Goal: Task Accomplishment & Management: Complete application form

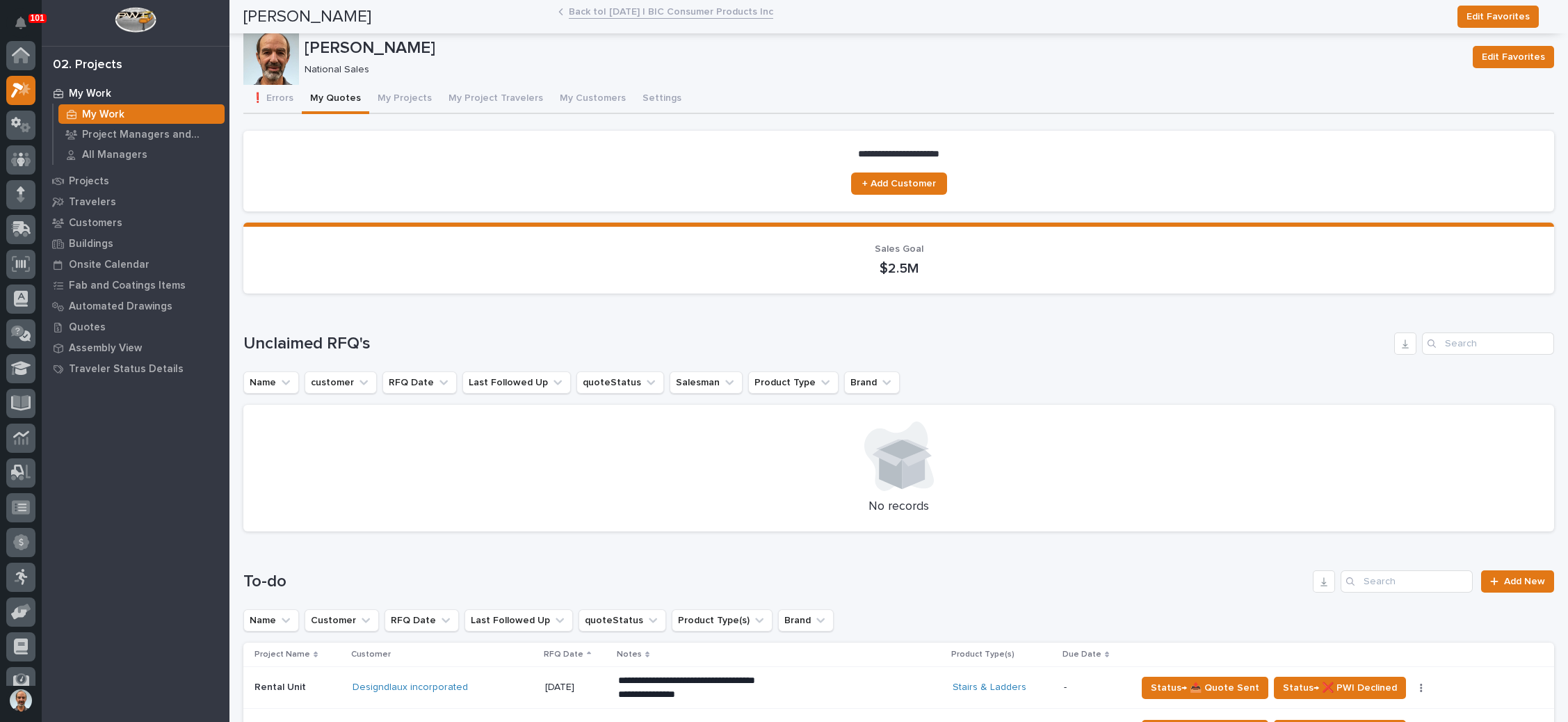
scroll to position [34, 0]
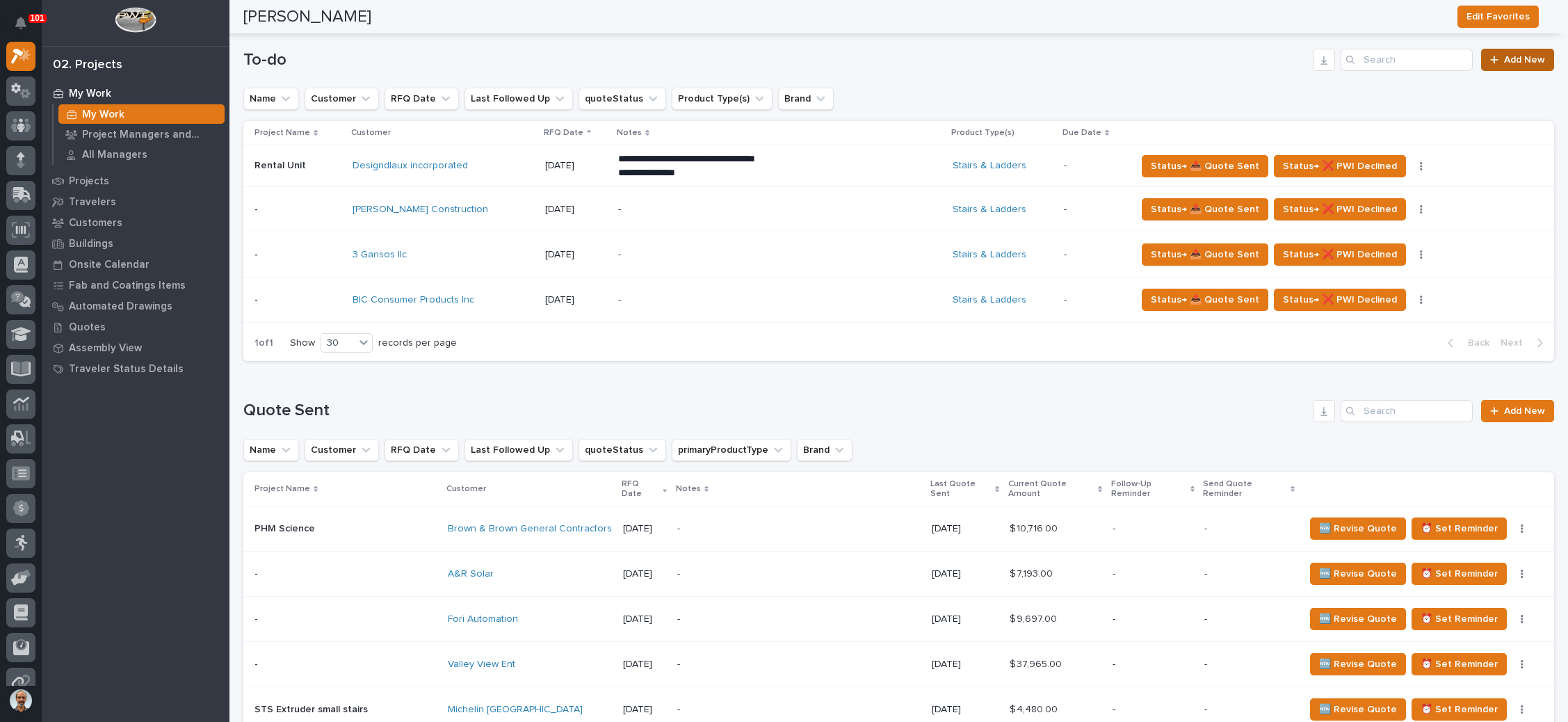
click at [1504, 57] on span "Add New" at bounding box center [1524, 59] width 41 height 9
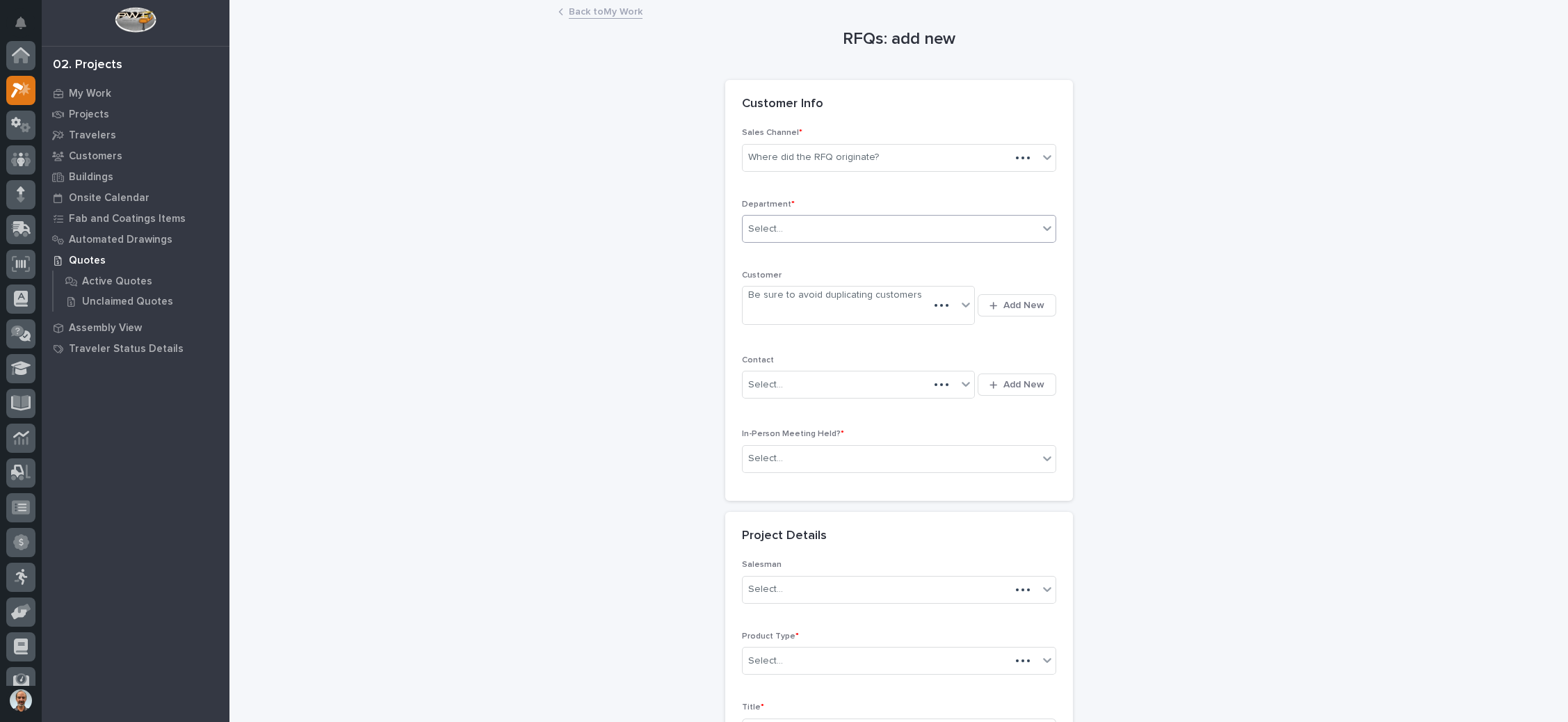
scroll to position [34, 0]
click at [899, 158] on div "Where did the RFQ originate?" at bounding box center [890, 157] width 296 height 23
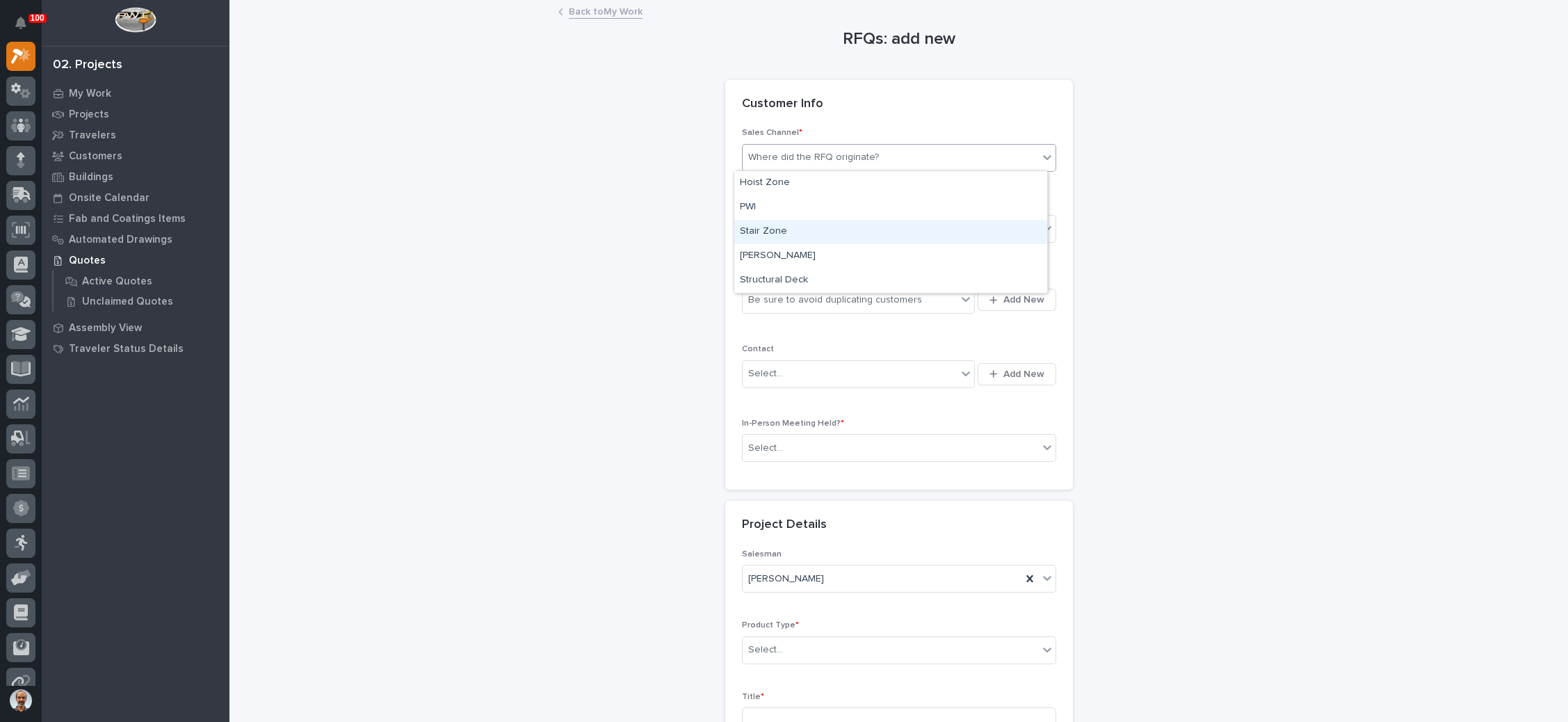
click at [851, 232] on div "Stair Zone" at bounding box center [890, 232] width 313 height 24
drag, startPoint x: 894, startPoint y: 166, endPoint x: 852, endPoint y: 231, distance: 77.4
click at [852, 231] on div "Select..." at bounding box center [890, 229] width 296 height 23
click at [841, 255] on div "National Sales" at bounding box center [890, 254] width 313 height 24
click at [919, 296] on div "Be sure to avoid duplicating customers" at bounding box center [849, 300] width 214 height 23
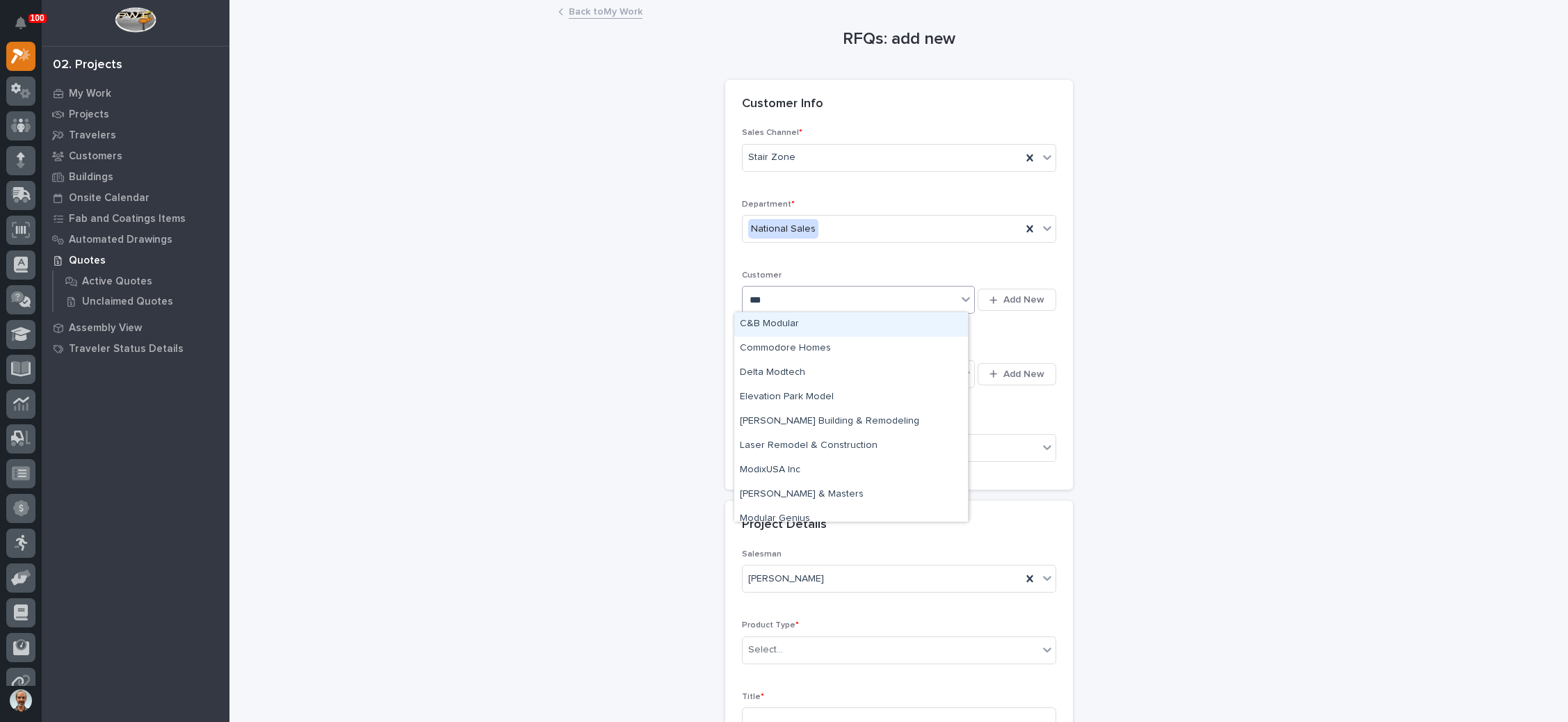
type input "****"
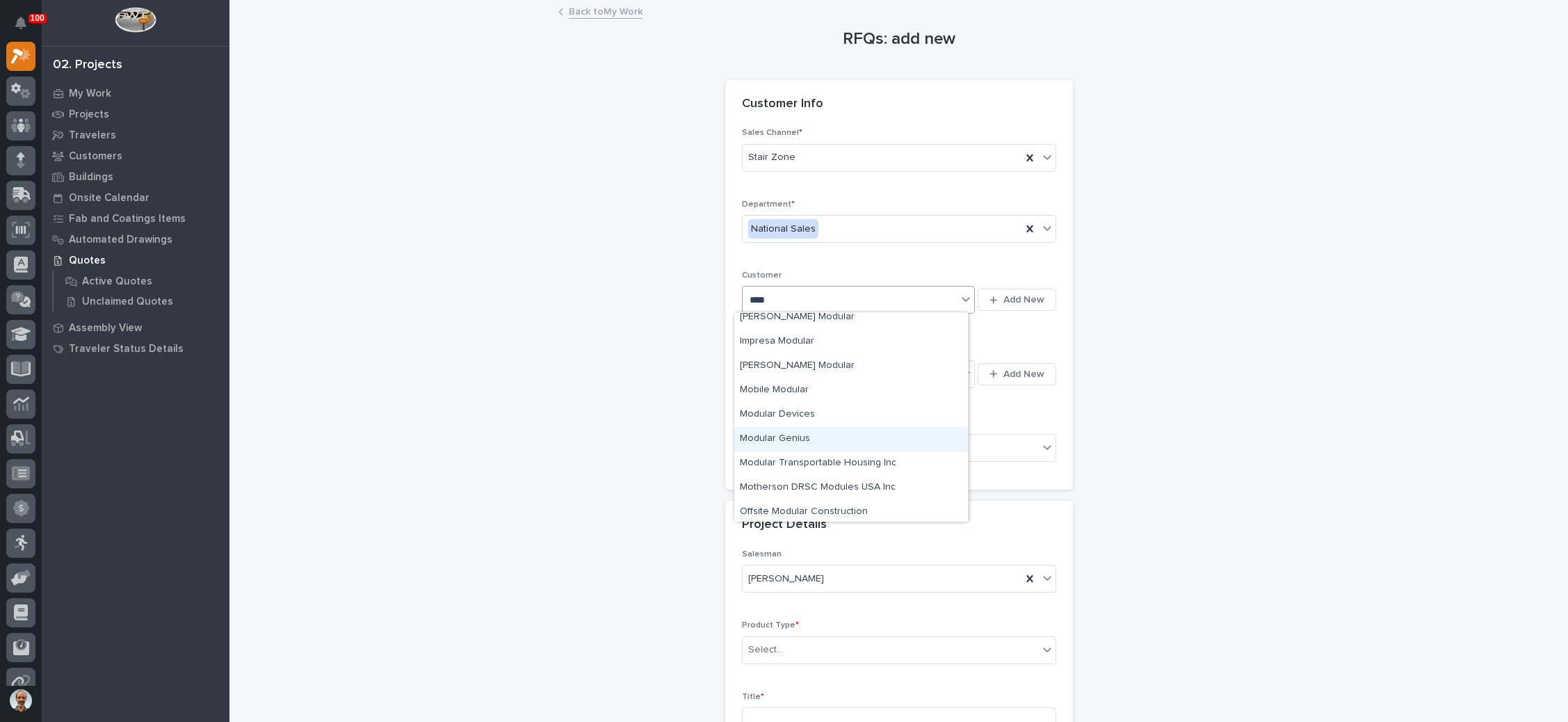
click at [820, 431] on div "Modular Genius" at bounding box center [850, 439] width 233 height 24
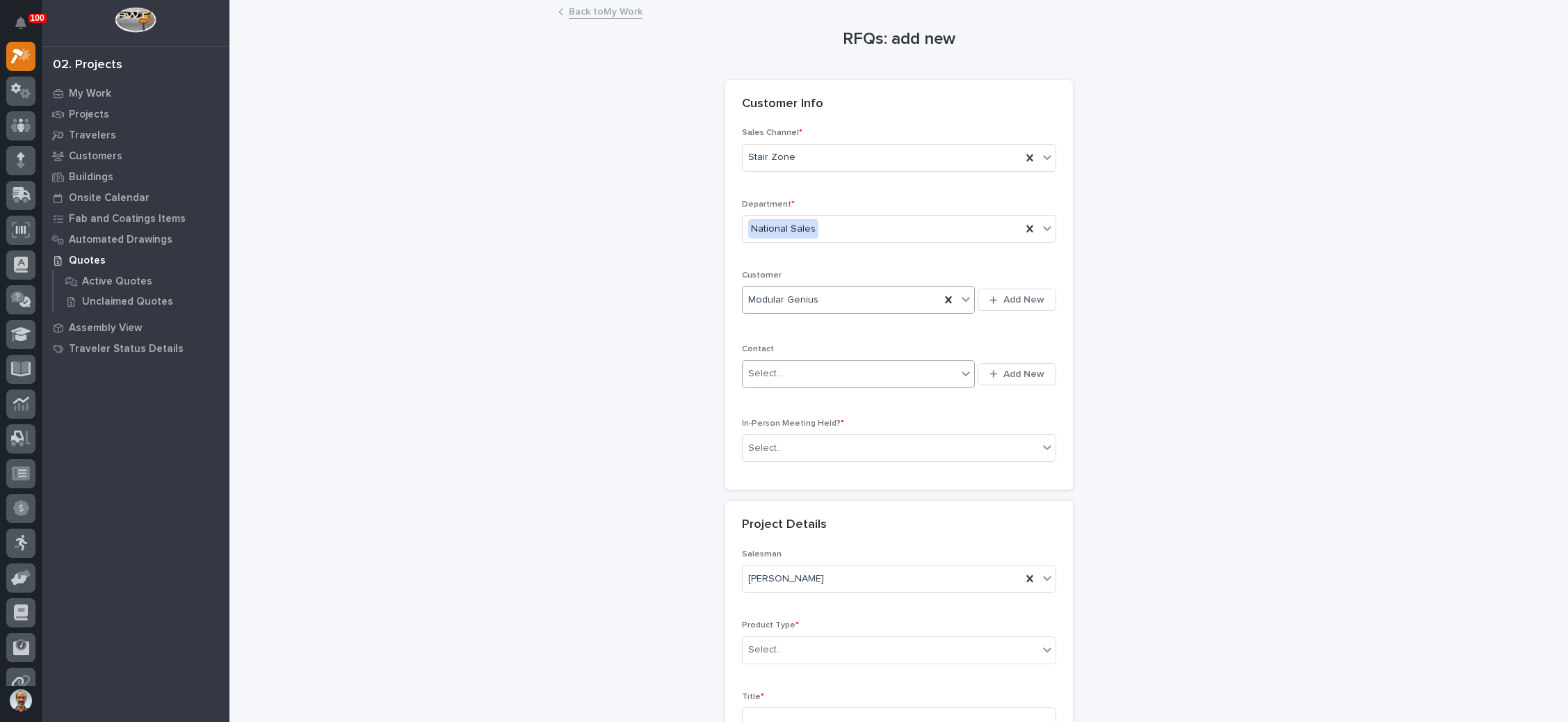
click at [849, 370] on div "Select..." at bounding box center [849, 373] width 214 height 23
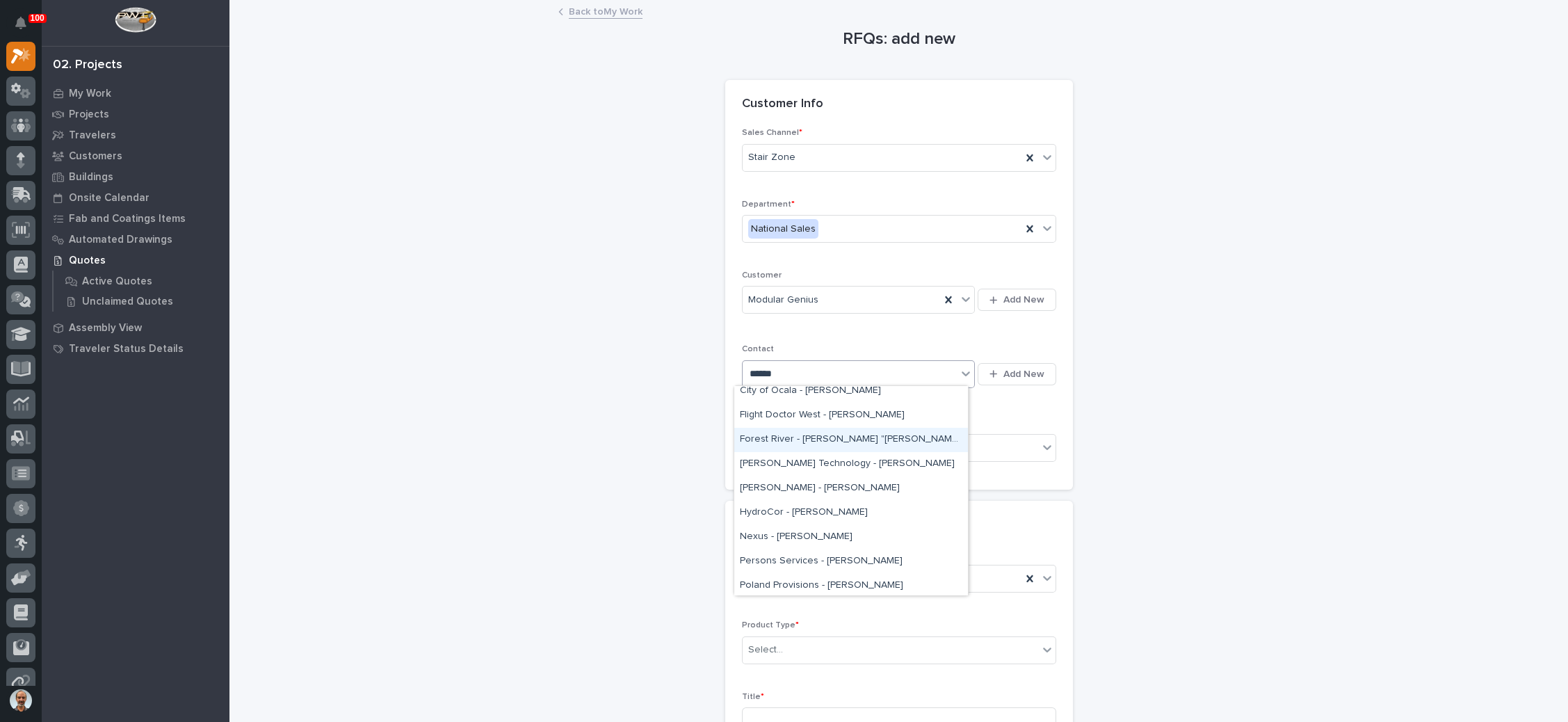
type input "******"
click at [1154, 431] on div "RFQs: add new Loading... Saving… Loading... Saving… Loading... Saving… Customer…" at bounding box center [899, 485] width 1311 height 967
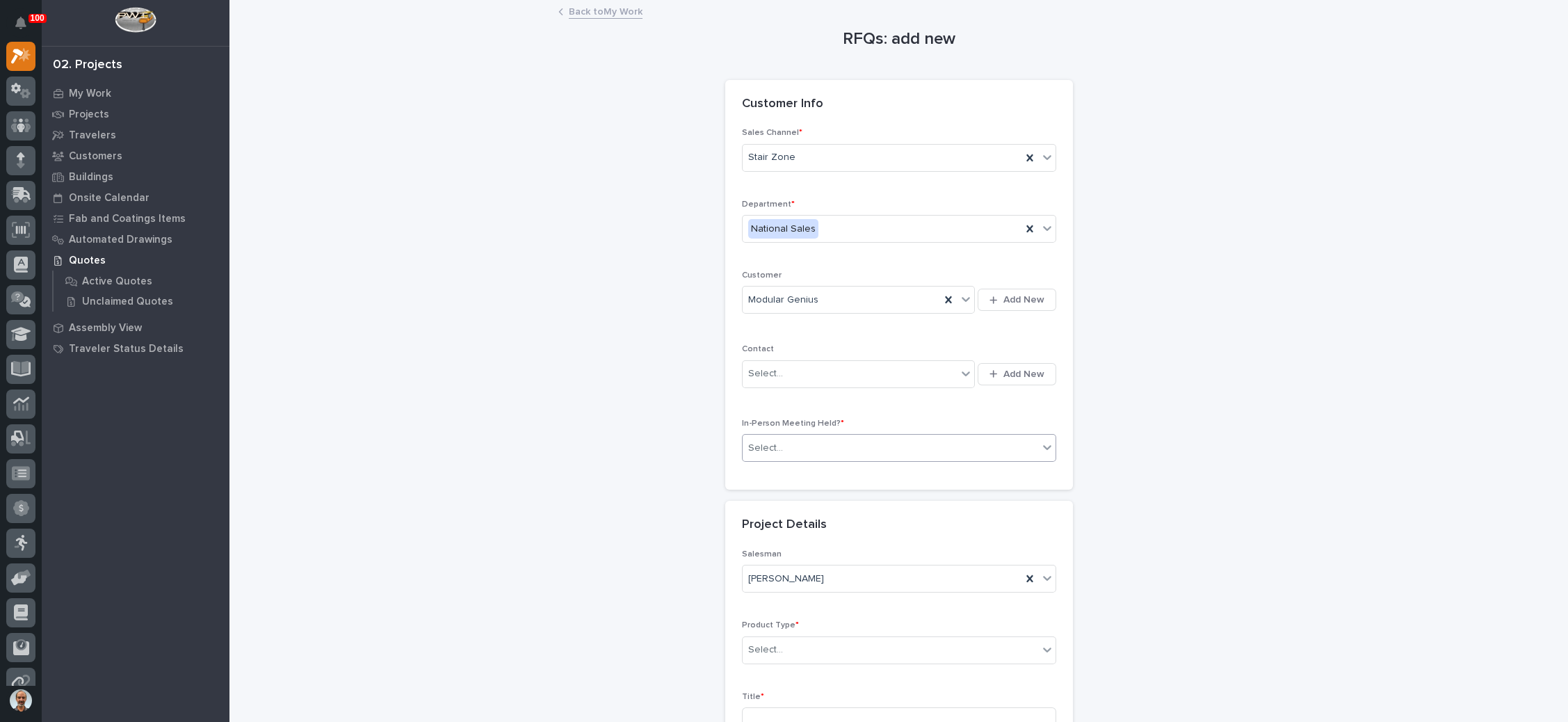
click at [898, 442] on div "Select..." at bounding box center [890, 448] width 296 height 23
click at [876, 495] on div "No" at bounding box center [890, 496] width 313 height 24
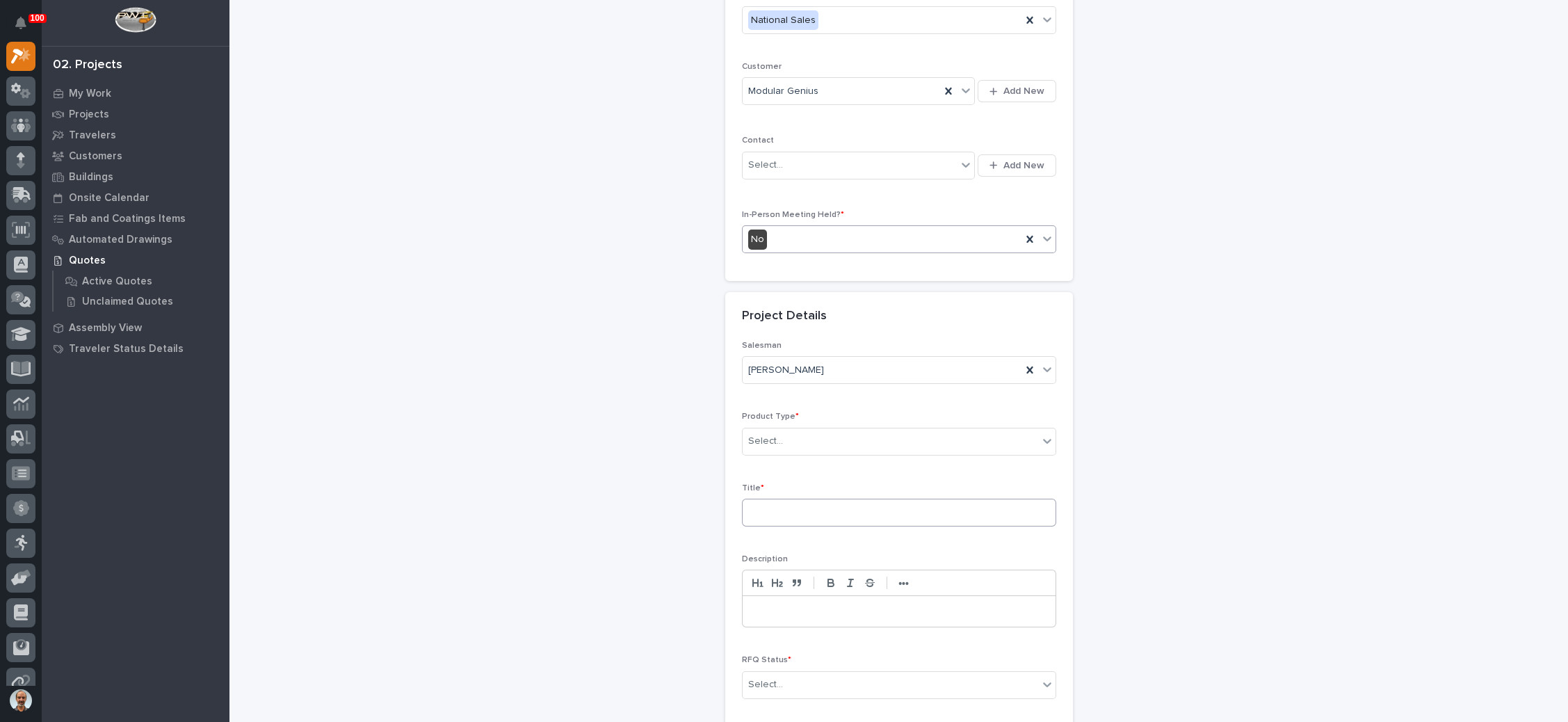
scroll to position [313, 0]
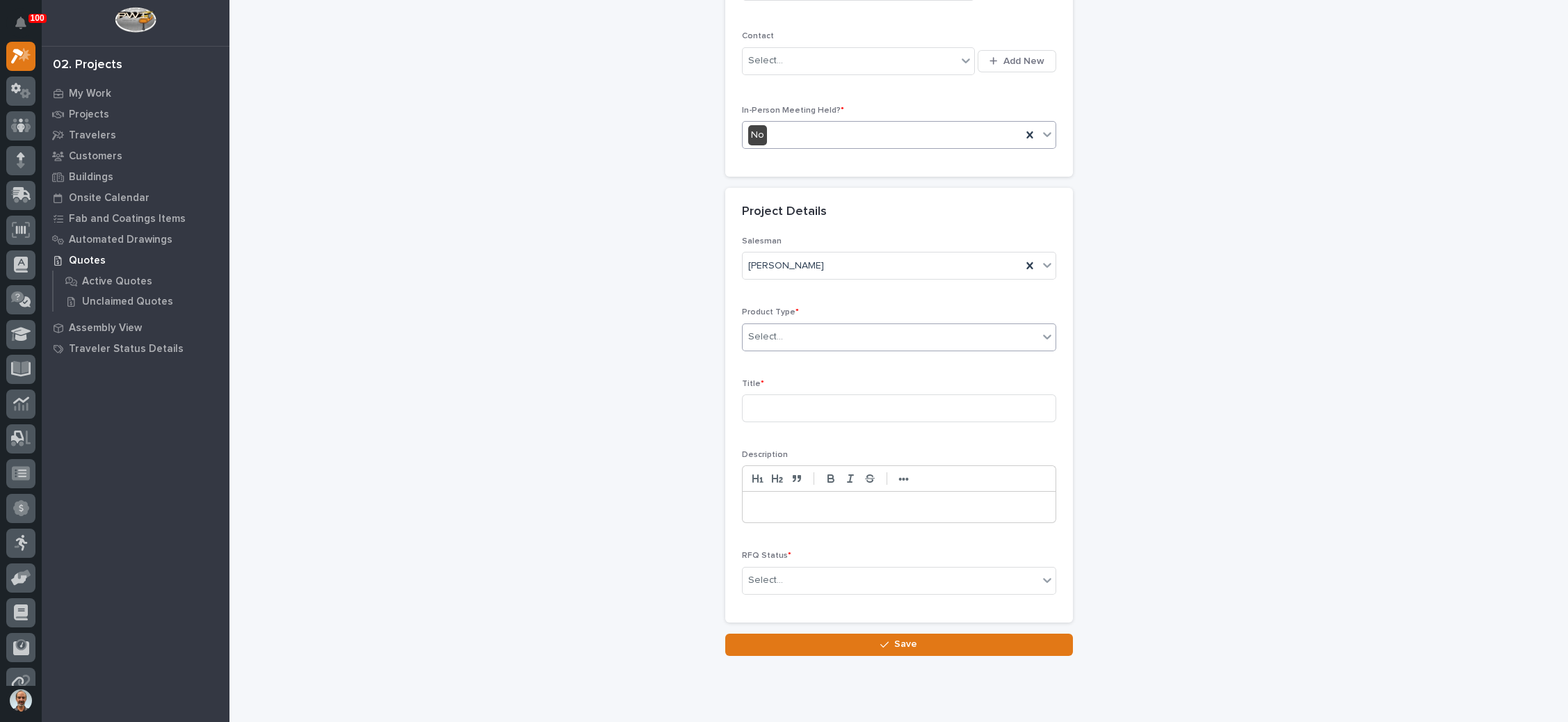
click at [894, 338] on div "Select..." at bounding box center [890, 337] width 296 height 23
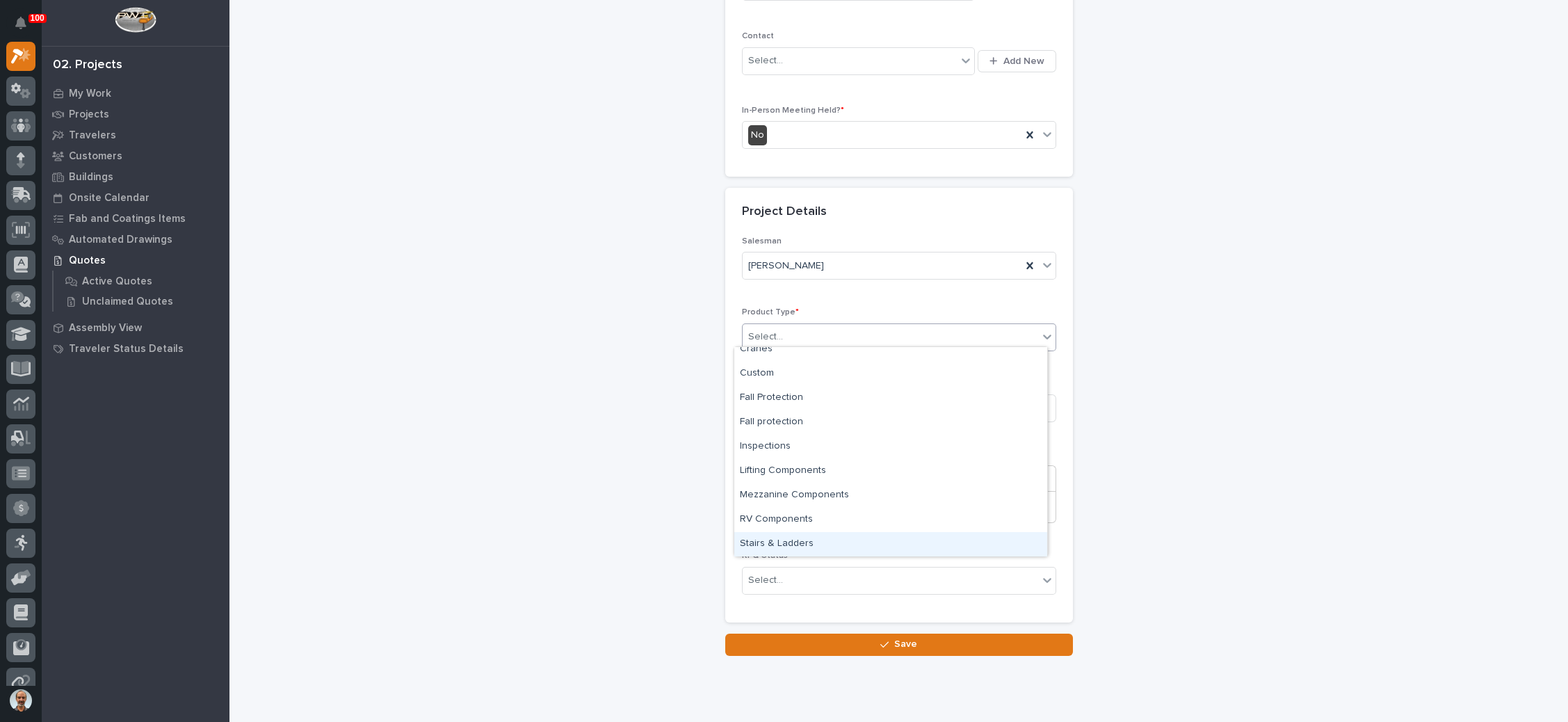
click at [904, 539] on div "Stairs & Ladders" at bounding box center [890, 544] width 313 height 24
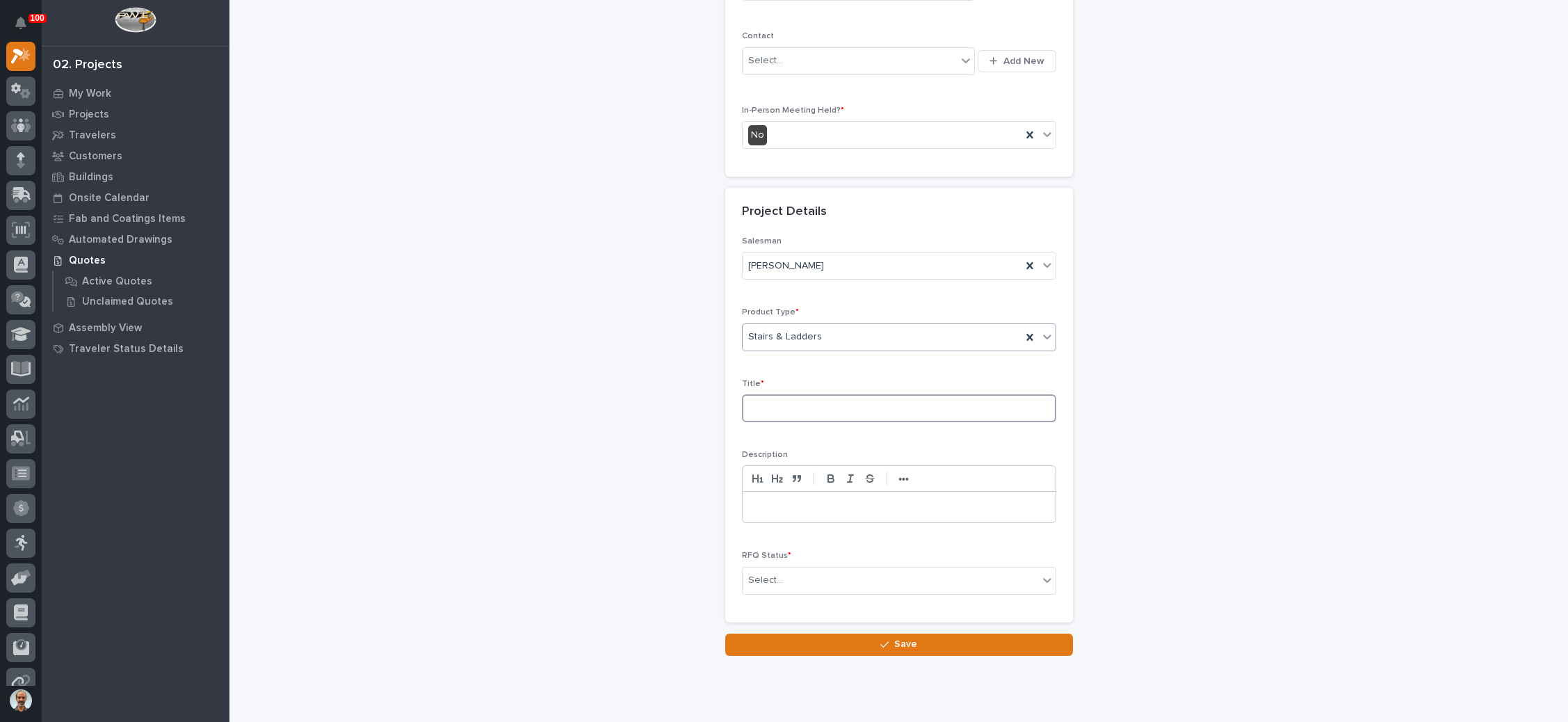
click at [845, 405] on input at bounding box center [899, 408] width 314 height 28
click at [925, 413] on input at bounding box center [899, 408] width 314 height 28
type input "Grafton Annex Expansion"
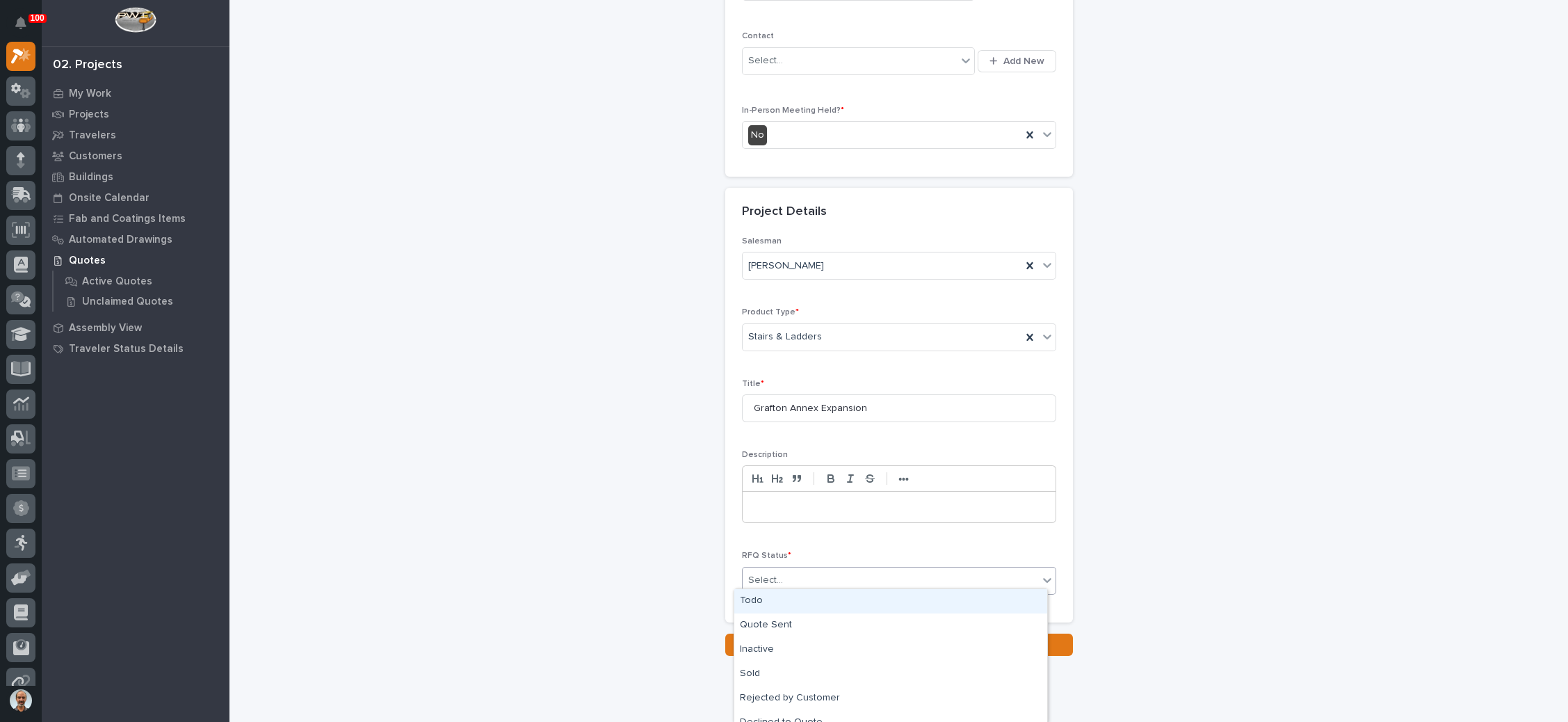
drag, startPoint x: 856, startPoint y: 569, endPoint x: 825, endPoint y: 568, distance: 31.0
click at [855, 569] on div "Select..." at bounding box center [890, 580] width 296 height 23
click at [797, 602] on div "Todo" at bounding box center [890, 601] width 313 height 24
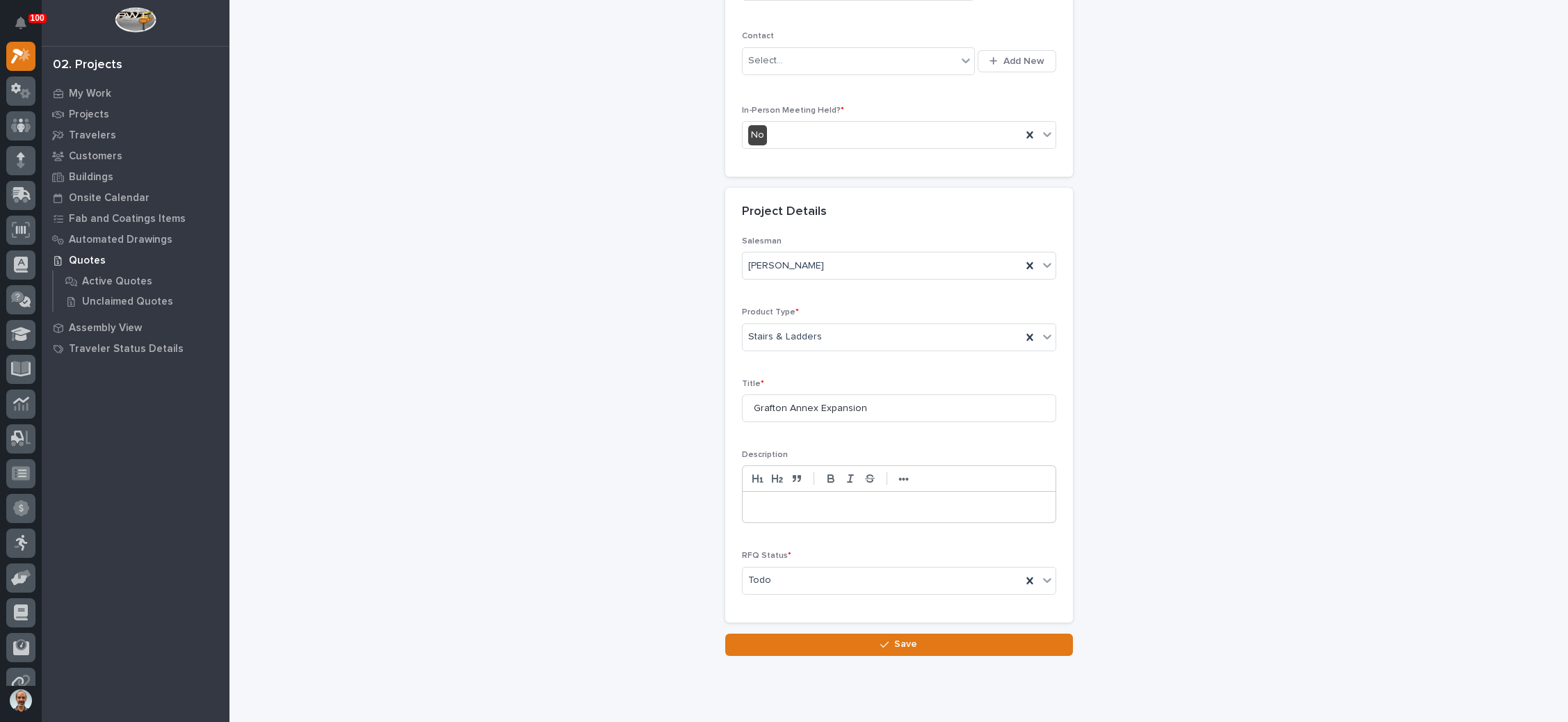
drag, startPoint x: 870, startPoint y: 639, endPoint x: 902, endPoint y: 620, distance: 37.2
click at [872, 638] on button "Save" at bounding box center [899, 644] width 348 height 22
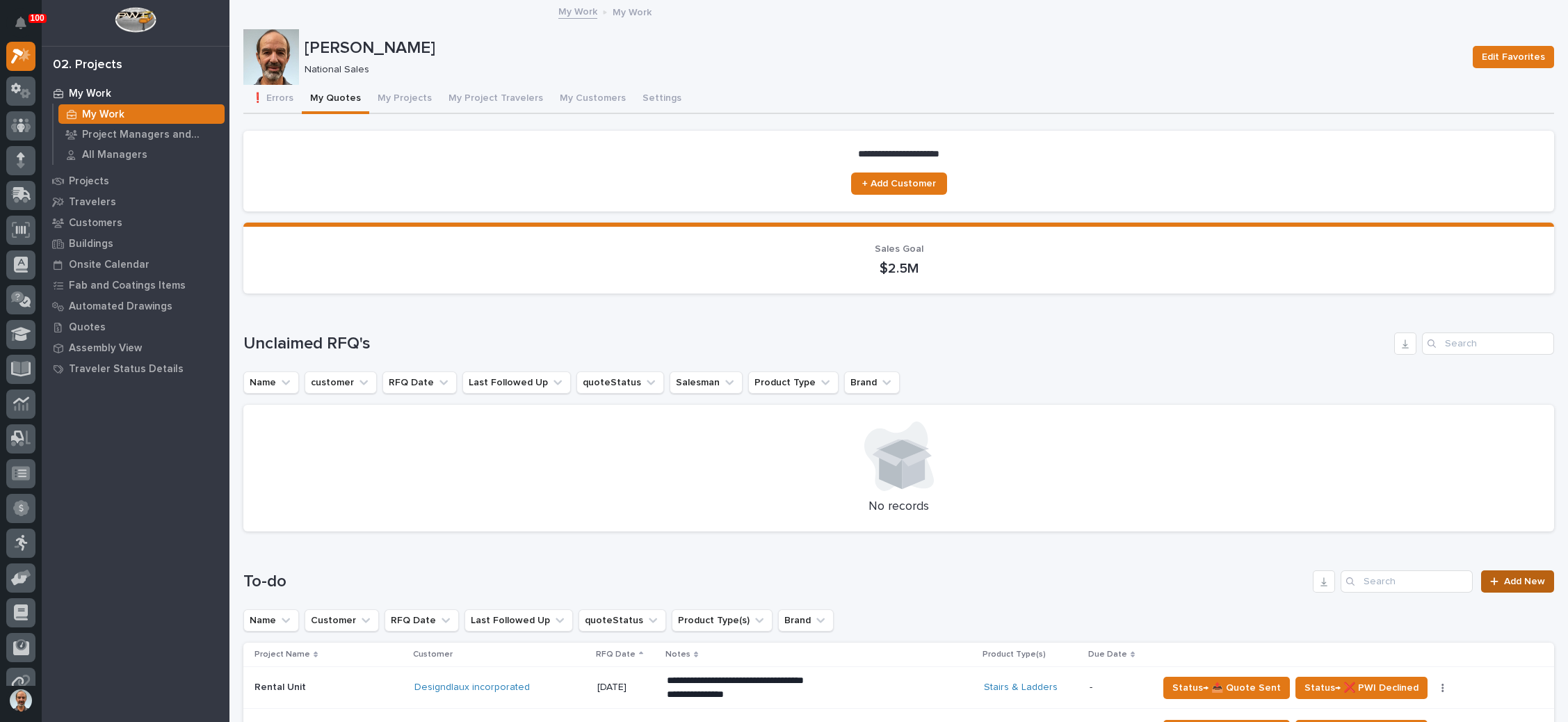
scroll to position [104, 0]
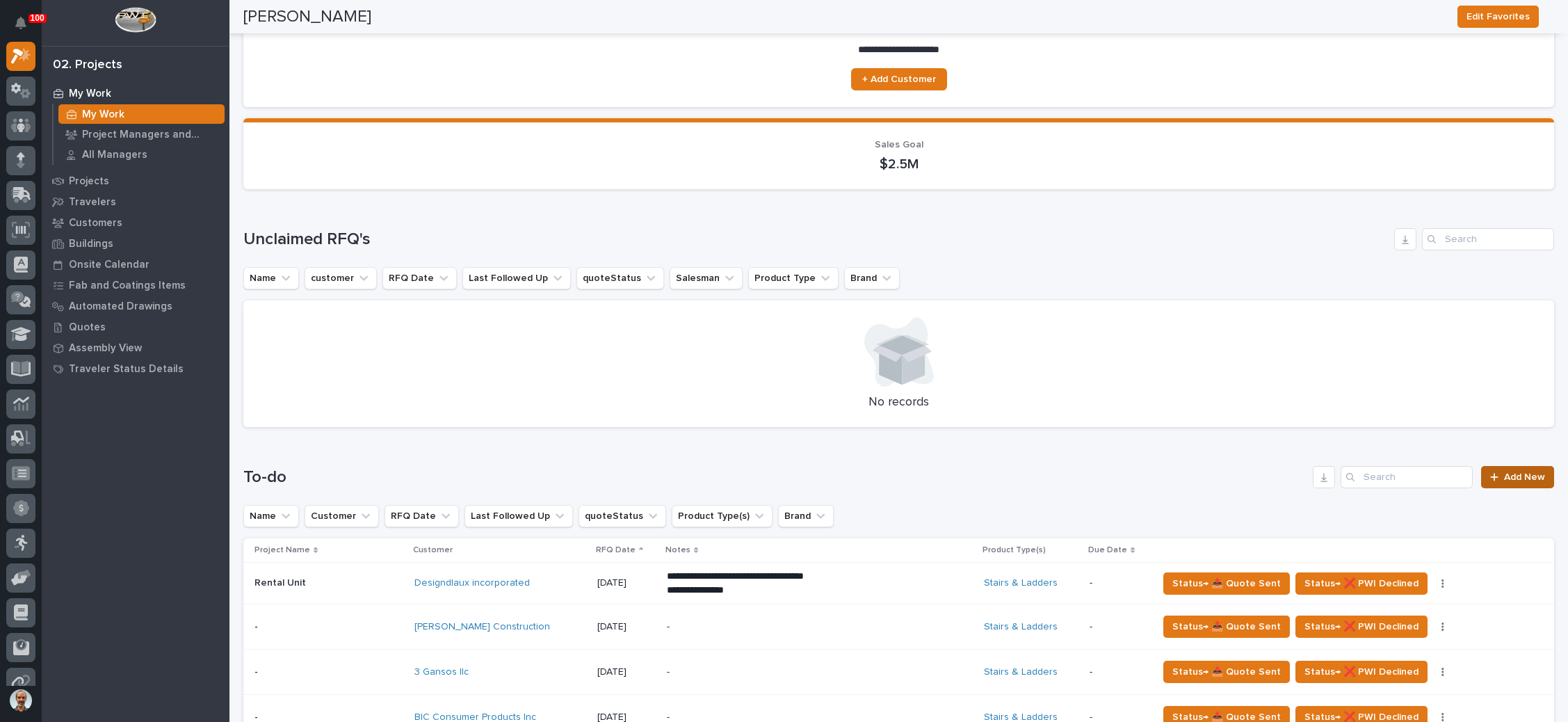
click at [1504, 475] on span "Add New" at bounding box center [1524, 477] width 41 height 9
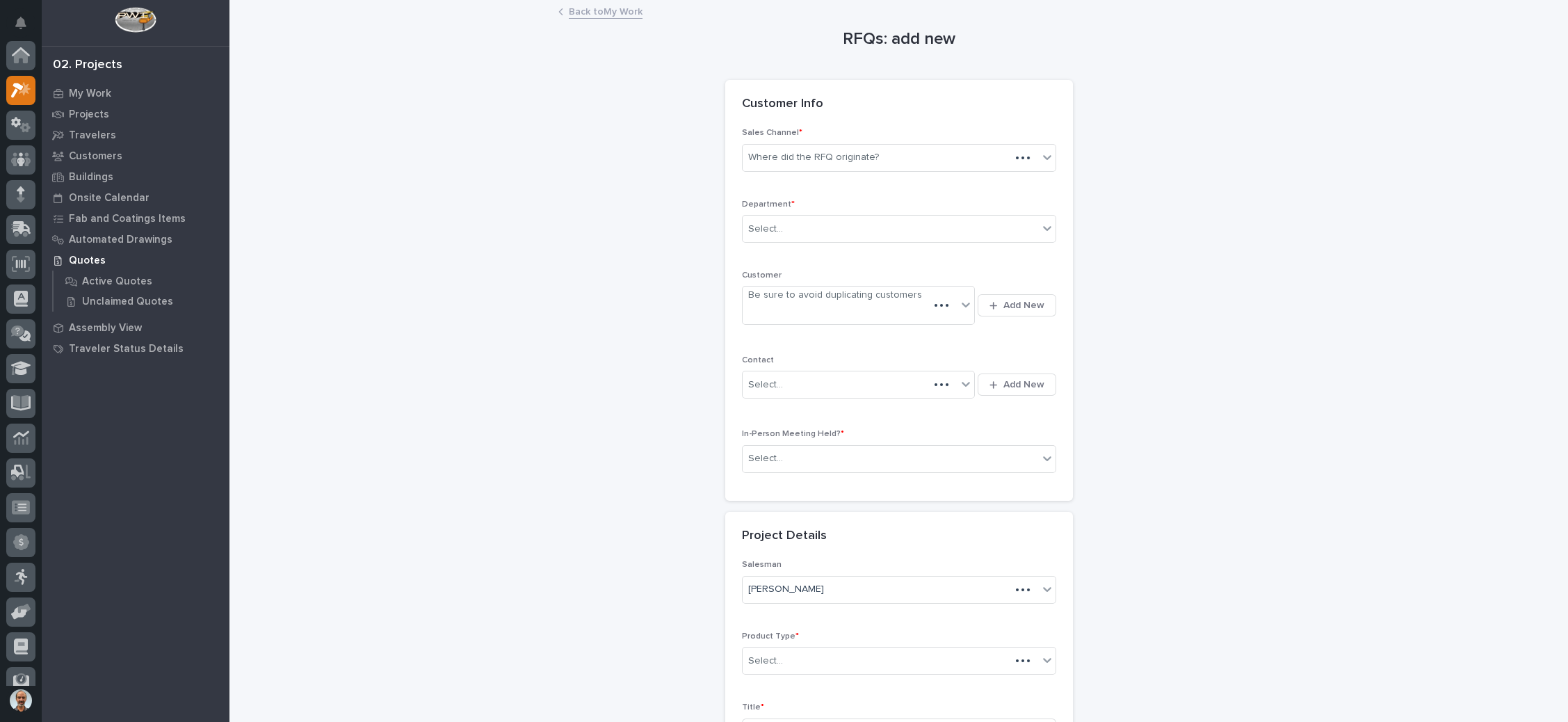
scroll to position [34, 0]
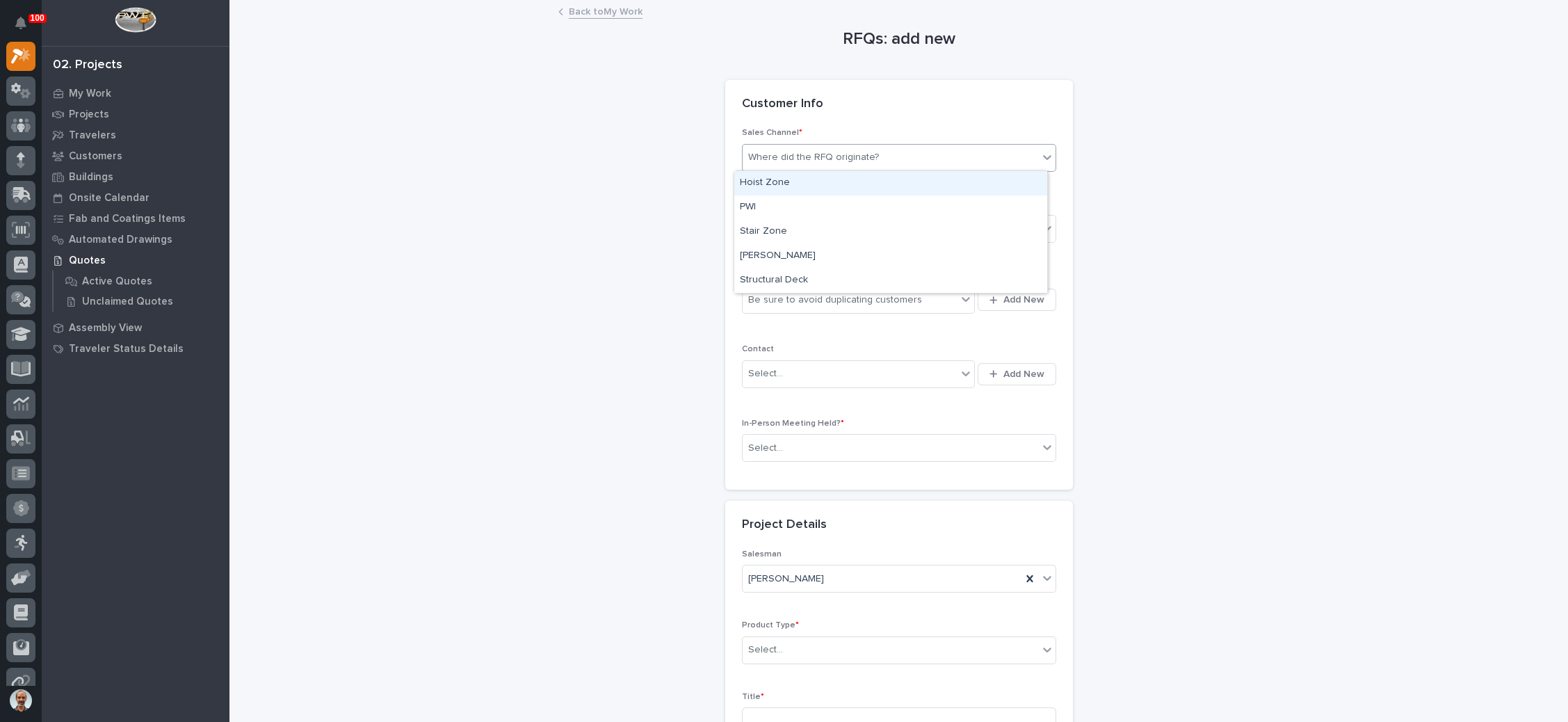
drag, startPoint x: 846, startPoint y: 155, endPoint x: 805, endPoint y: 191, distance: 54.6
click at [845, 155] on div "Where did the RFQ originate?" at bounding box center [813, 157] width 131 height 15
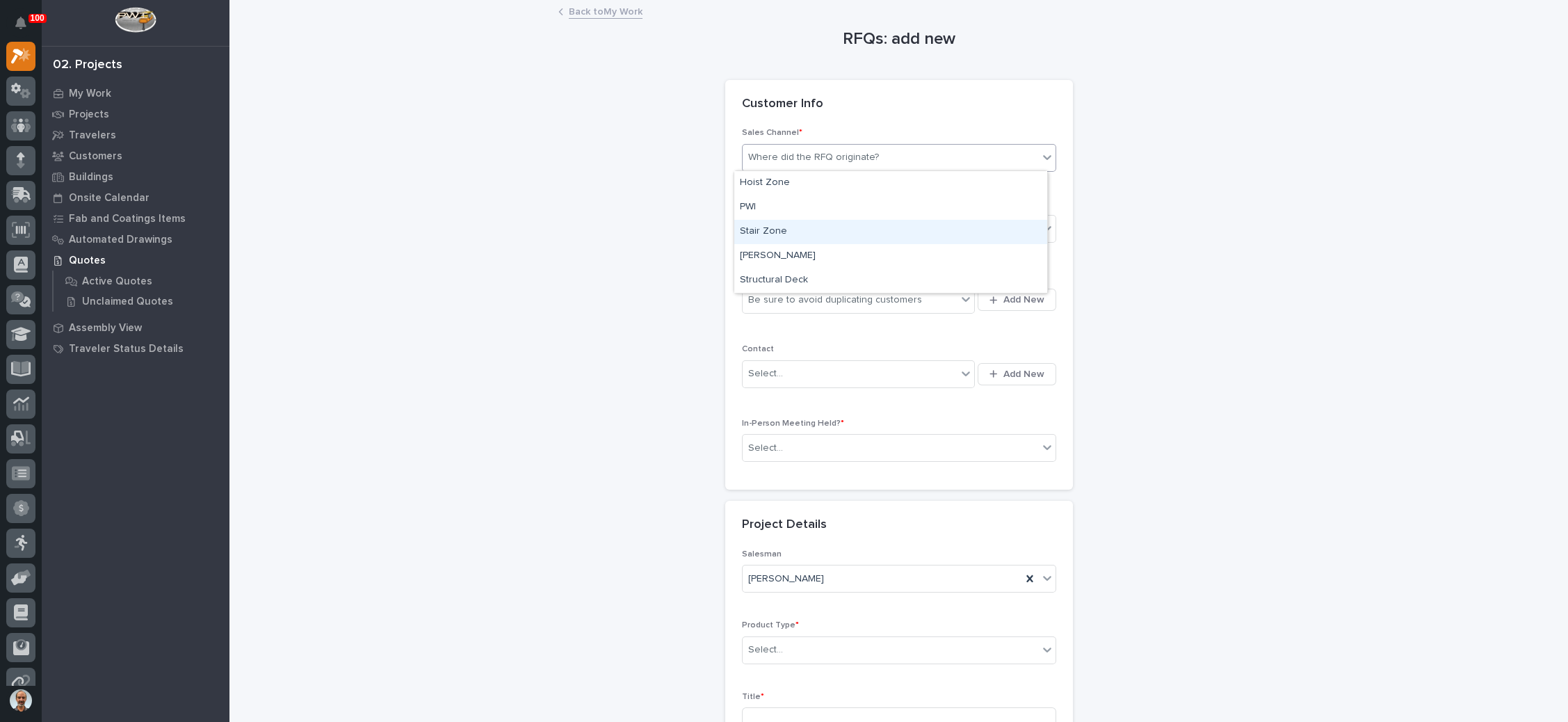
click at [806, 226] on div "Stair Zone" at bounding box center [890, 232] width 313 height 24
click at [814, 225] on div "Select..." at bounding box center [890, 229] width 296 height 23
click at [810, 249] on div "National Sales" at bounding box center [890, 254] width 313 height 24
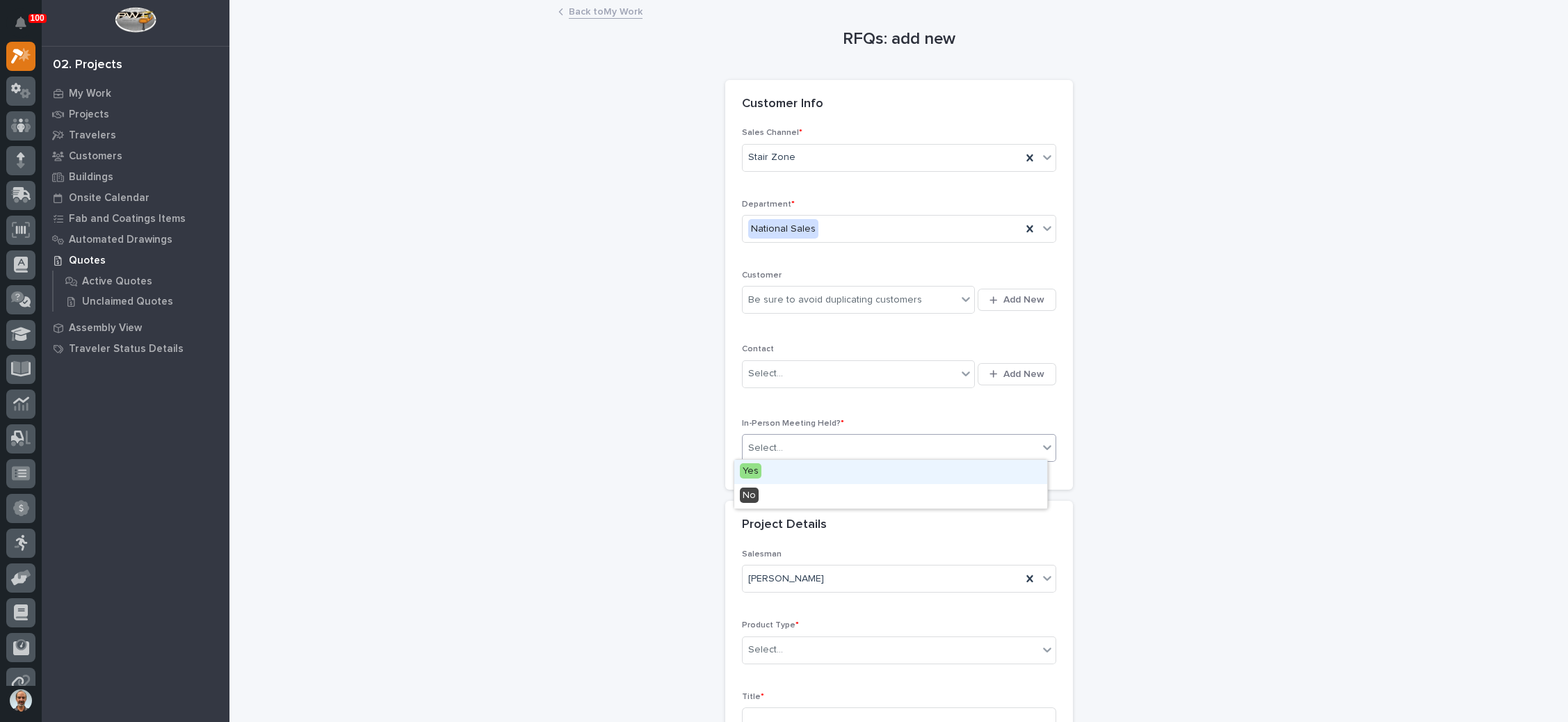
click at [868, 447] on div "Select..." at bounding box center [890, 448] width 296 height 23
click at [849, 503] on div "No" at bounding box center [890, 496] width 313 height 24
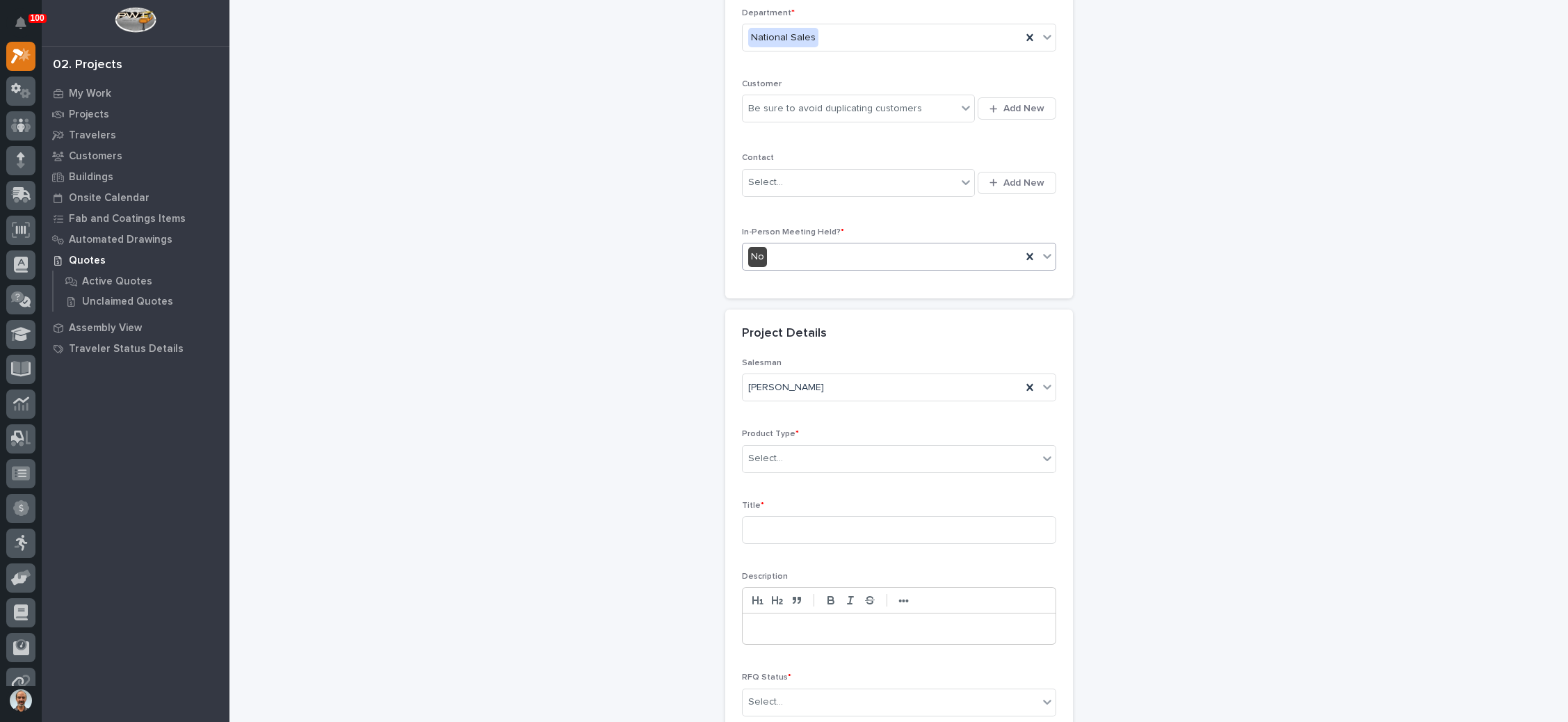
scroll to position [208, 0]
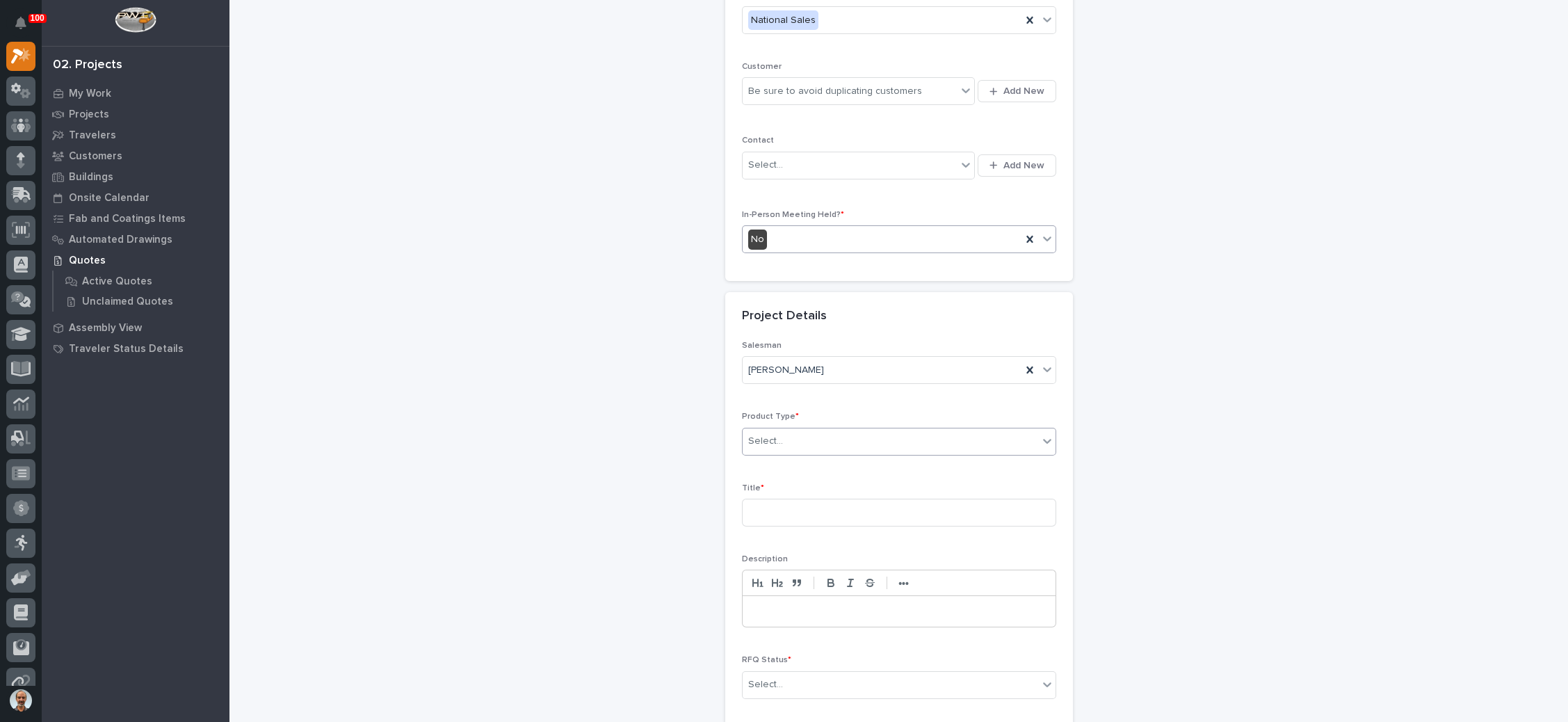
click at [872, 438] on div "Select..." at bounding box center [890, 441] width 296 height 23
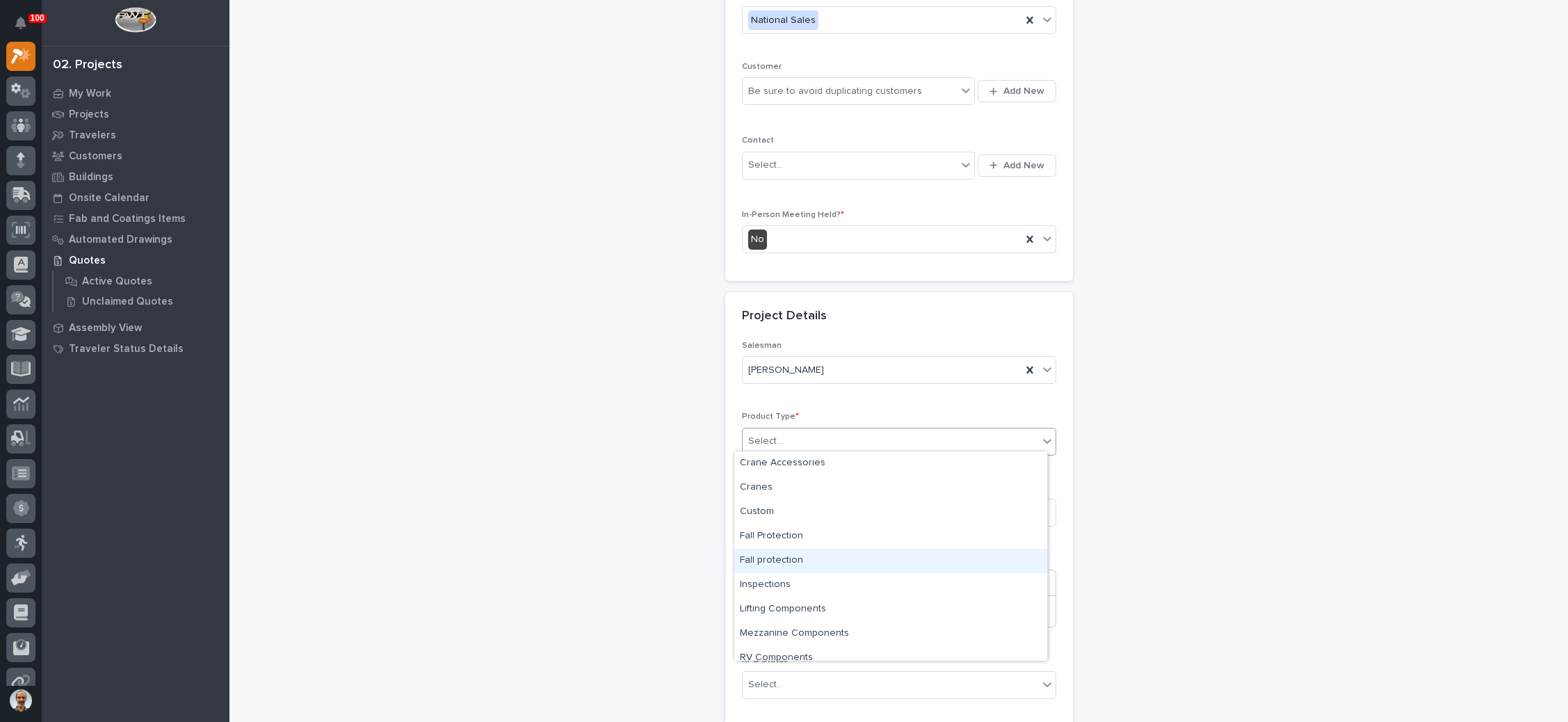
scroll to position [34, 0]
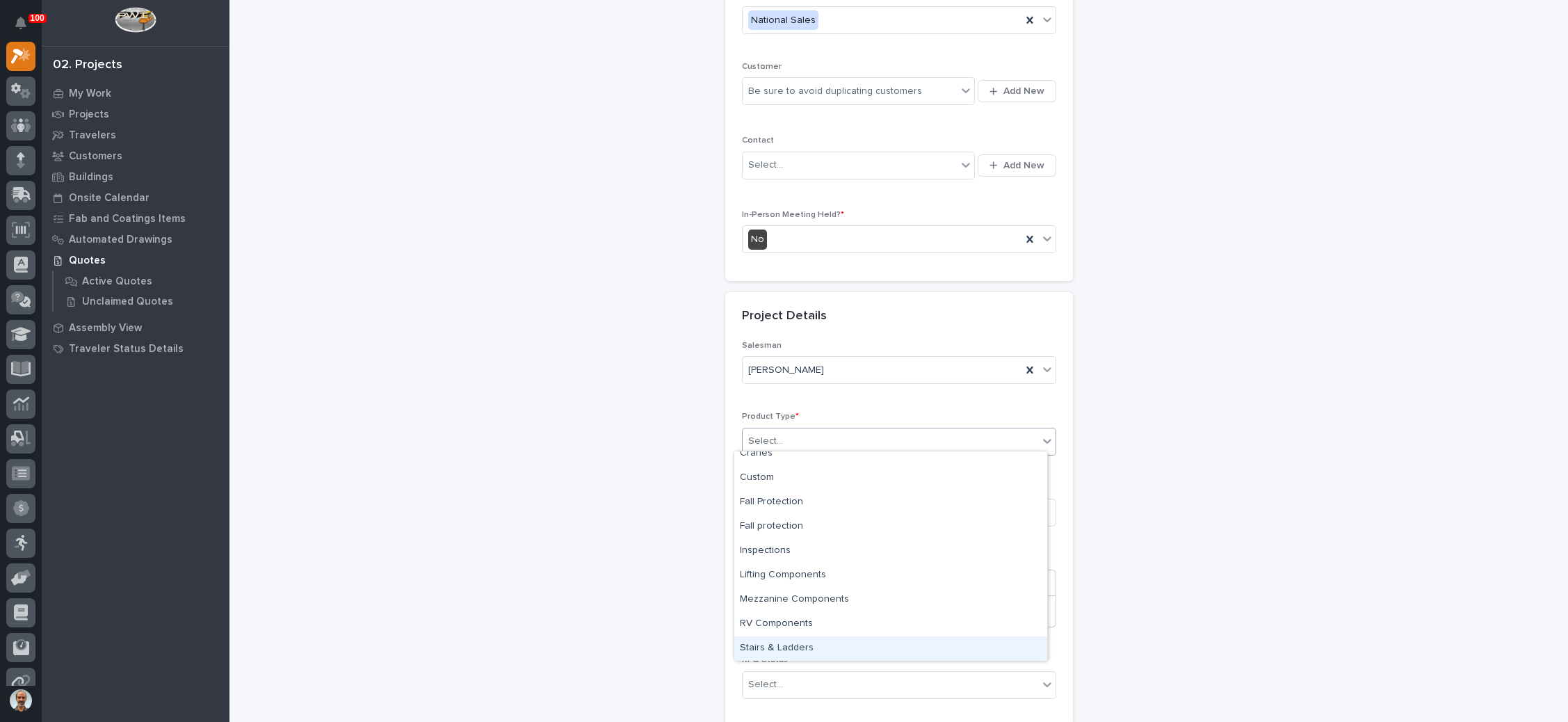
click at [823, 651] on div "Stairs & Ladders" at bounding box center [890, 649] width 313 height 24
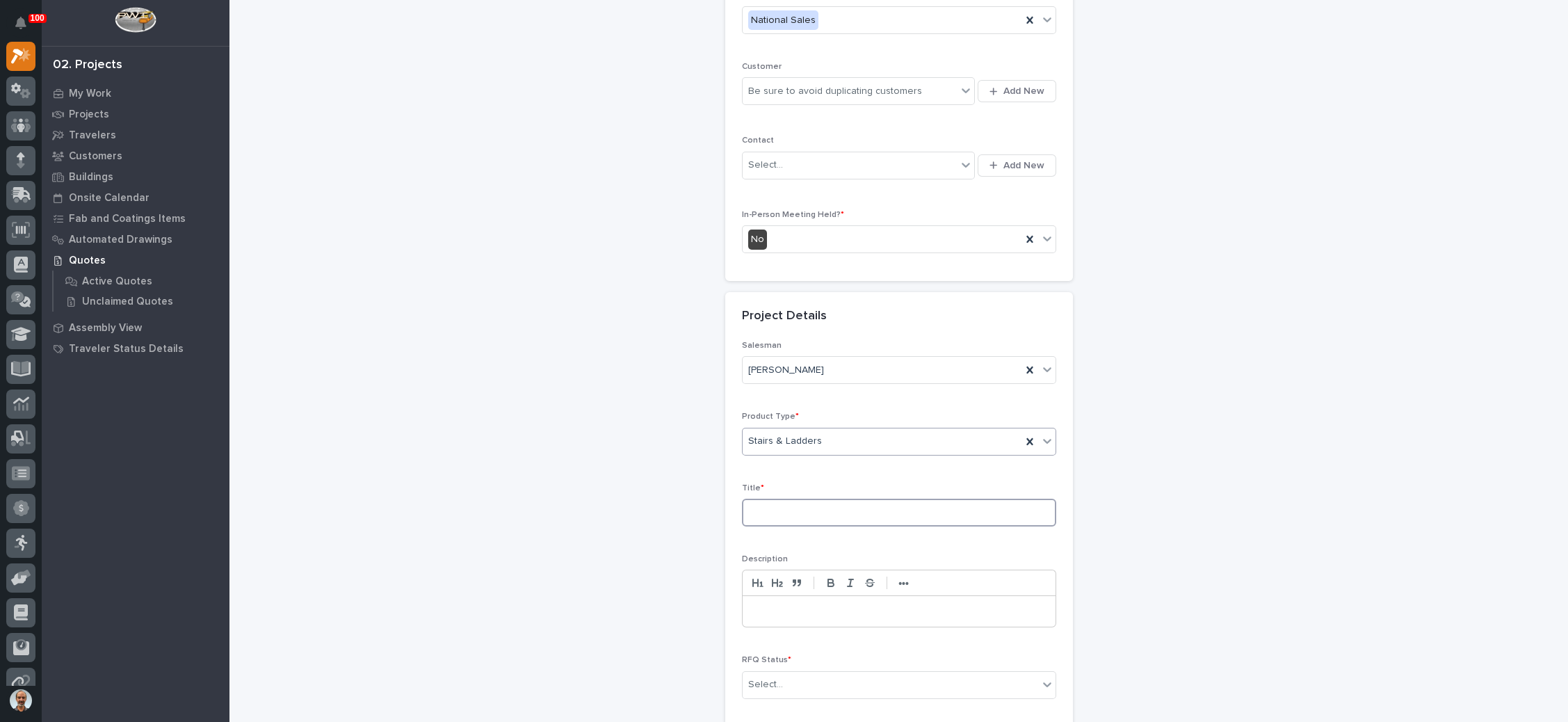
click at [809, 510] on input at bounding box center [899, 512] width 314 height 28
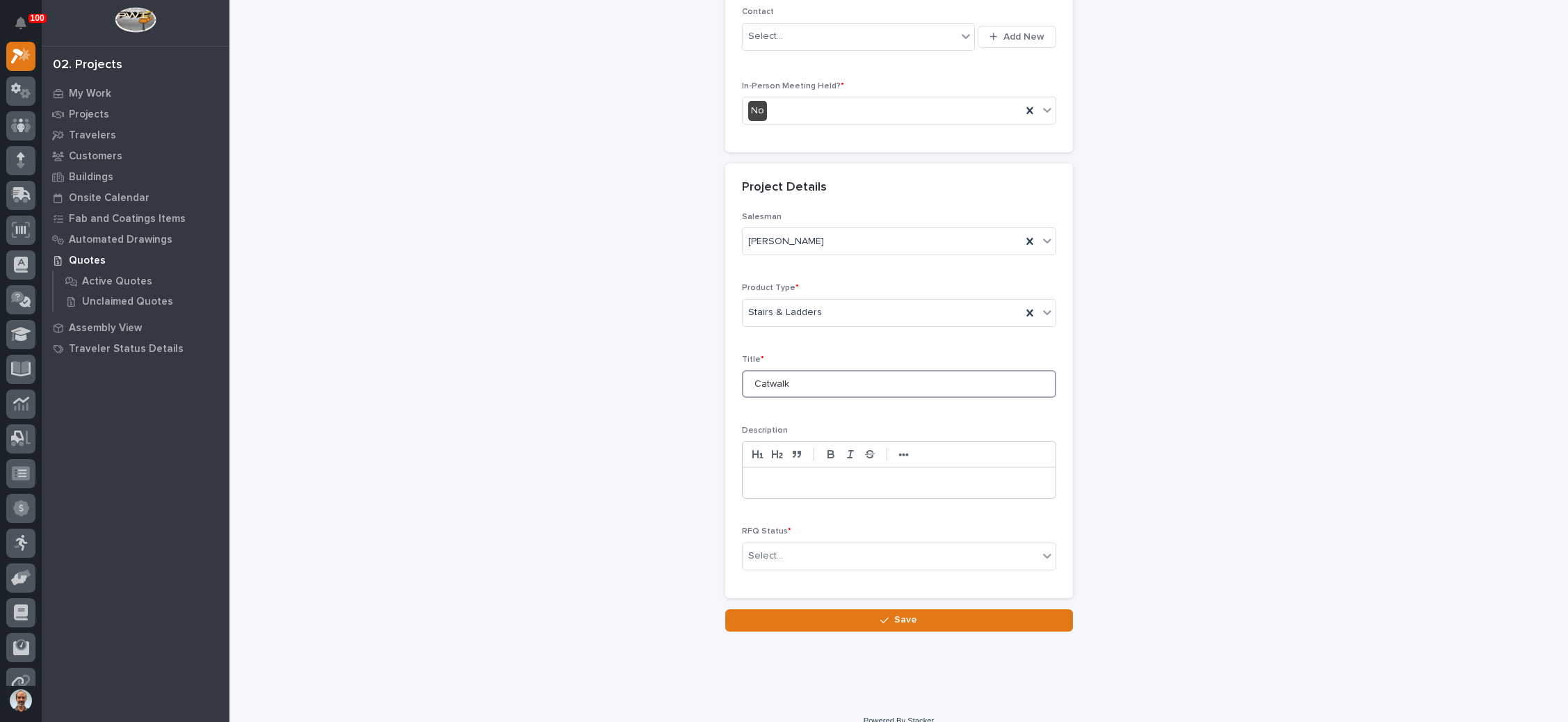
scroll to position [349, 0]
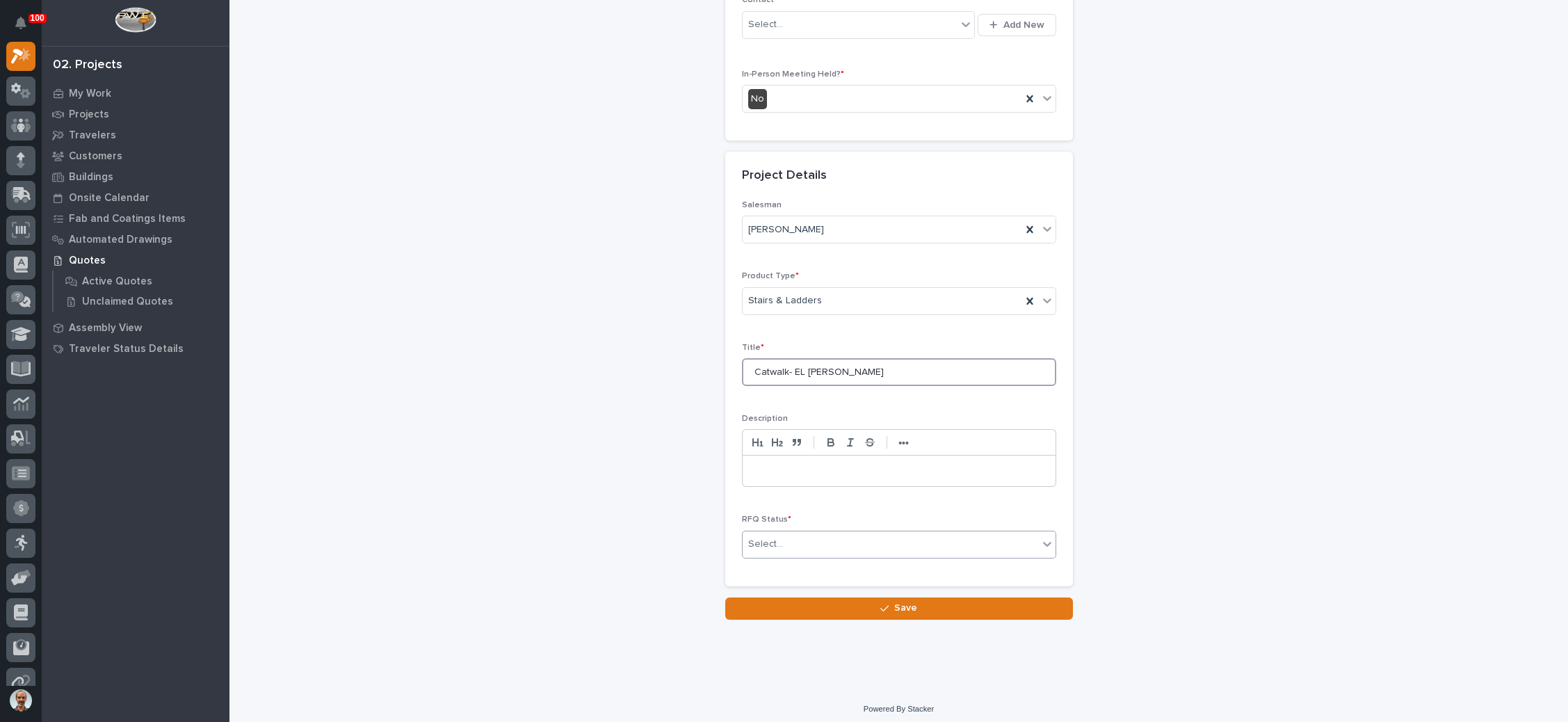
type input "Catwalk- EL [PERSON_NAME]"
click at [854, 539] on div "Select..." at bounding box center [890, 543] width 296 height 23
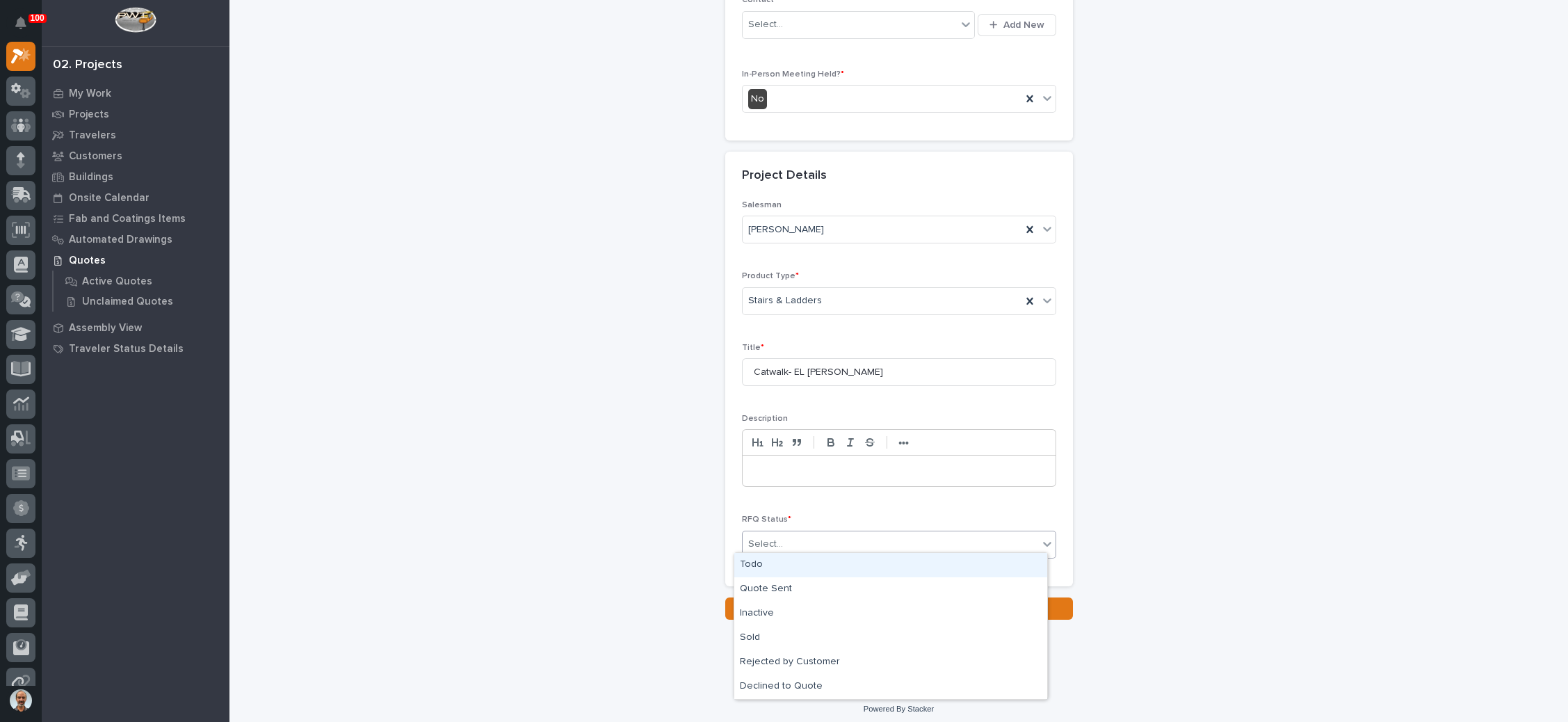
click at [831, 563] on div "Todo" at bounding box center [890, 565] width 313 height 24
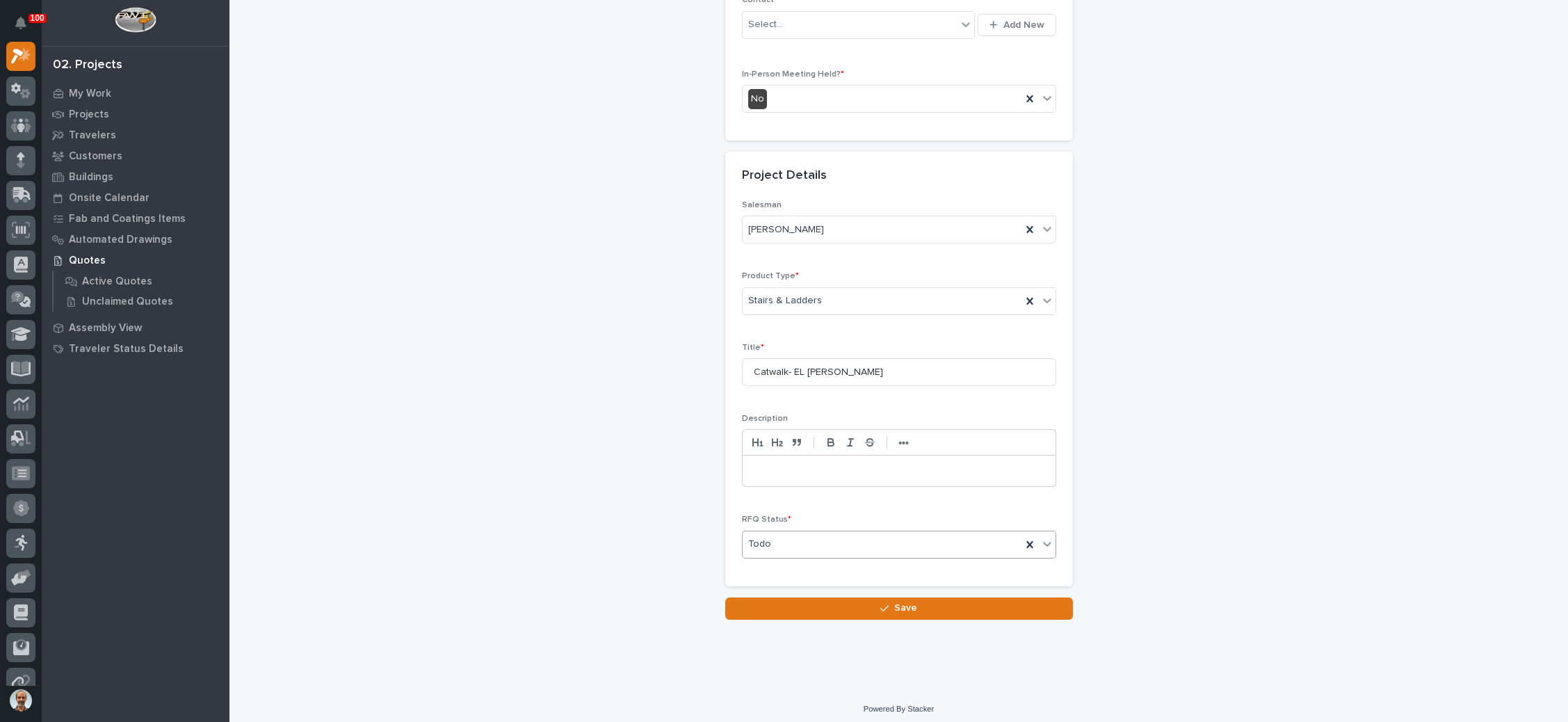
click at [853, 606] on button "Save" at bounding box center [899, 608] width 348 height 22
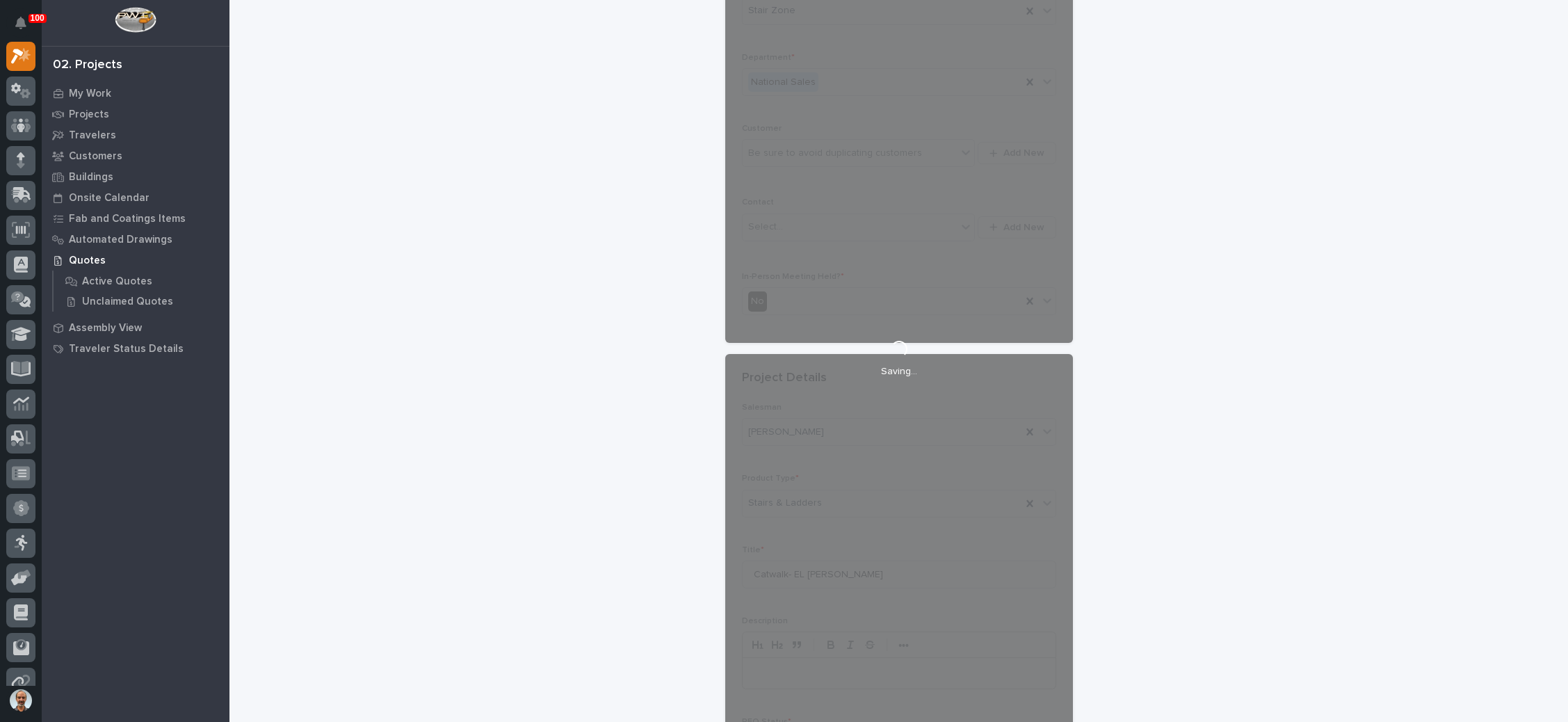
scroll to position [140, 0]
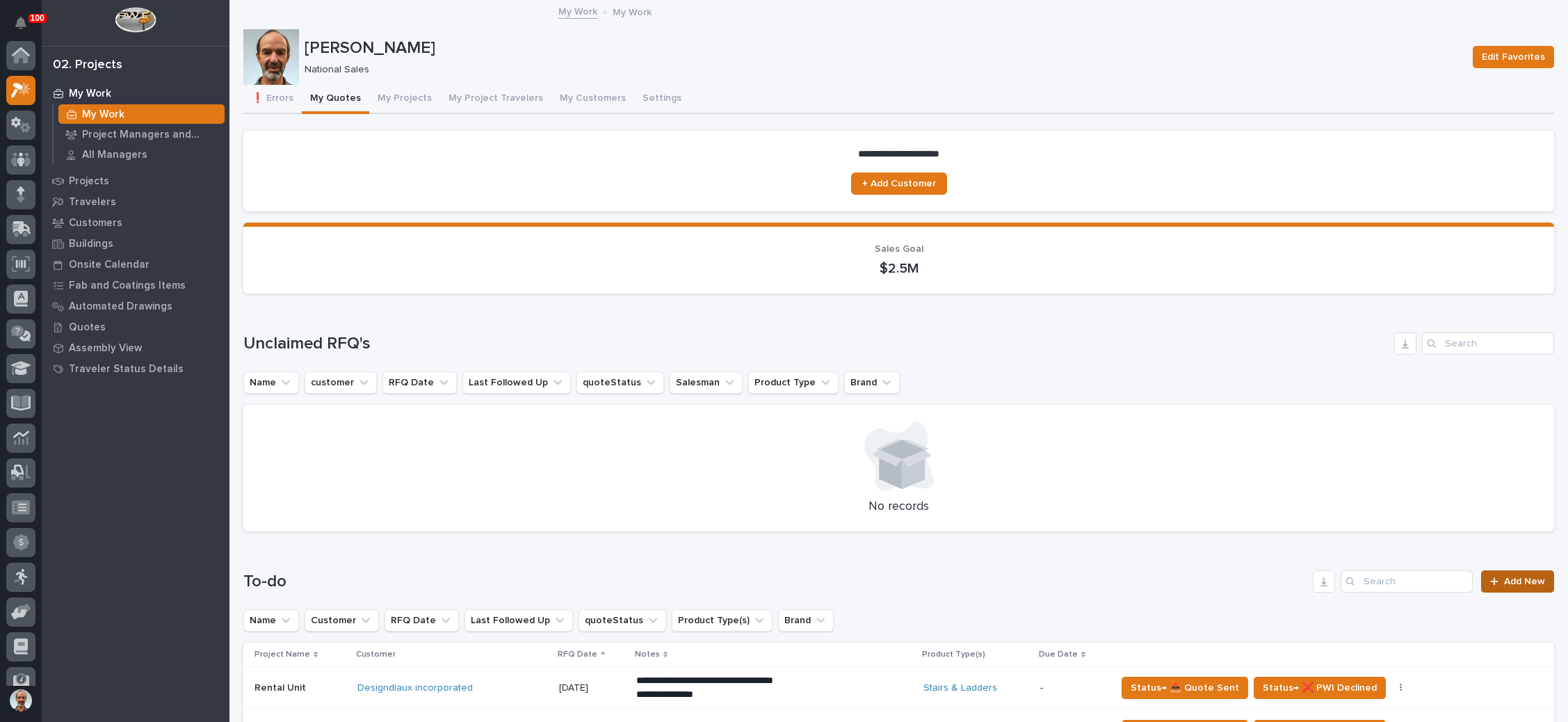
click at [1504, 577] on span "Add New" at bounding box center [1524, 581] width 41 height 9
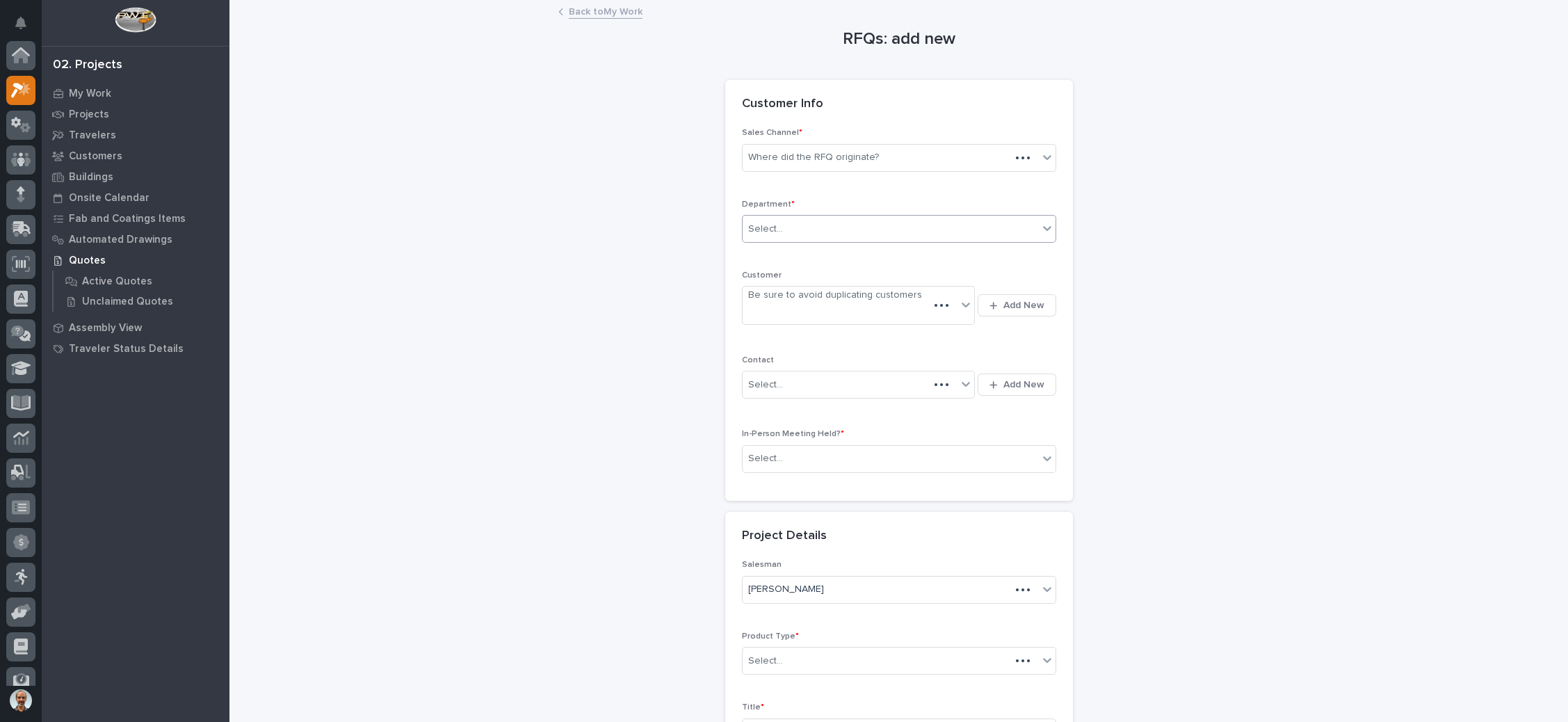
scroll to position [34, 0]
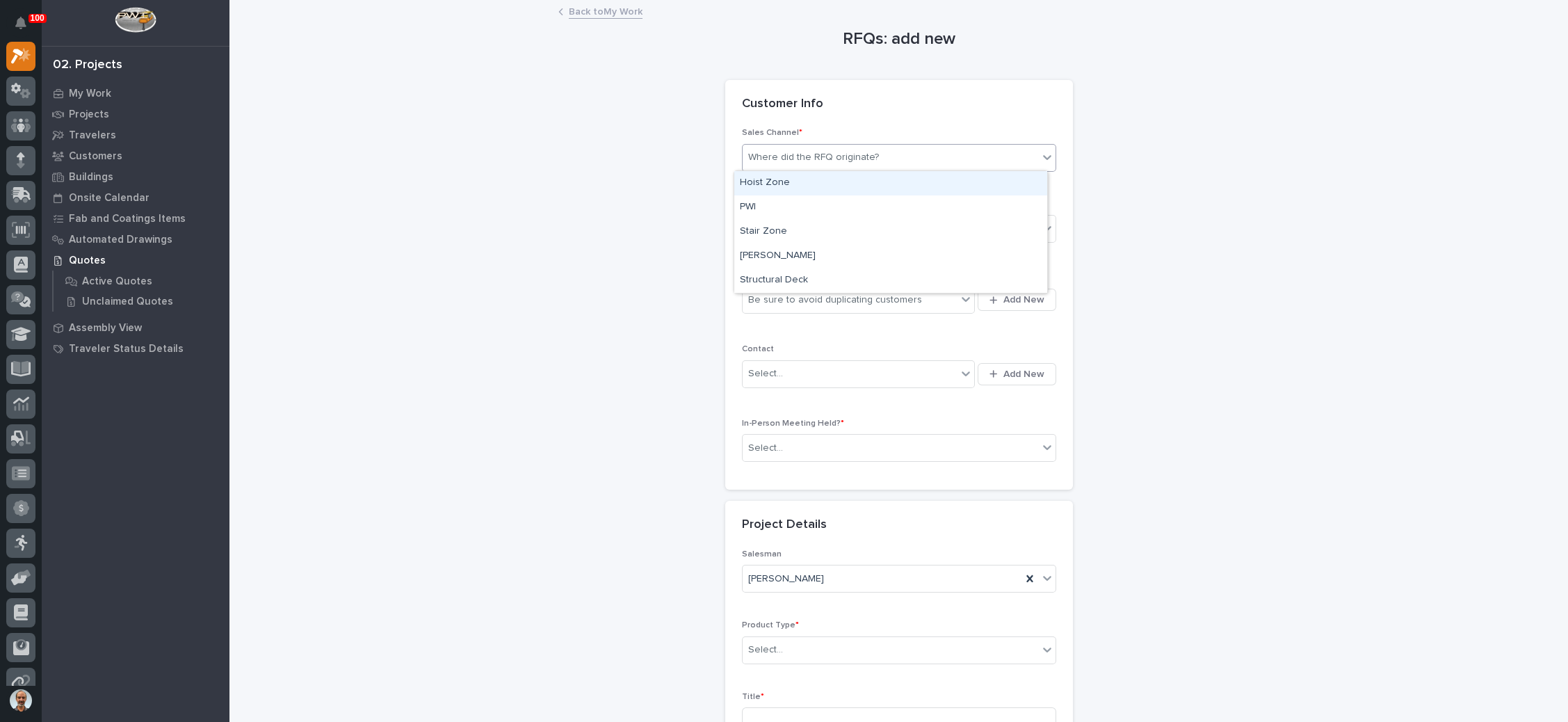
click at [822, 158] on div "Where did the RFQ originate?" at bounding box center [813, 157] width 131 height 15
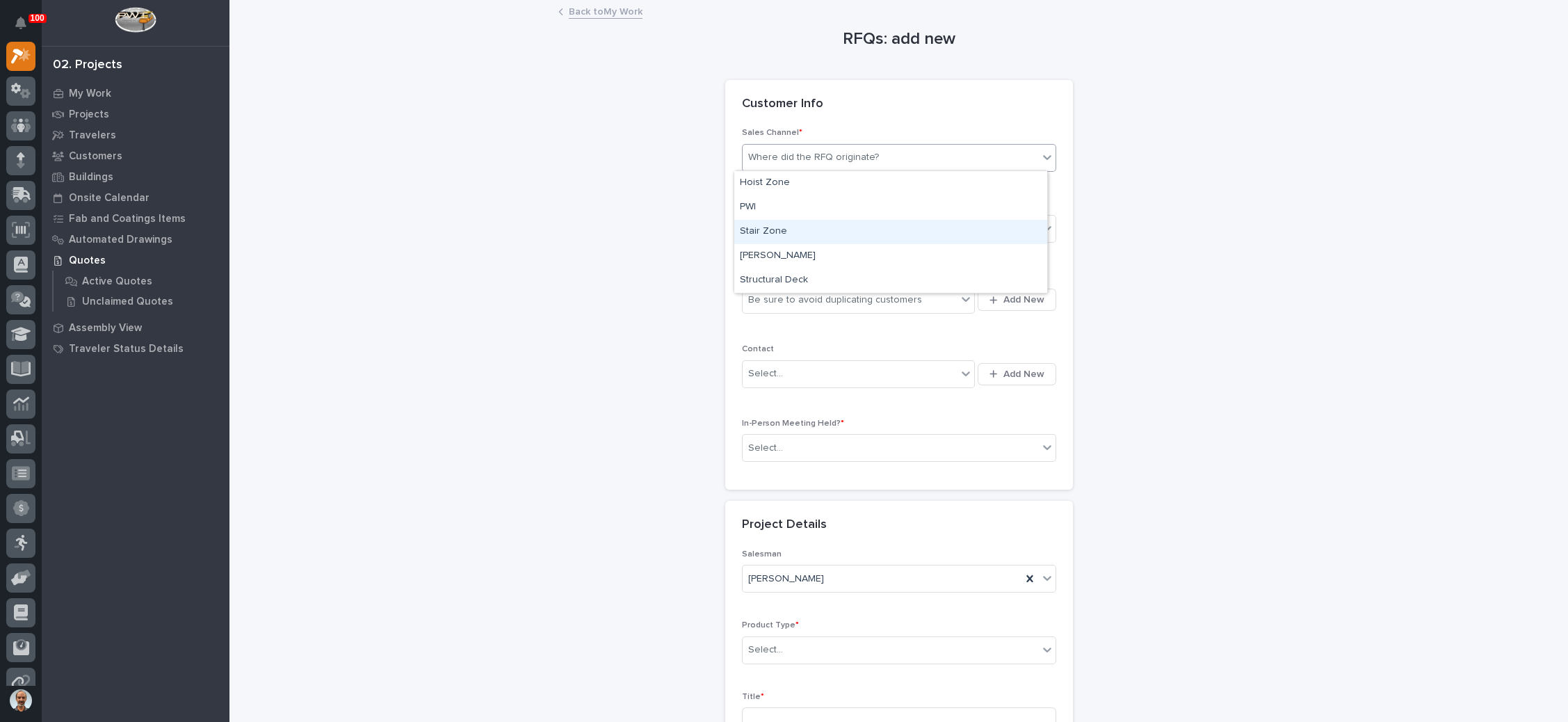
click at [822, 230] on div "Stair Zone" at bounding box center [890, 232] width 313 height 24
click at [822, 230] on div "Select..." at bounding box center [890, 229] width 296 height 23
drag, startPoint x: 823, startPoint y: 249, endPoint x: 824, endPoint y: 260, distance: 11.0
click at [824, 249] on div "National Sales" at bounding box center [890, 254] width 313 height 24
click at [820, 294] on div "Be sure to avoid duplicating customers" at bounding box center [835, 300] width 173 height 15
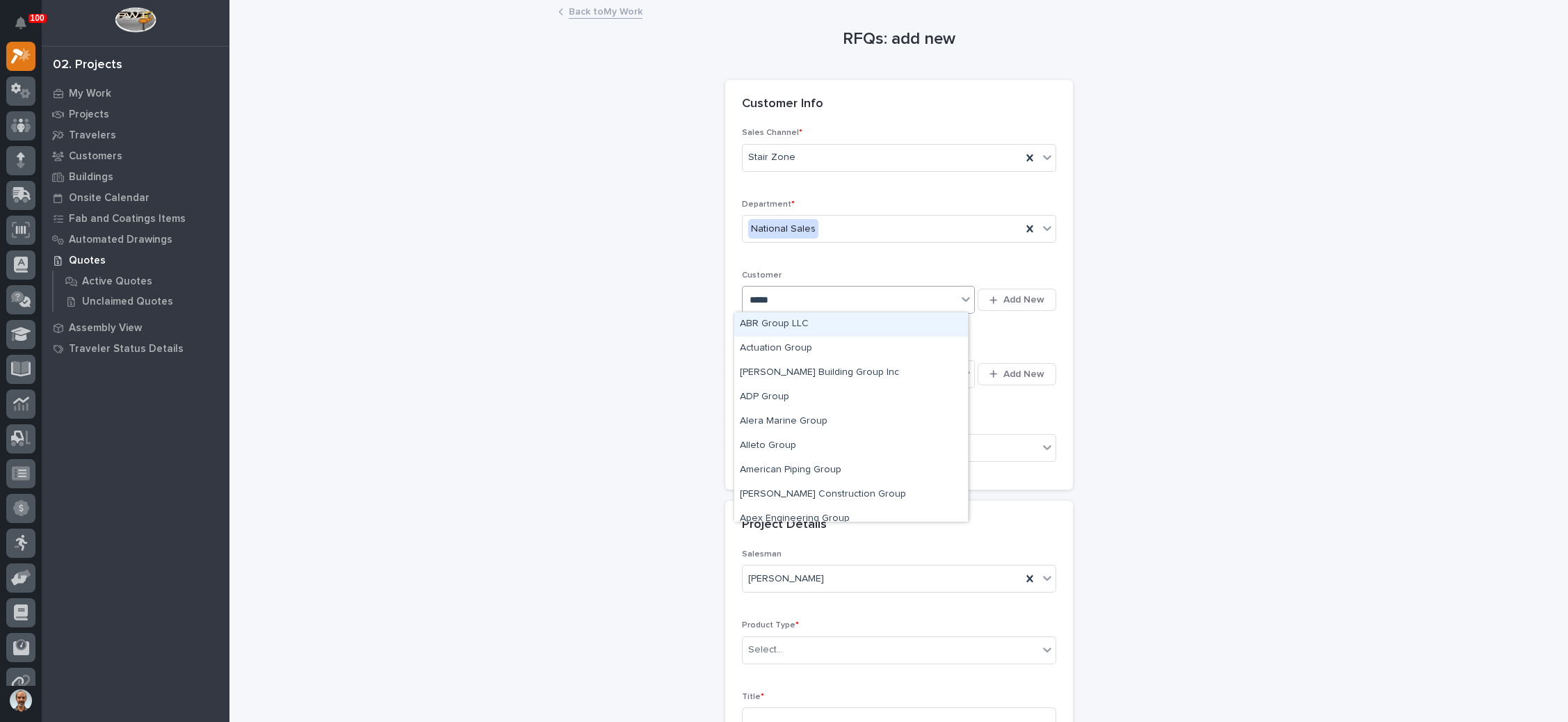
type input "******"
drag, startPoint x: 824, startPoint y: 323, endPoint x: 827, endPoint y: 337, distance: 14.3
click at [823, 327] on div "Groundswell LLC" at bounding box center [850, 324] width 233 height 24
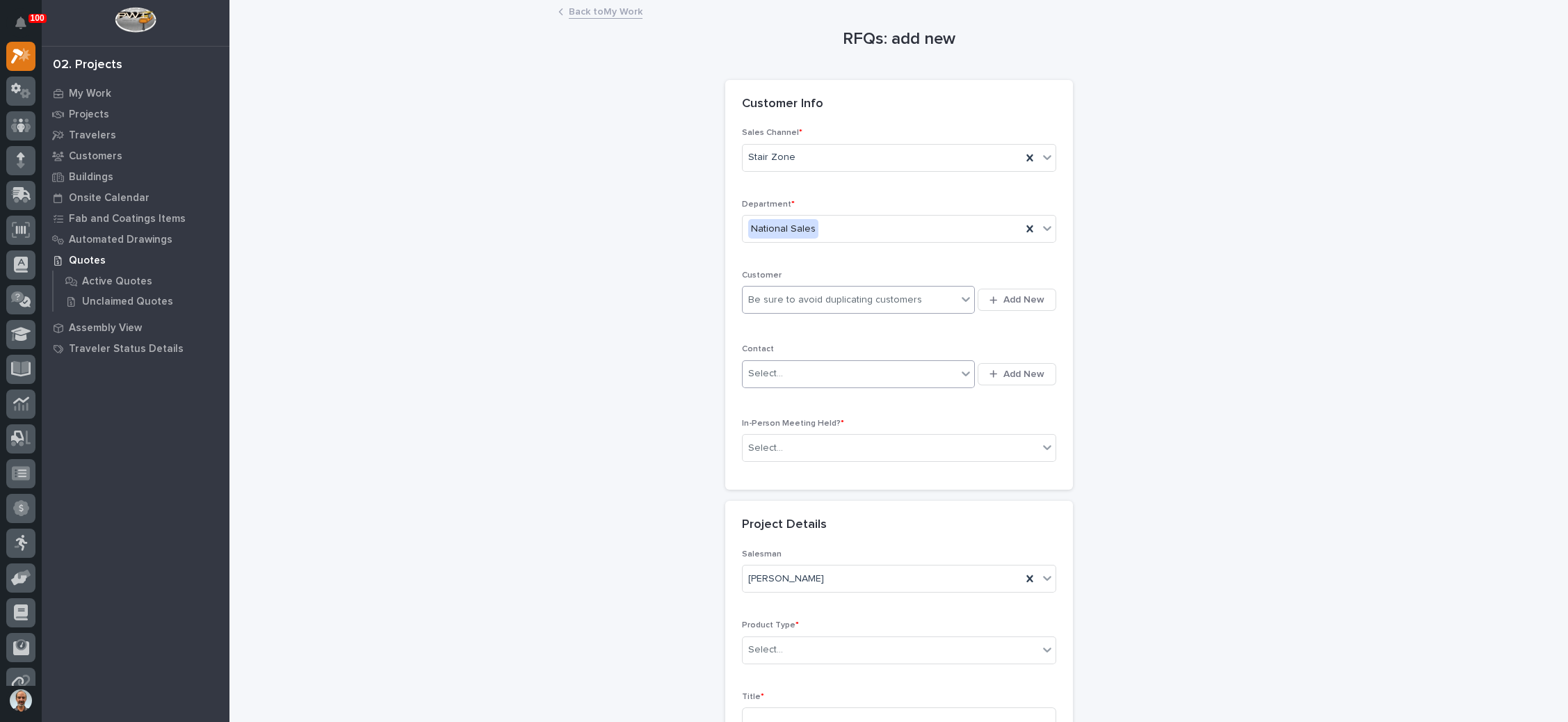
click at [835, 362] on div "Select..." at bounding box center [849, 373] width 214 height 23
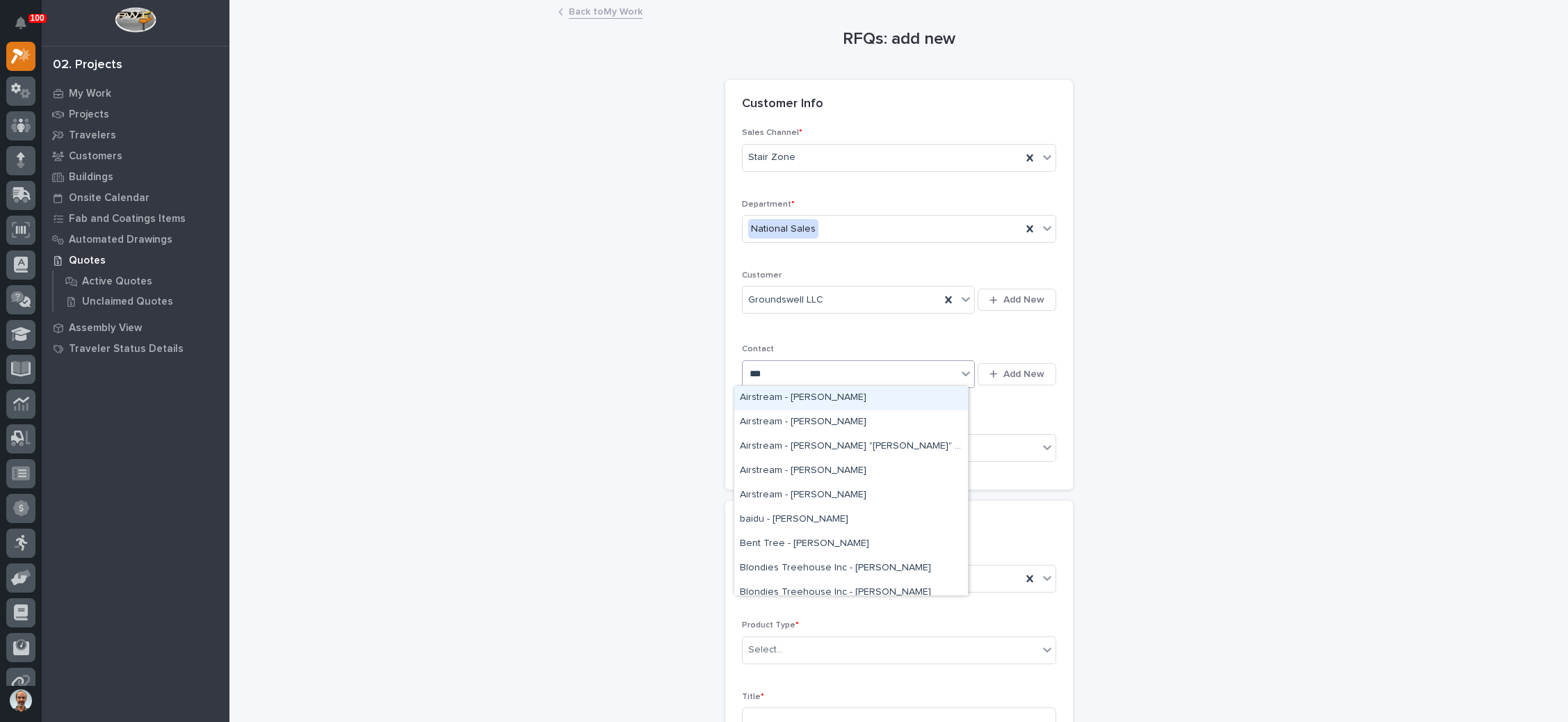
type input "****"
click at [827, 443] on div "Groundswell - Trevor Foster" at bounding box center [850, 447] width 233 height 24
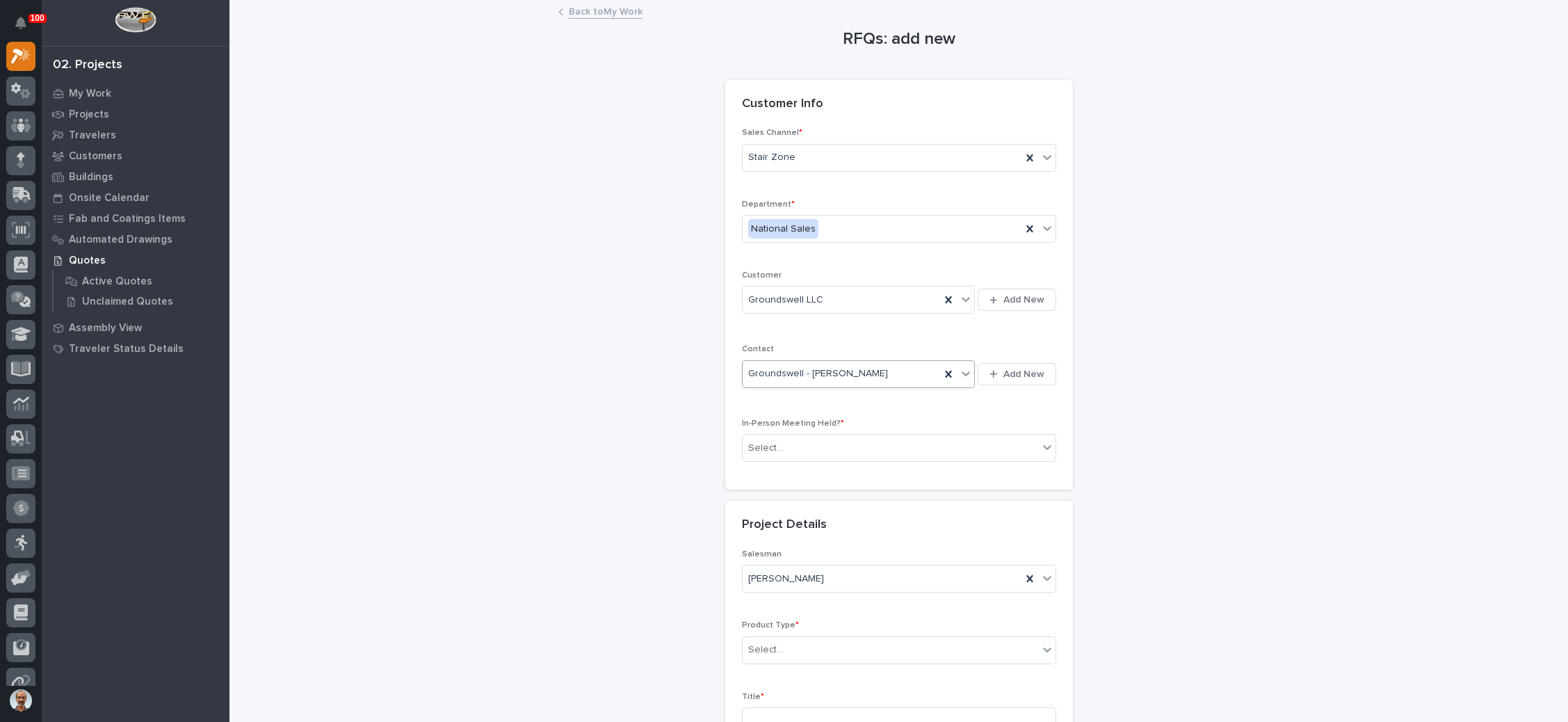
click at [827, 443] on div "Select..." at bounding box center [890, 448] width 296 height 23
click at [816, 491] on div "No" at bounding box center [890, 496] width 313 height 24
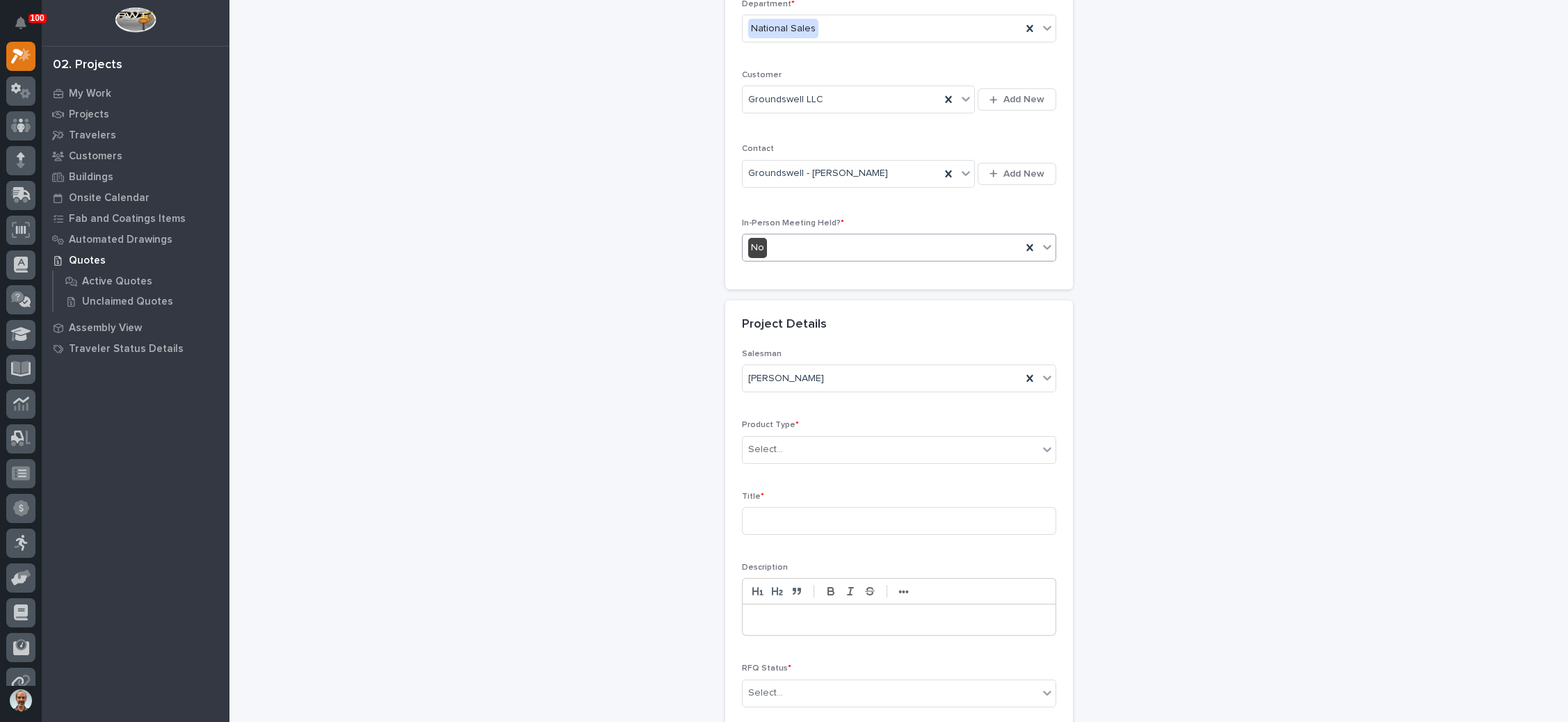
scroll to position [208, 0]
click at [810, 437] on div "Select..." at bounding box center [890, 441] width 296 height 23
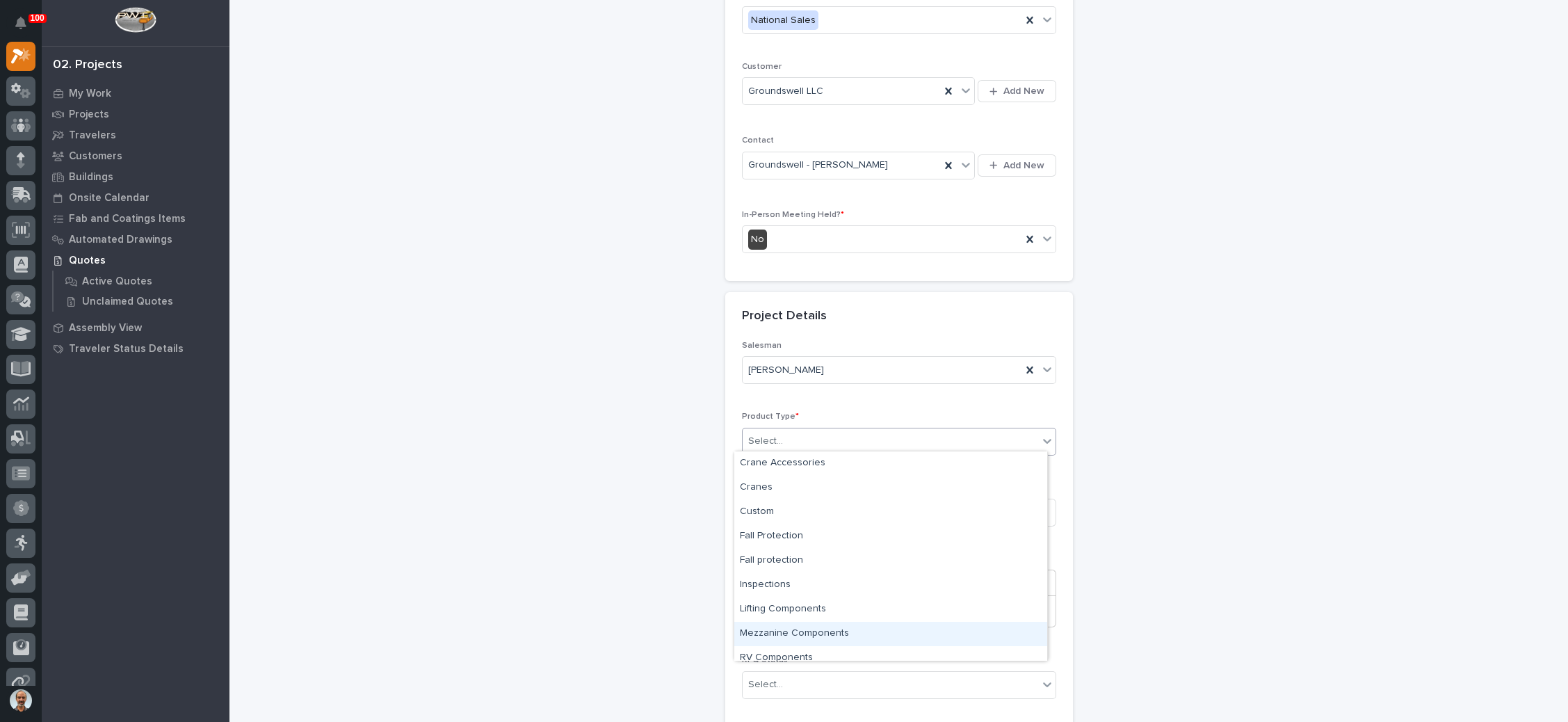
scroll to position [34, 0]
click at [803, 640] on div "Stairs & Ladders" at bounding box center [890, 649] width 313 height 24
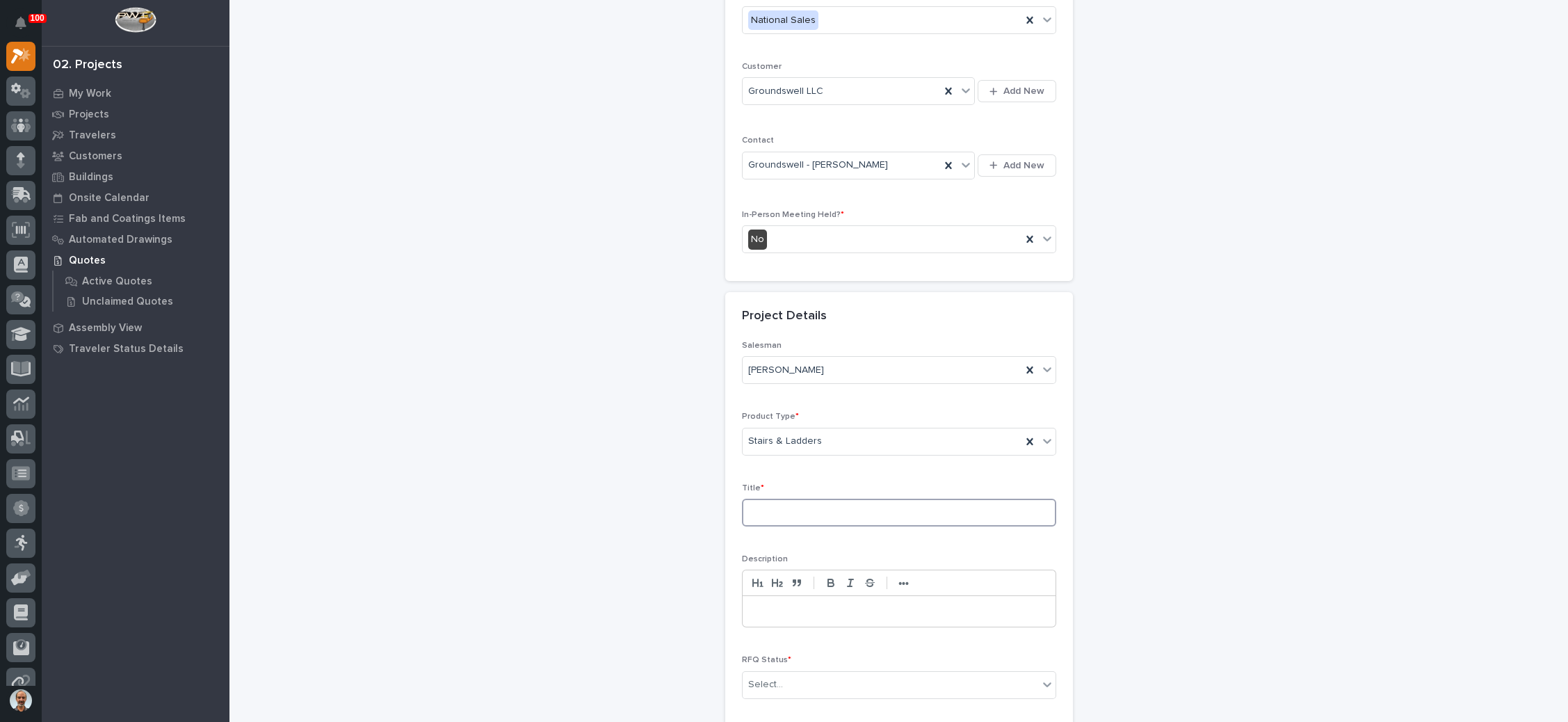
click at [798, 509] on input at bounding box center [899, 512] width 314 height 28
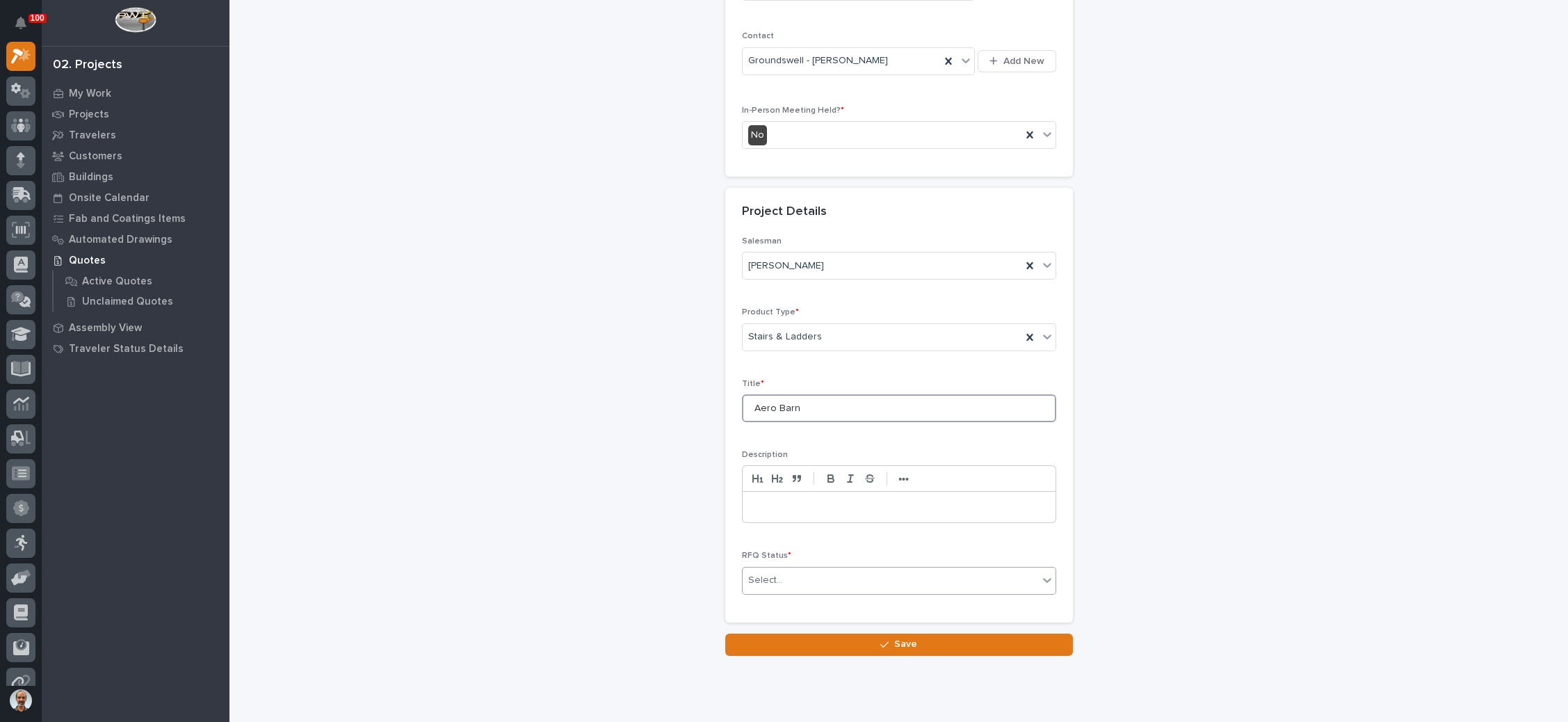
type input "Aero Barn"
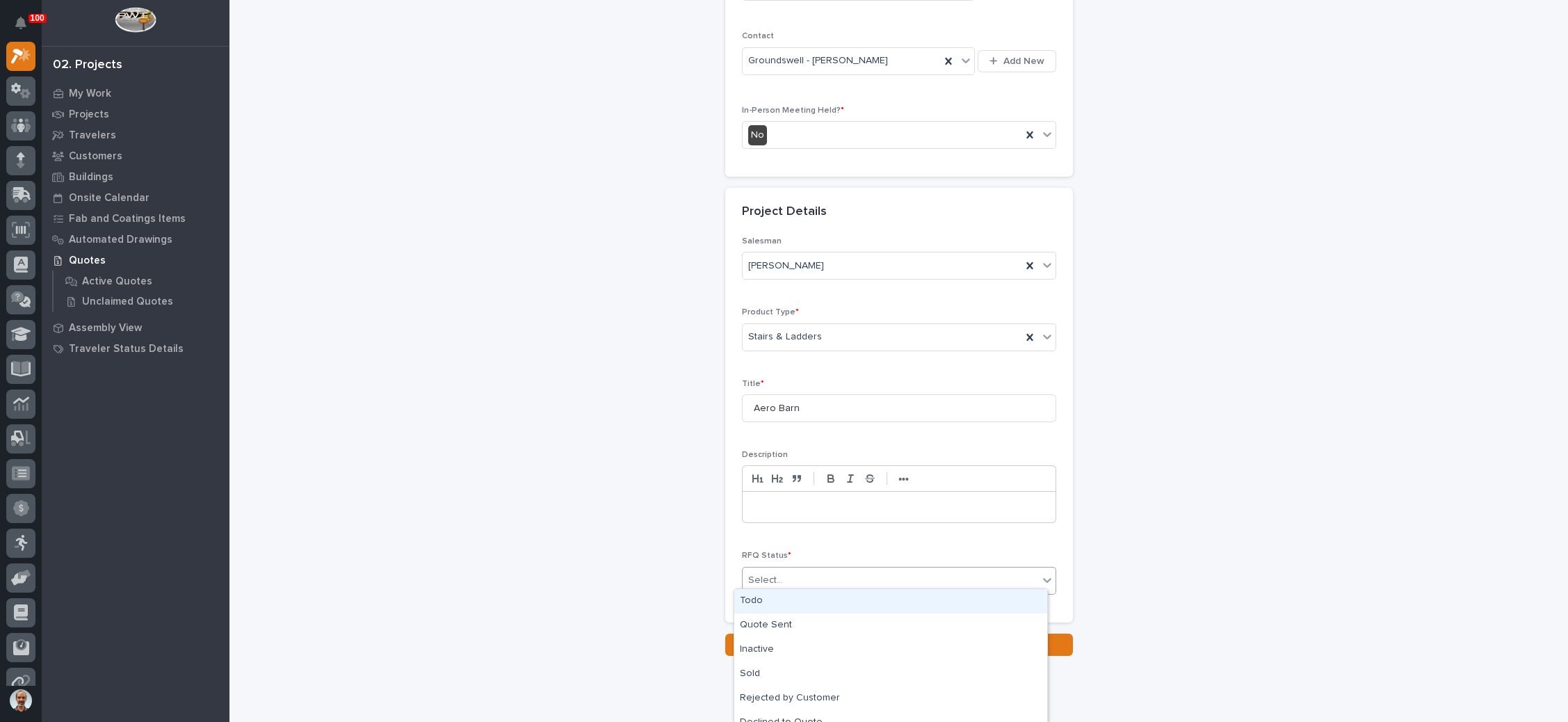
click at [909, 570] on div "Select..." at bounding box center [890, 580] width 296 height 23
drag, startPoint x: 843, startPoint y: 601, endPoint x: 853, endPoint y: 603, distance: 10.2
click at [845, 601] on div "Todo" at bounding box center [890, 601] width 313 height 24
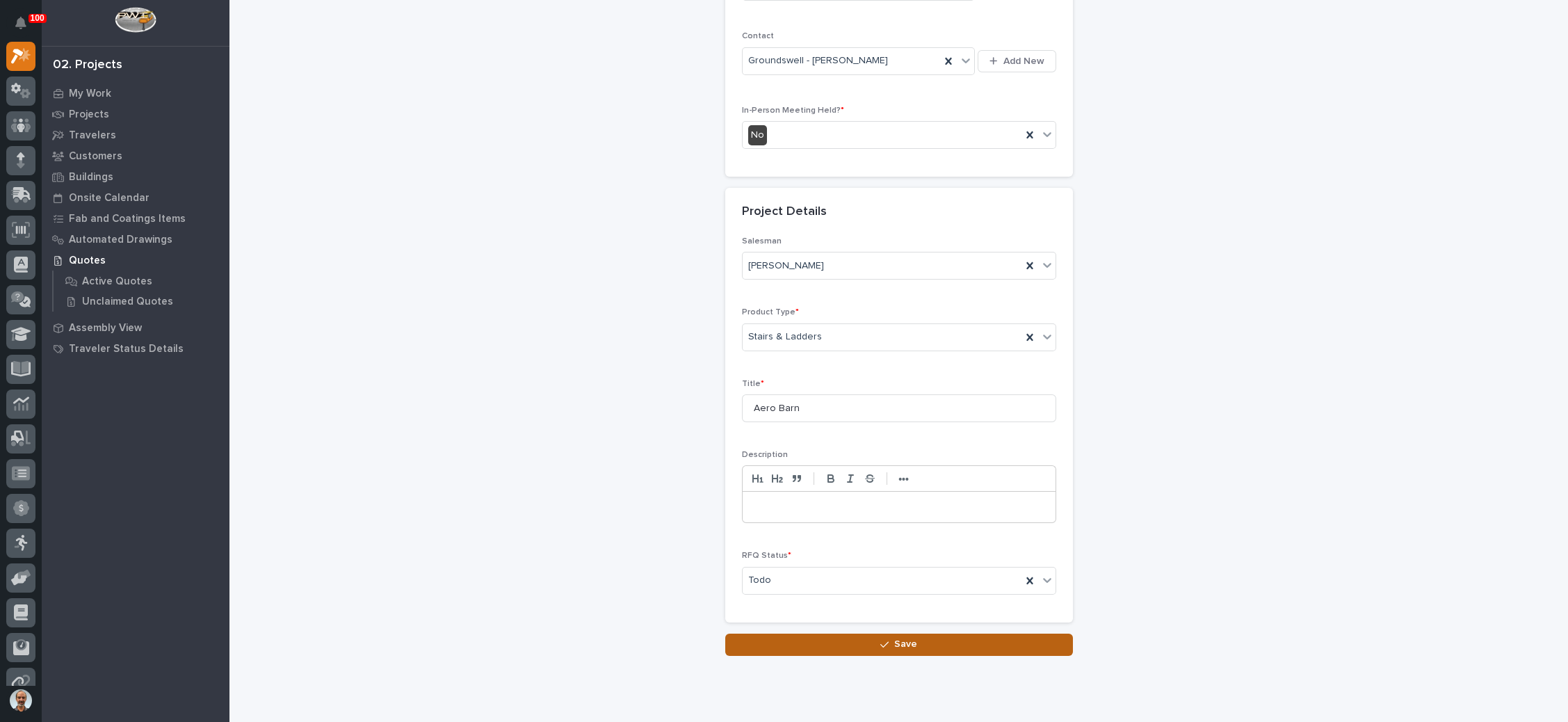
click at [868, 633] on button "Save" at bounding box center [899, 644] width 348 height 22
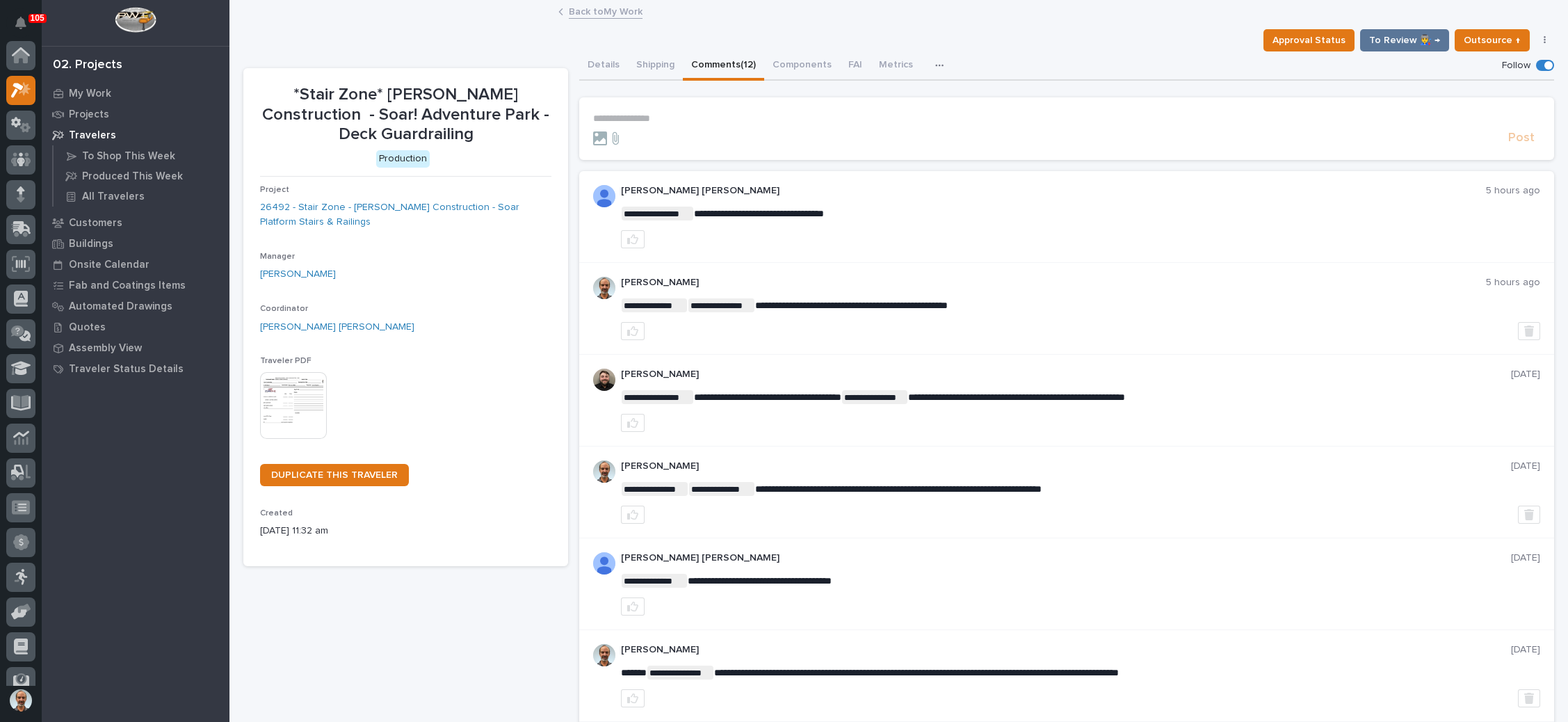
scroll to position [34, 0]
click at [614, 6] on link "Back to My Work" at bounding box center [606, 10] width 73 height 16
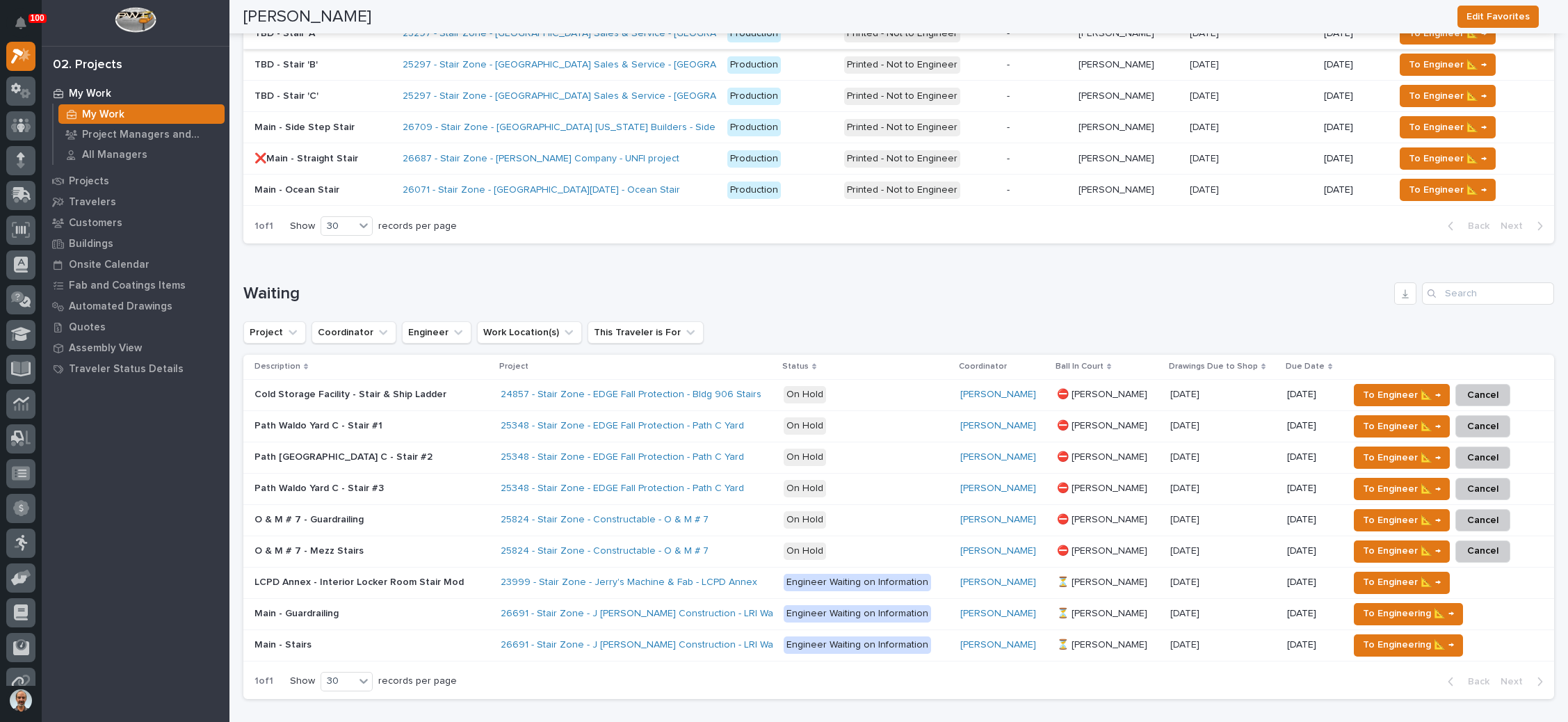
scroll to position [625, 0]
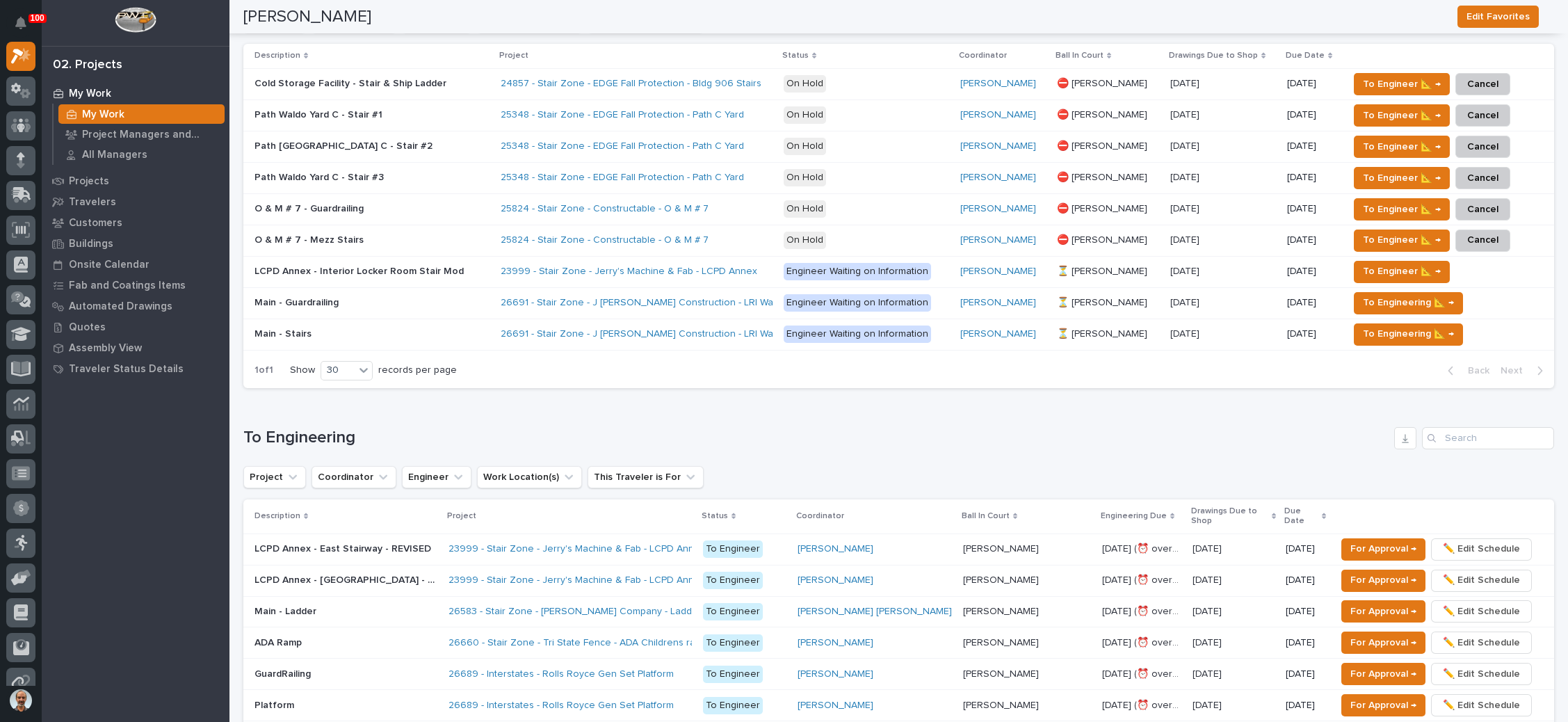
click at [465, 260] on div "LCPD Annex - Interior Locker Room Stair Mod LCPD Annex - Interior Locker Room S…" at bounding box center [372, 271] width 235 height 23
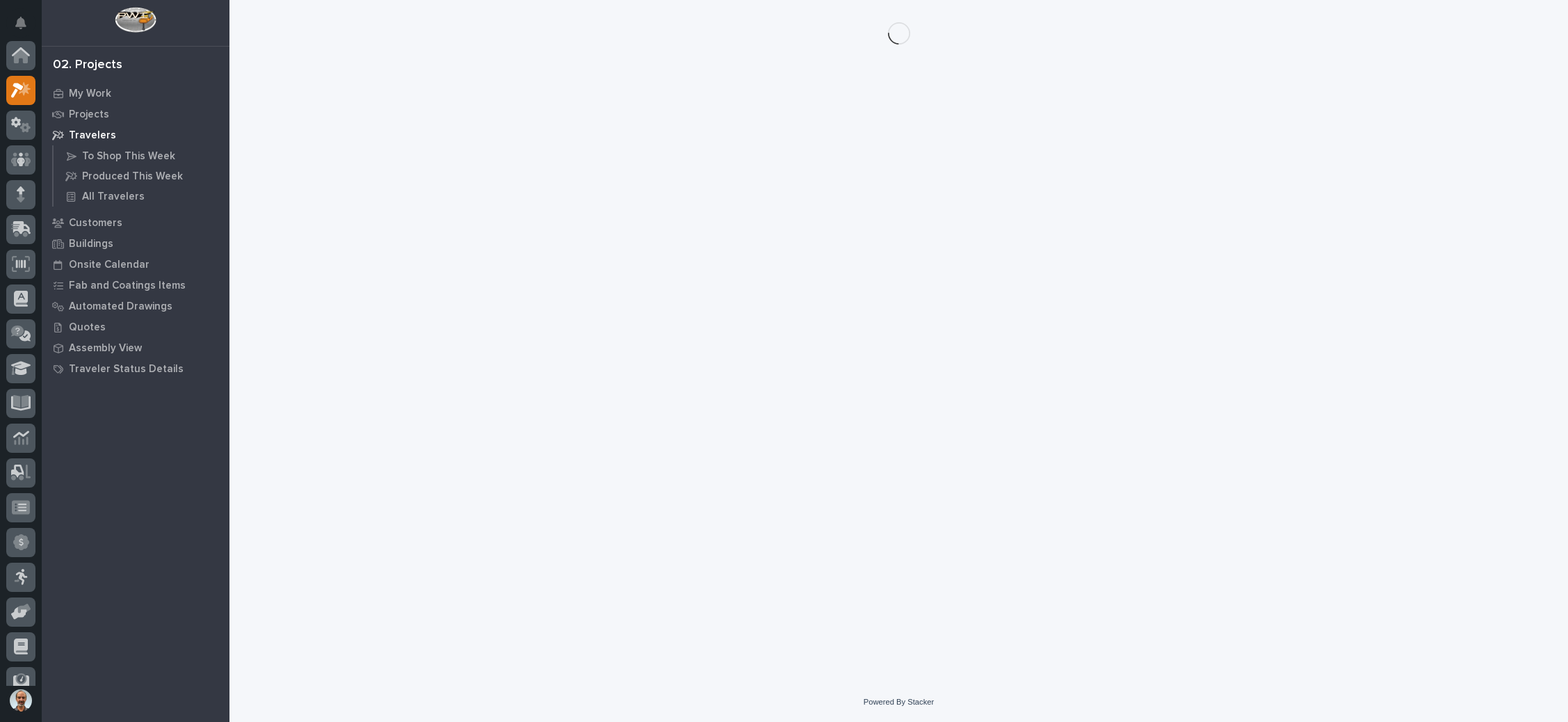
scroll to position [34, 0]
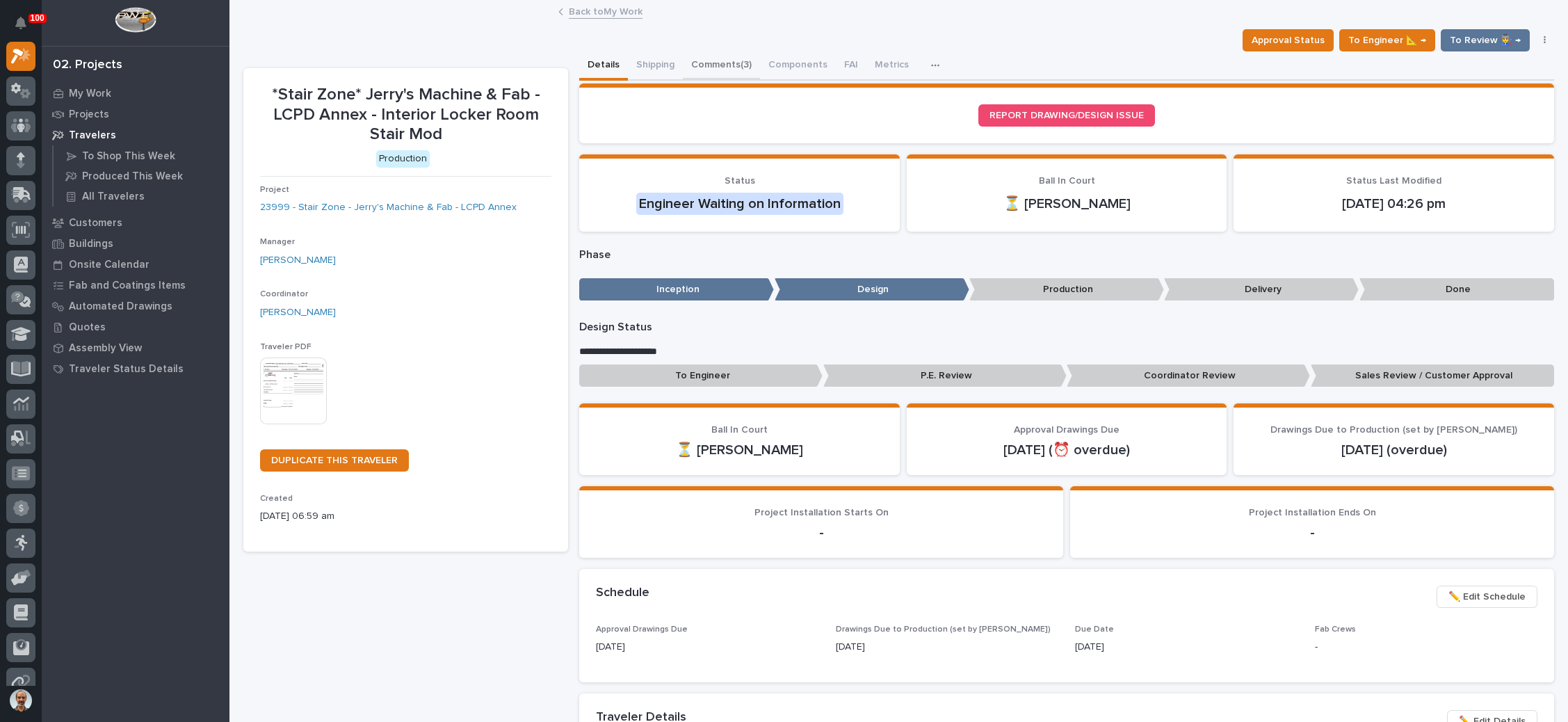
click at [733, 57] on button "Comments (3)" at bounding box center [721, 66] width 77 height 29
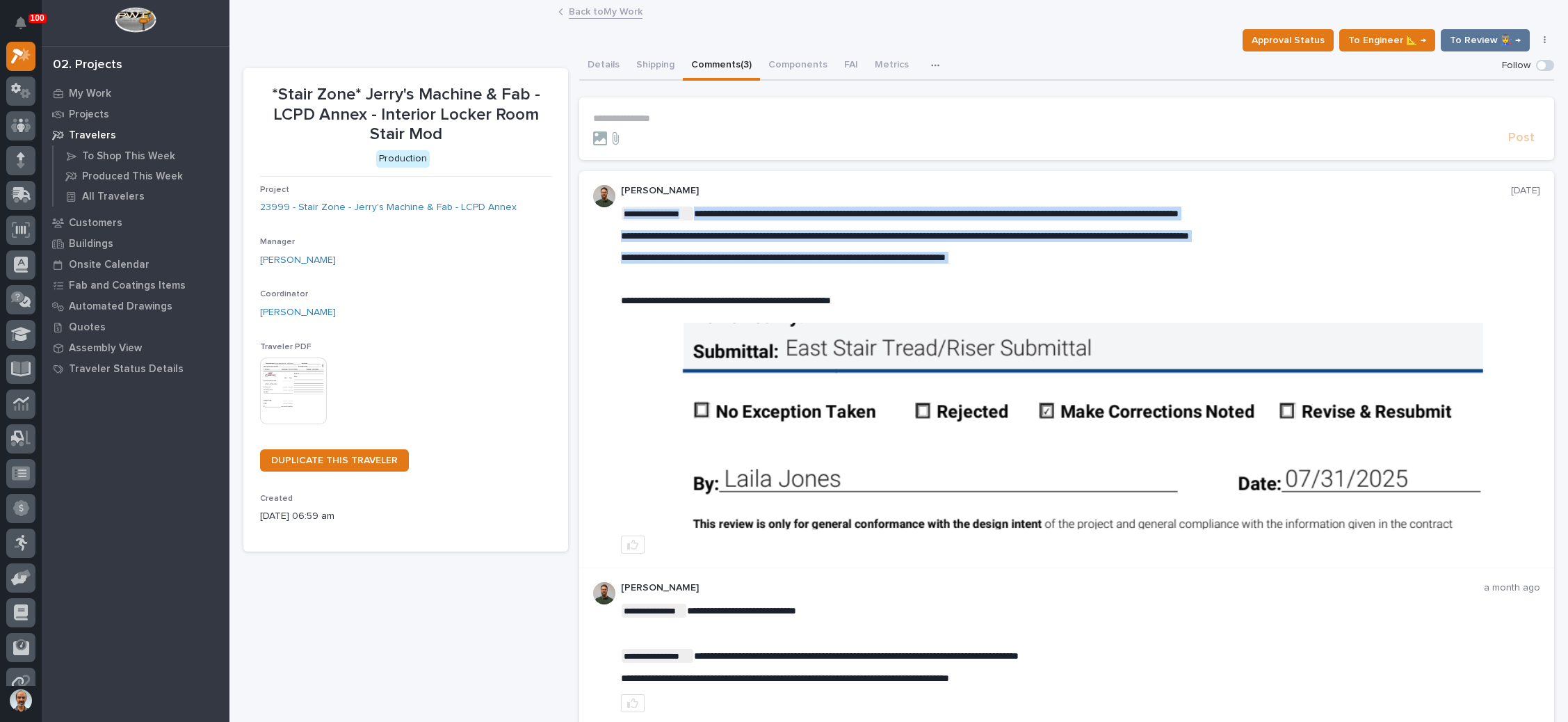
drag, startPoint x: 1010, startPoint y: 259, endPoint x: 1041, endPoint y: 263, distance: 31.3
copy div "**********"
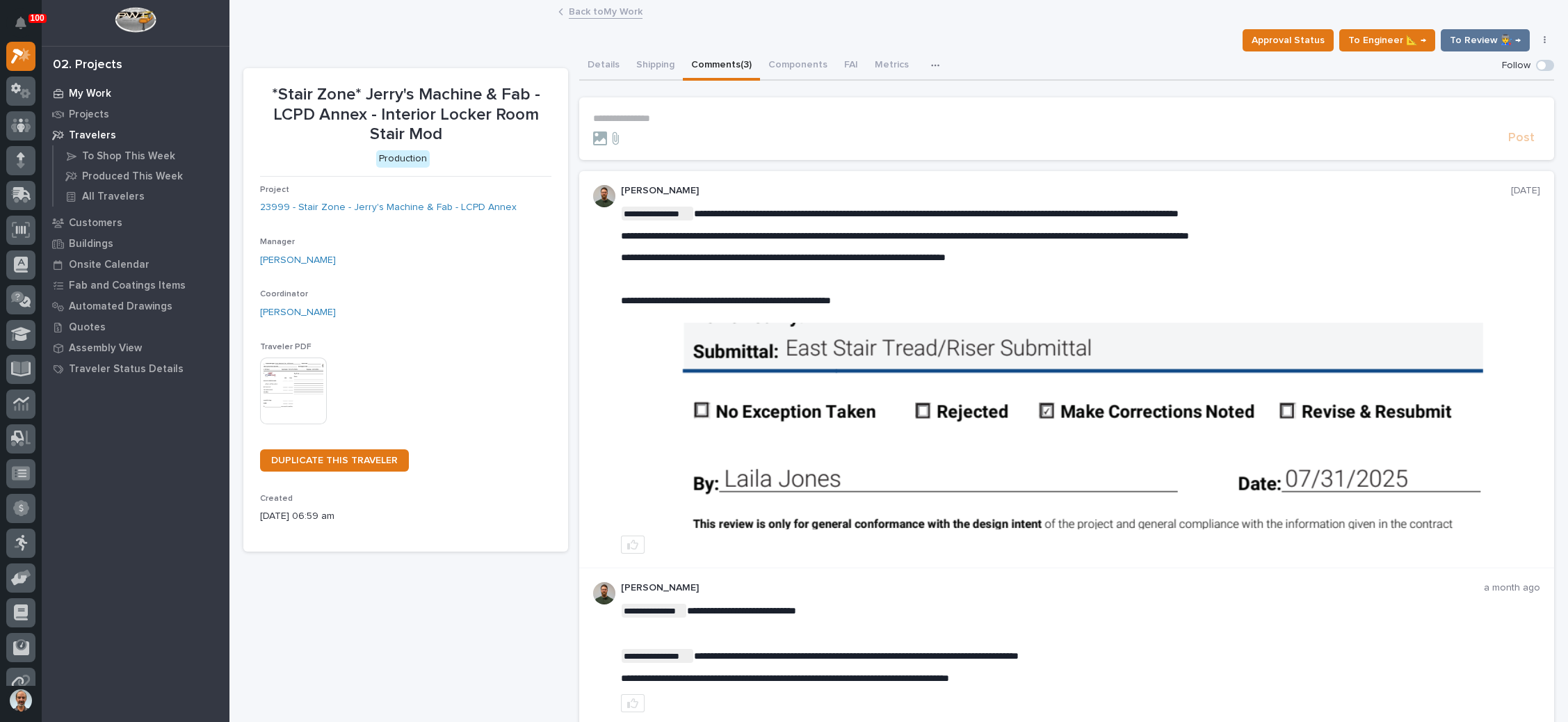
click at [121, 90] on div "My Work" at bounding box center [136, 93] width 181 height 20
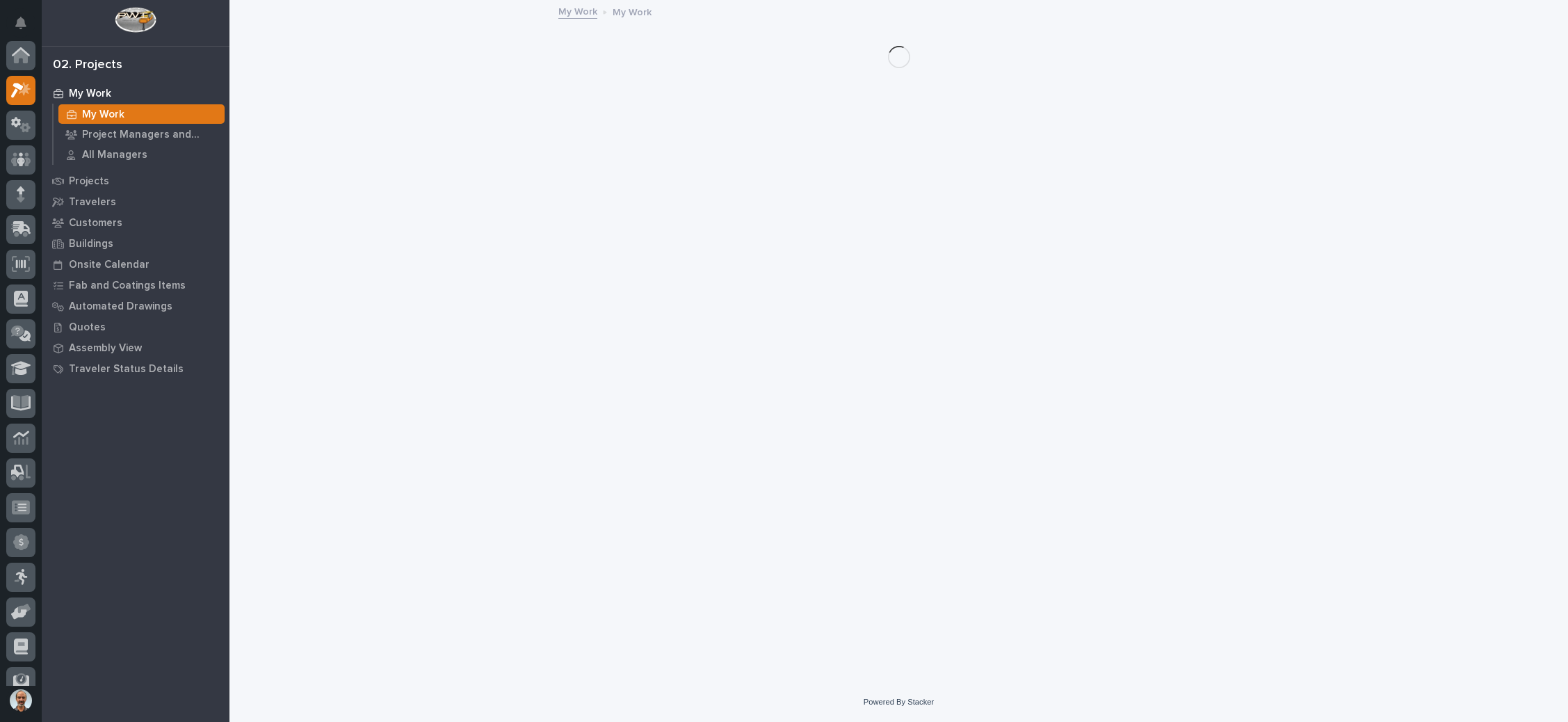
scroll to position [34, 0]
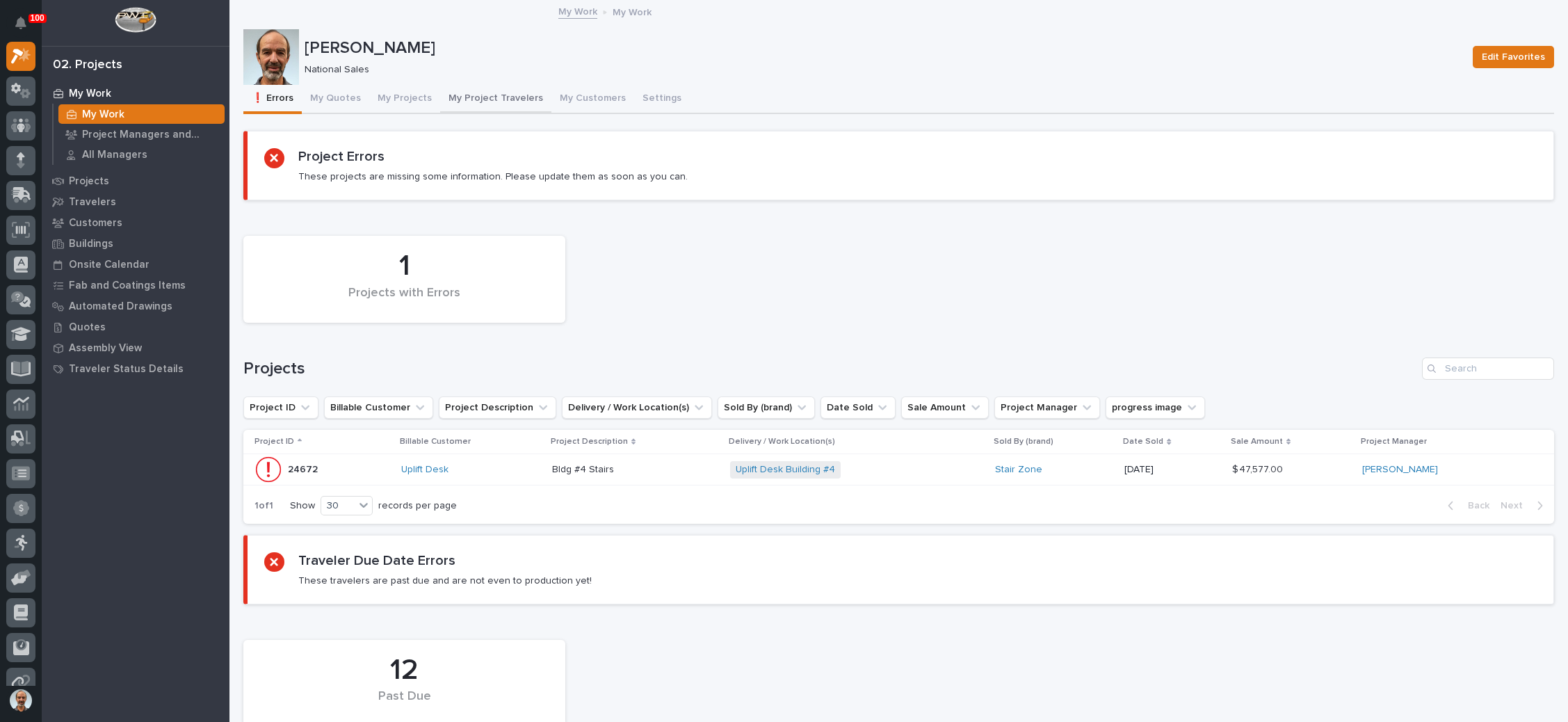
click at [481, 95] on button "My Project Travelers" at bounding box center [496, 99] width 111 height 29
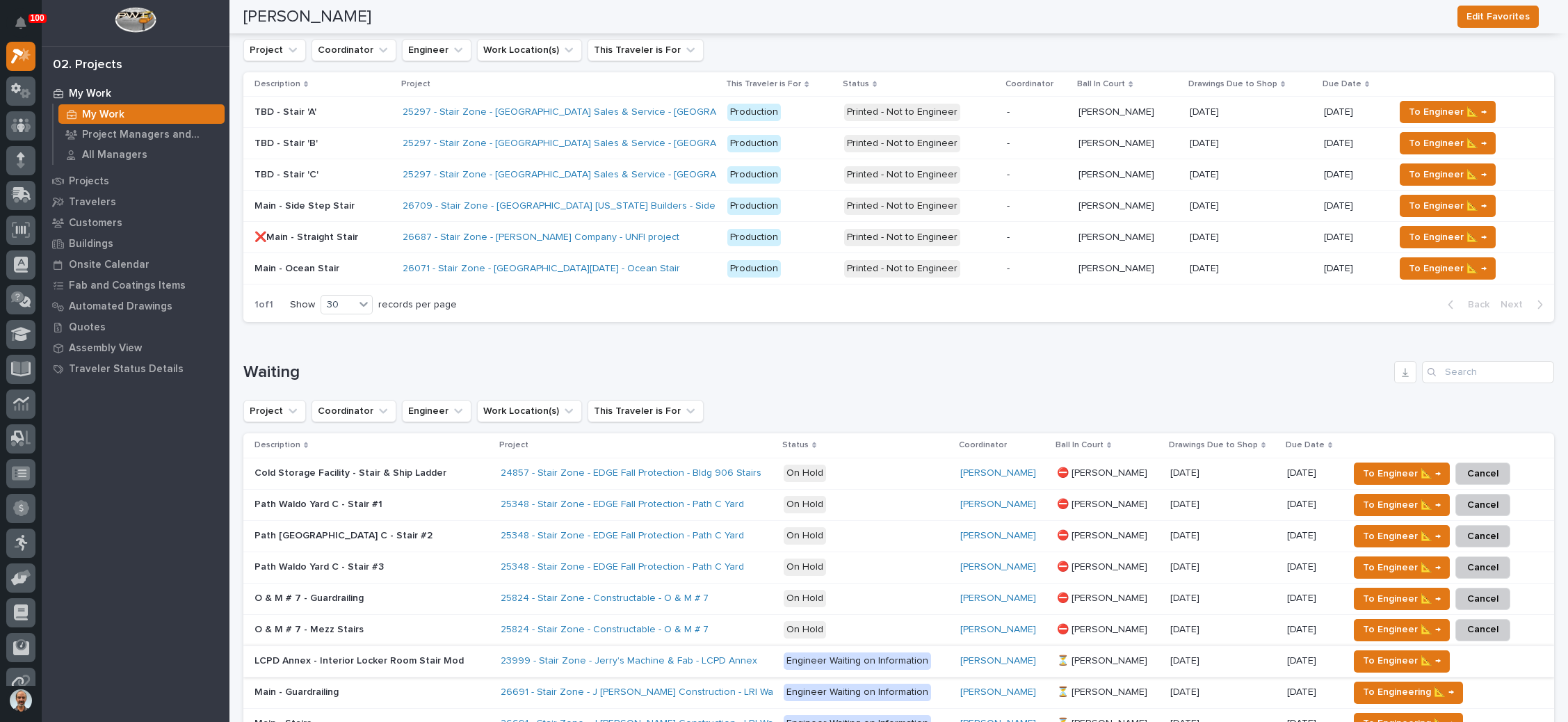
scroll to position [208, 0]
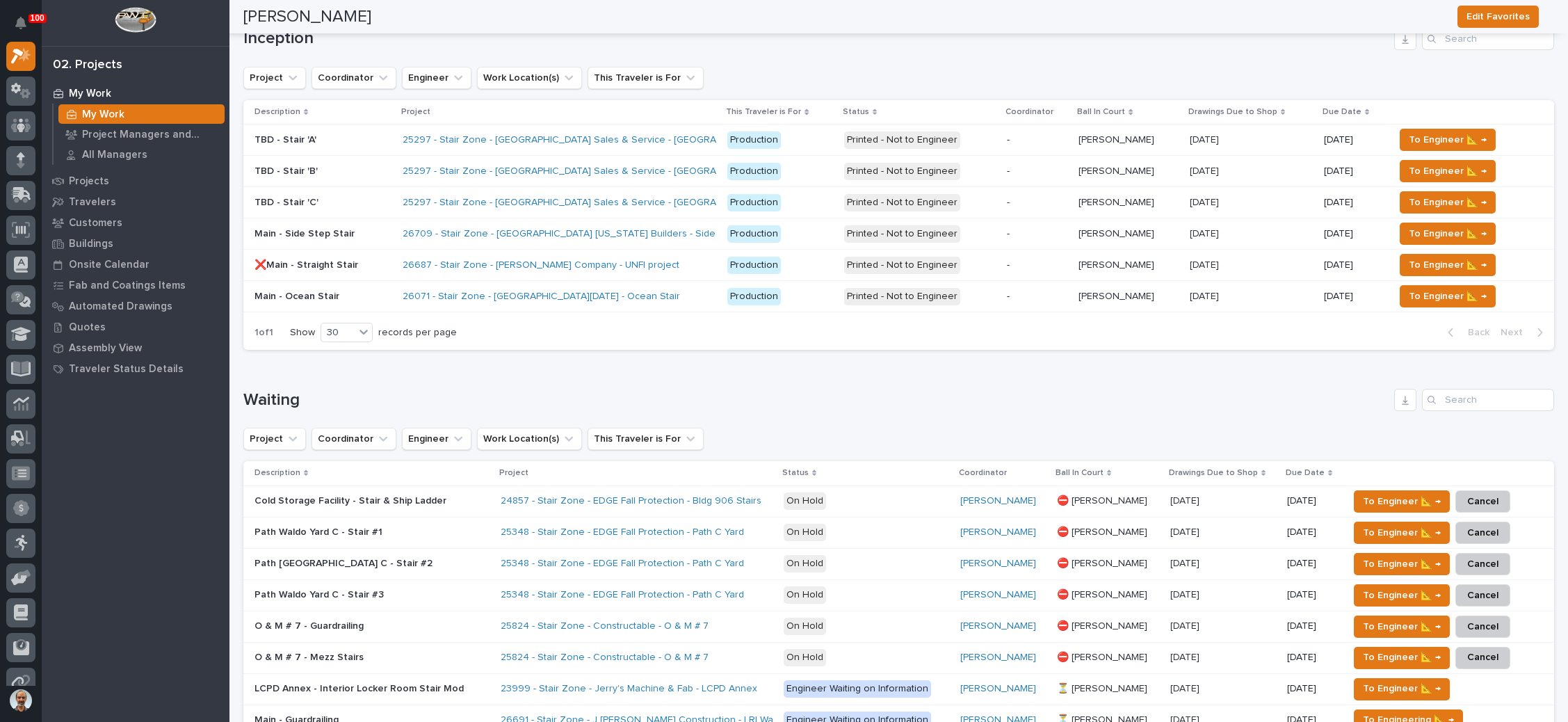
click at [990, 226] on td "Printed - Not to Engineer" at bounding box center [919, 234] width 162 height 32
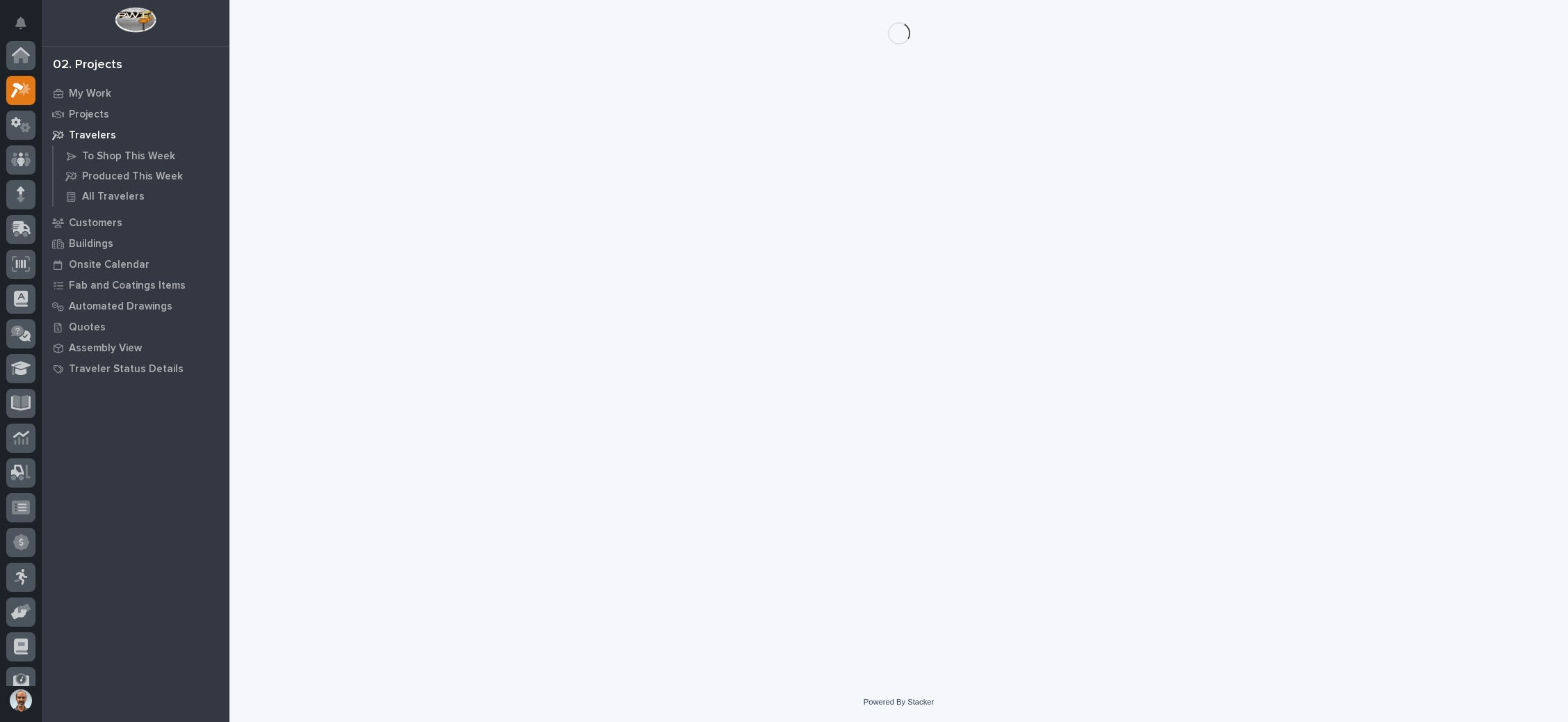
scroll to position [34, 0]
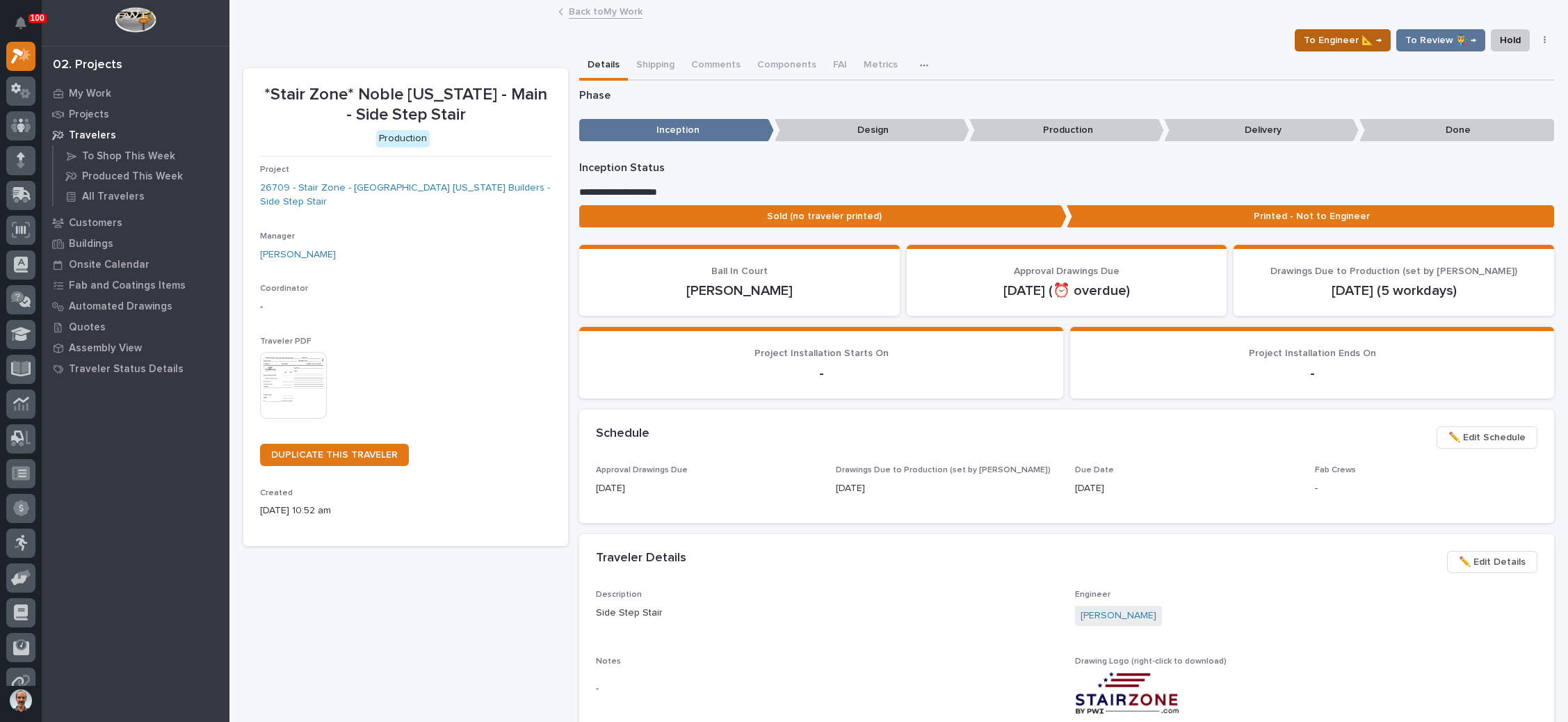
click at [1350, 39] on span "To Engineer 📐 →" at bounding box center [1342, 40] width 78 height 17
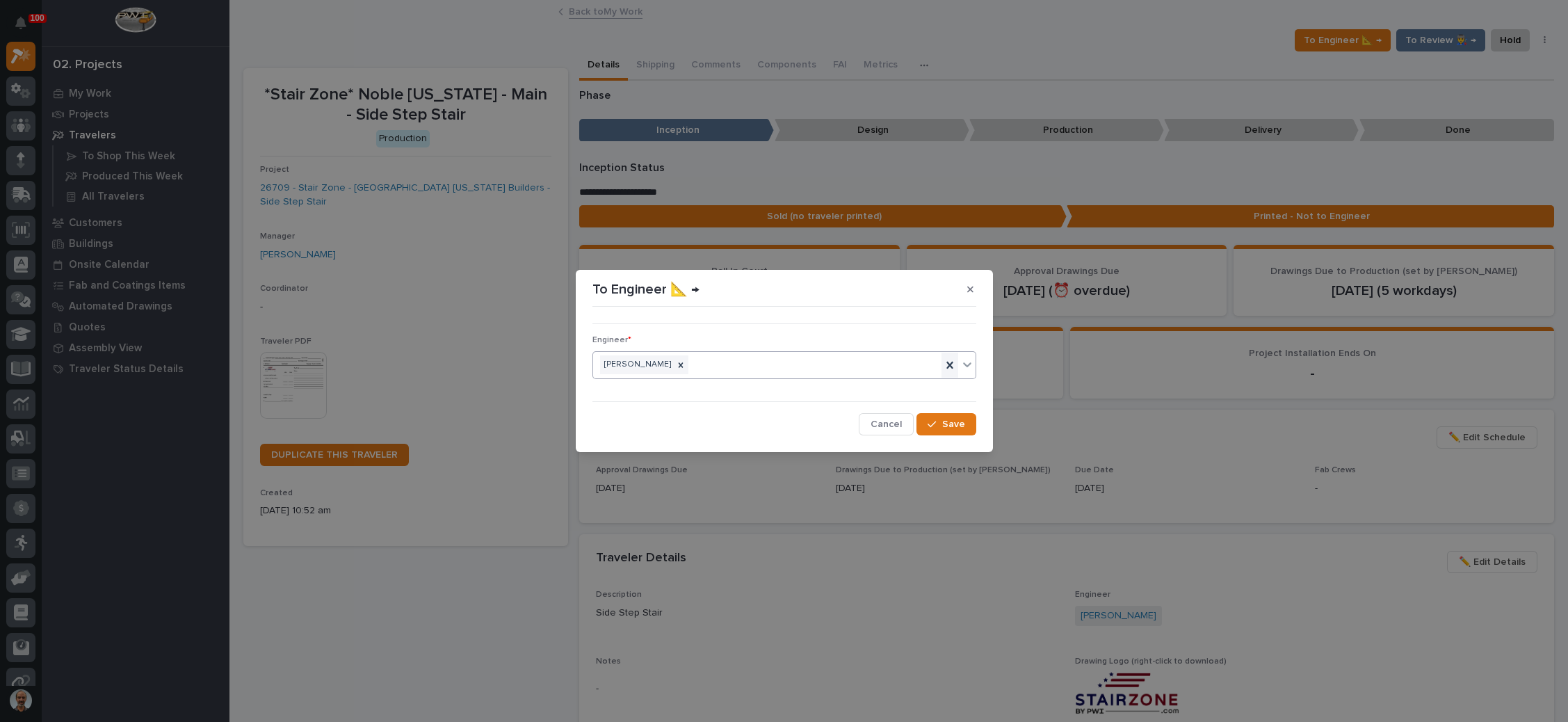
click at [947, 363] on icon at bounding box center [949, 365] width 14 height 14
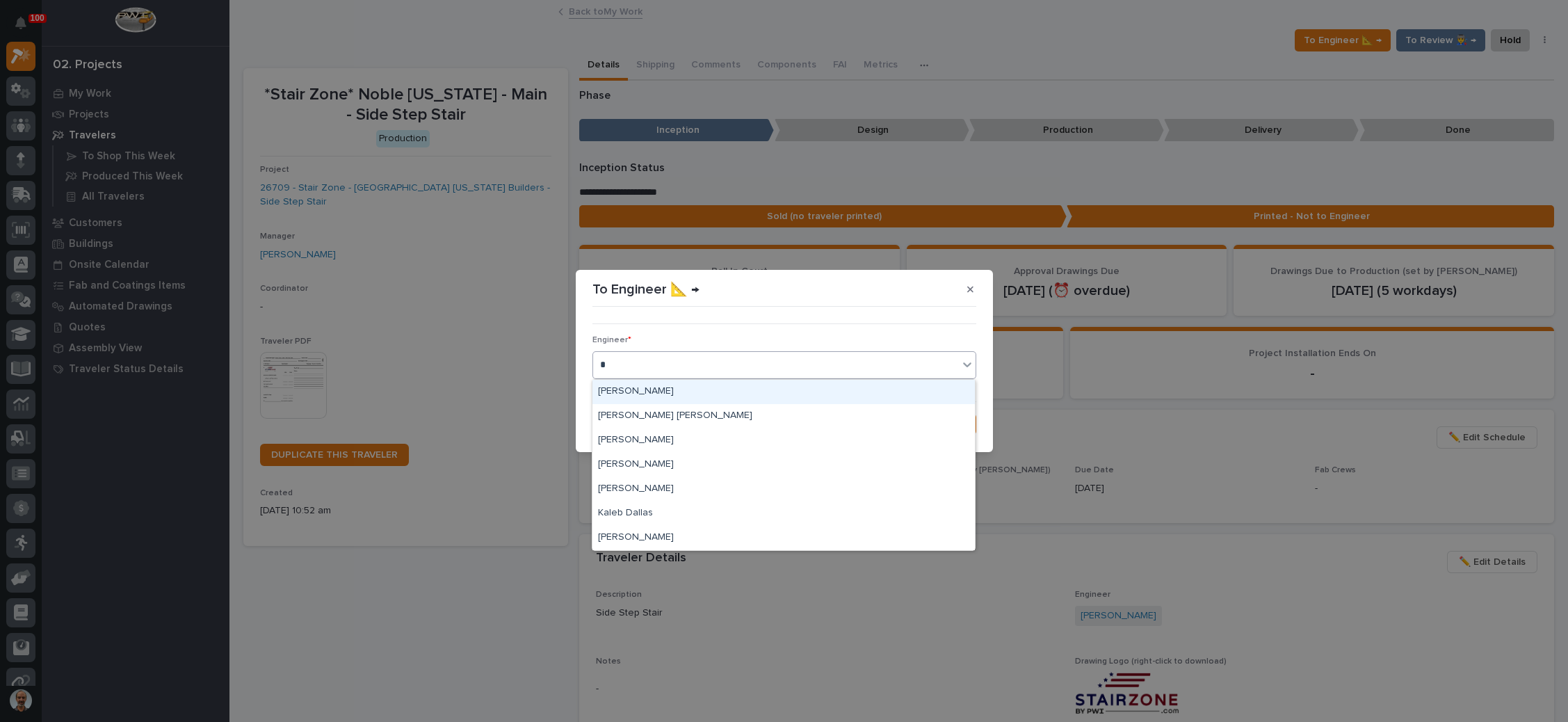
type input "**"
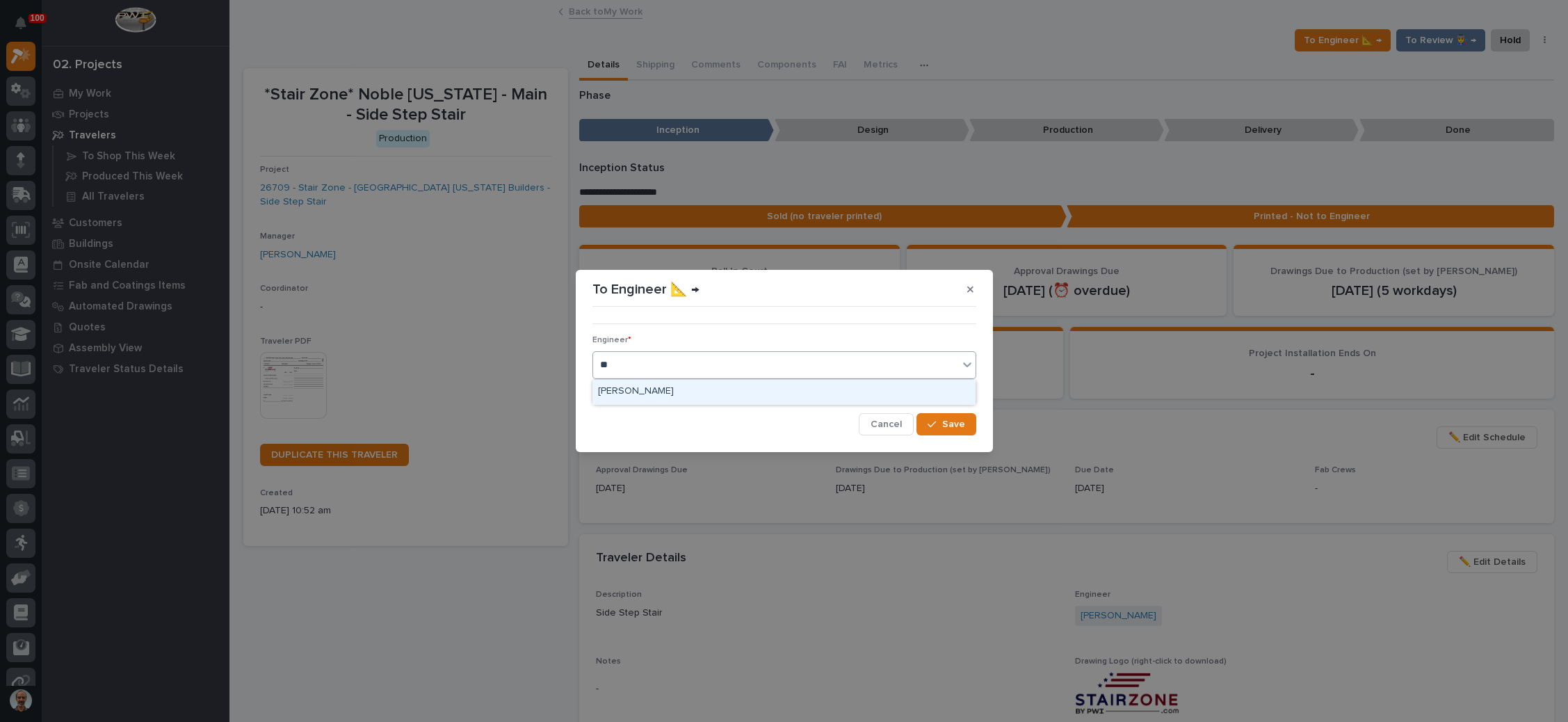
click at [689, 392] on div "[PERSON_NAME]" at bounding box center [784, 391] width 383 height 24
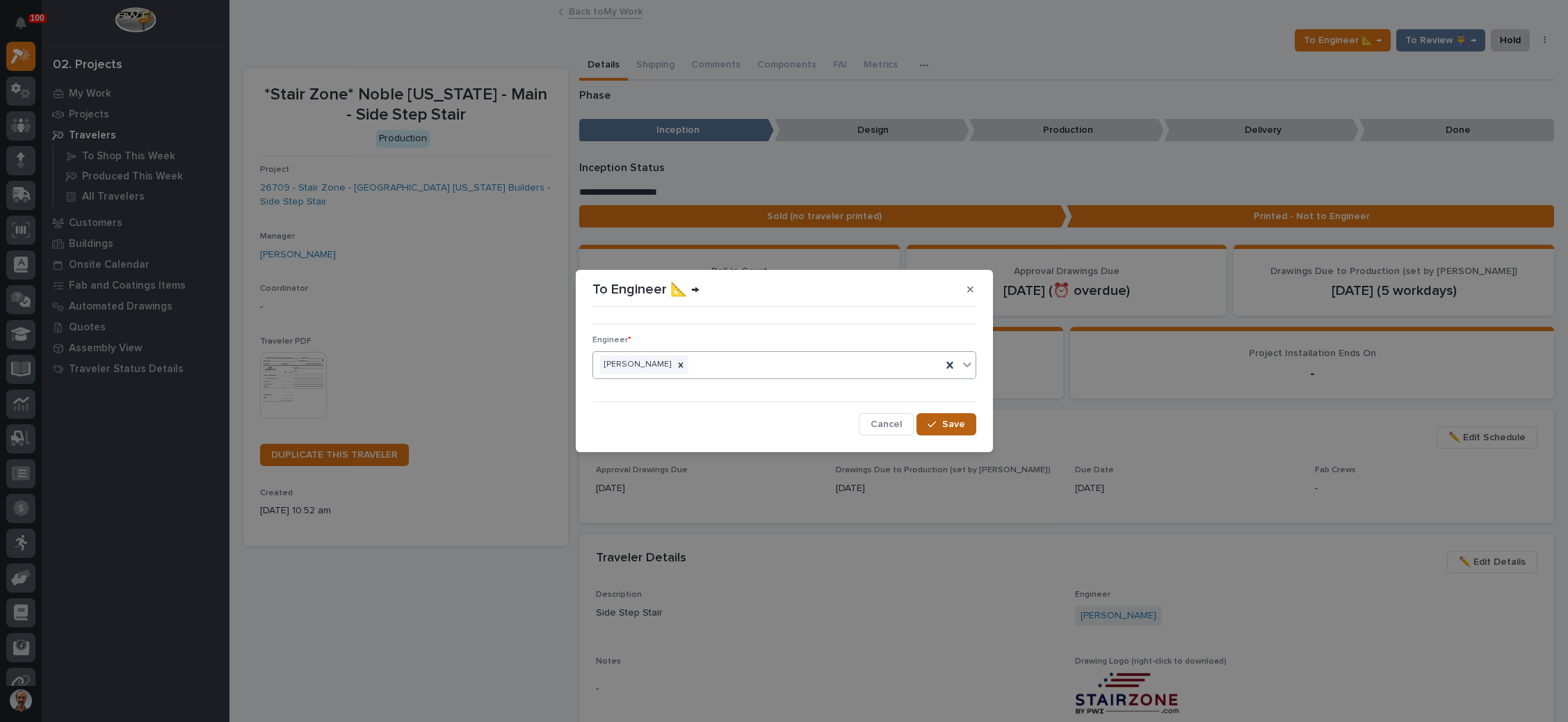
click at [941, 424] on div "button" at bounding box center [935, 424] width 14 height 9
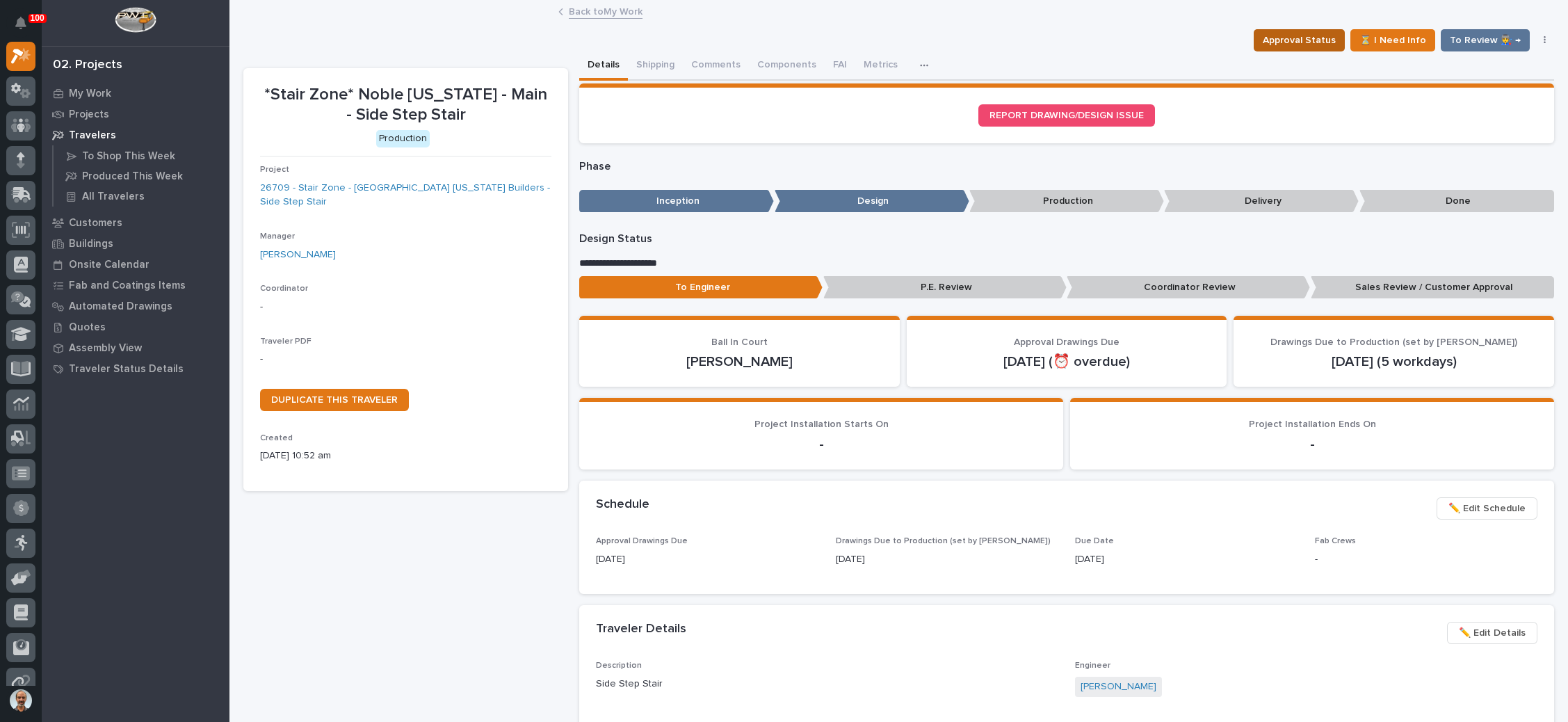
click at [1295, 32] on span "Approval Status" at bounding box center [1299, 40] width 73 height 17
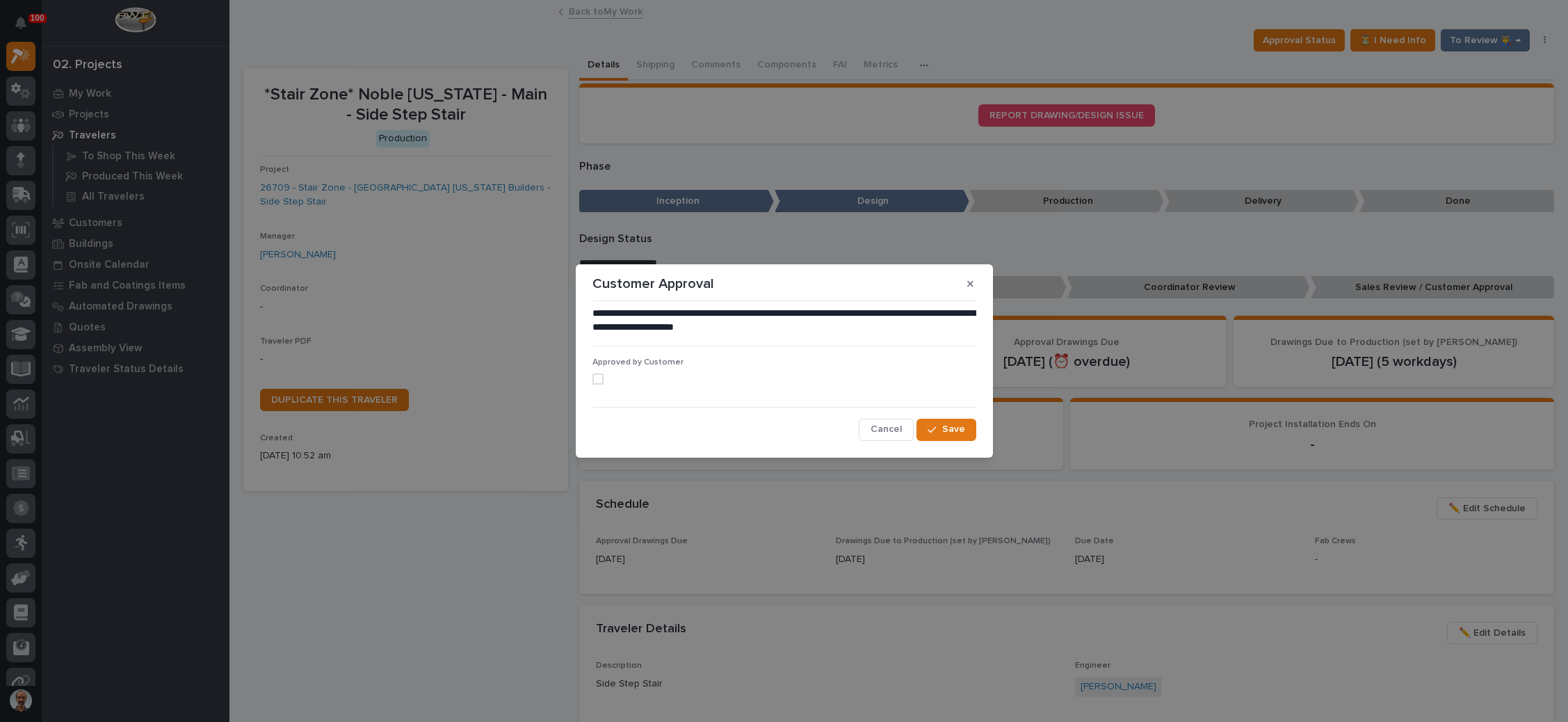
click at [600, 379] on span at bounding box center [597, 379] width 11 height 11
click at [925, 419] on button "Save" at bounding box center [946, 430] width 59 height 22
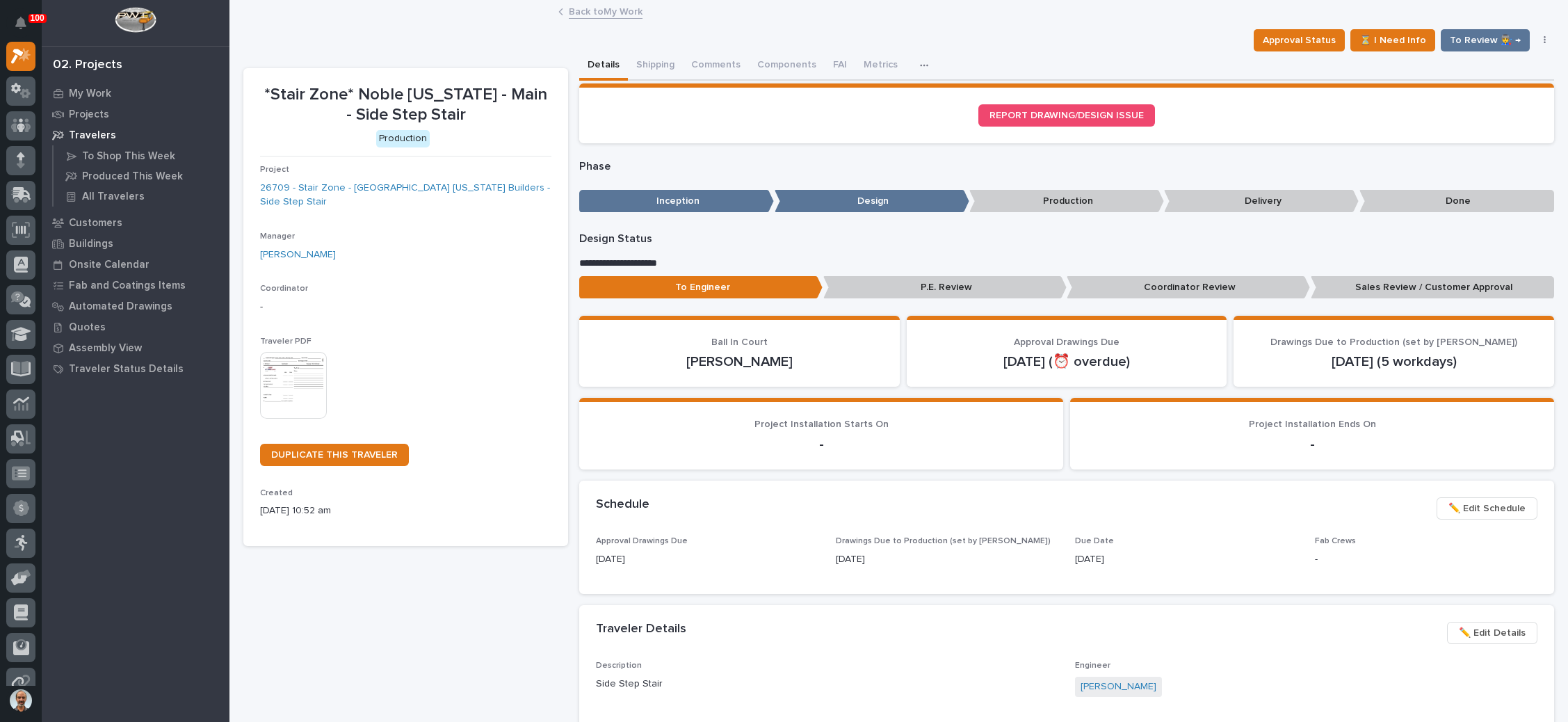
click at [1412, 278] on p "Sales Review / Customer Approval" at bounding box center [1432, 287] width 244 height 23
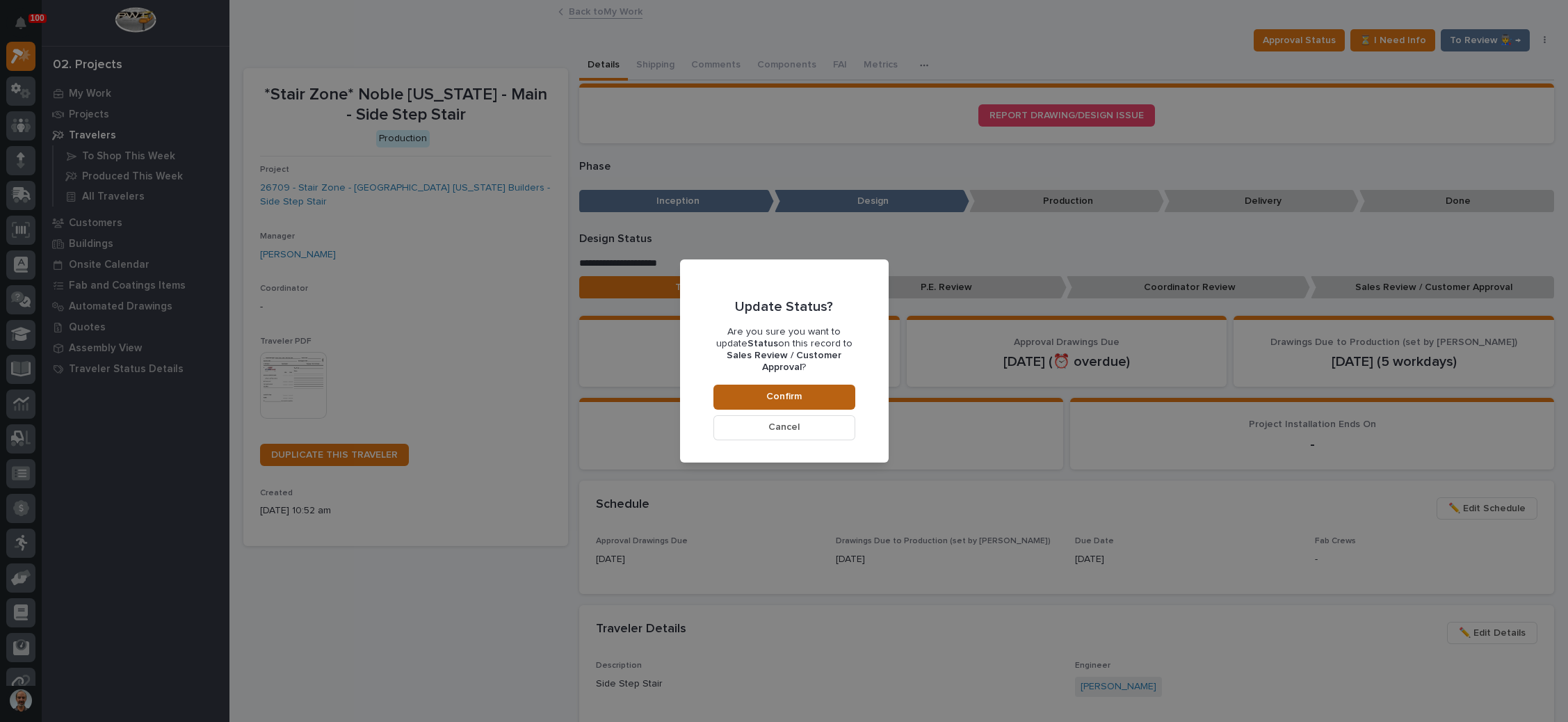
drag, startPoint x: 790, startPoint y: 391, endPoint x: 808, endPoint y: 390, distance: 18.0
click at [790, 390] on span "Confirm" at bounding box center [784, 396] width 36 height 13
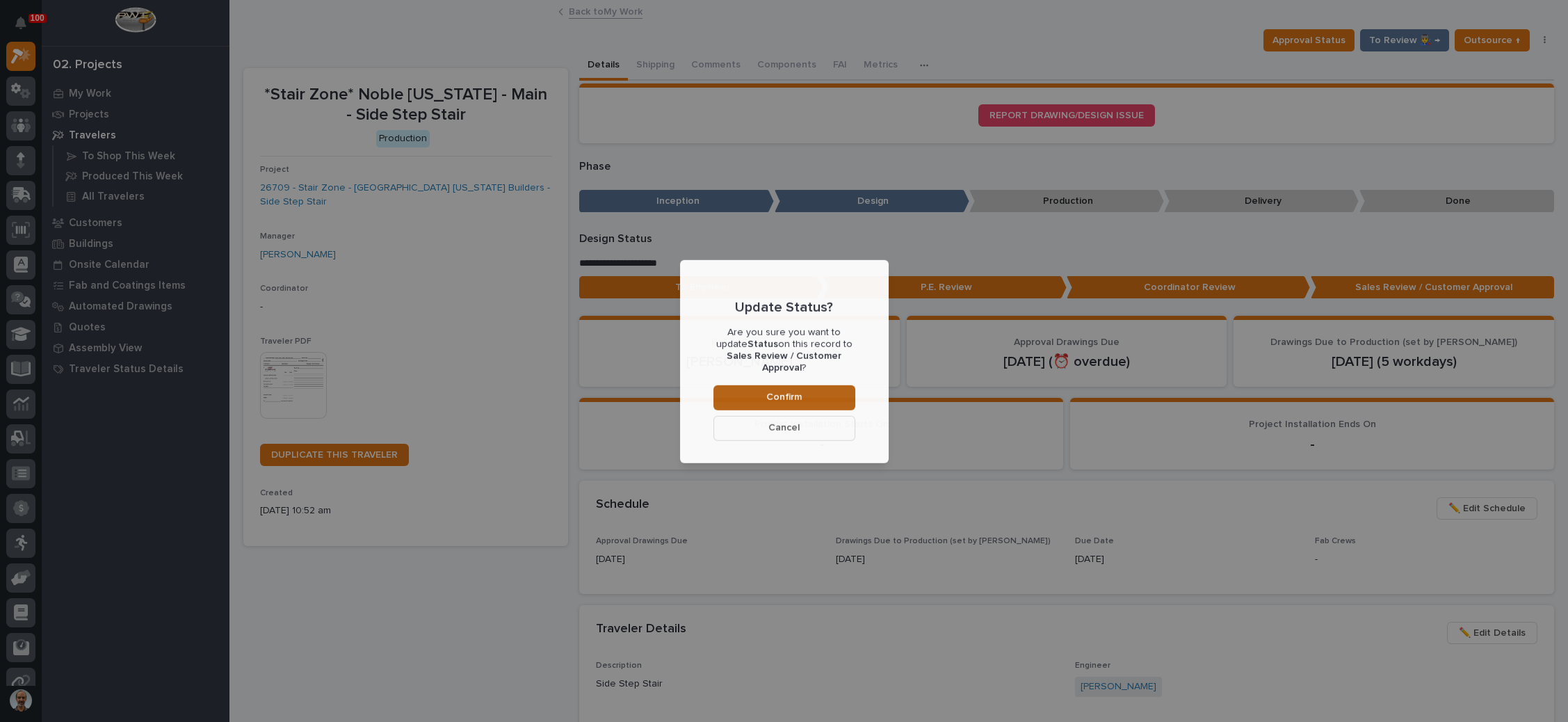
scroll to position [82, 0]
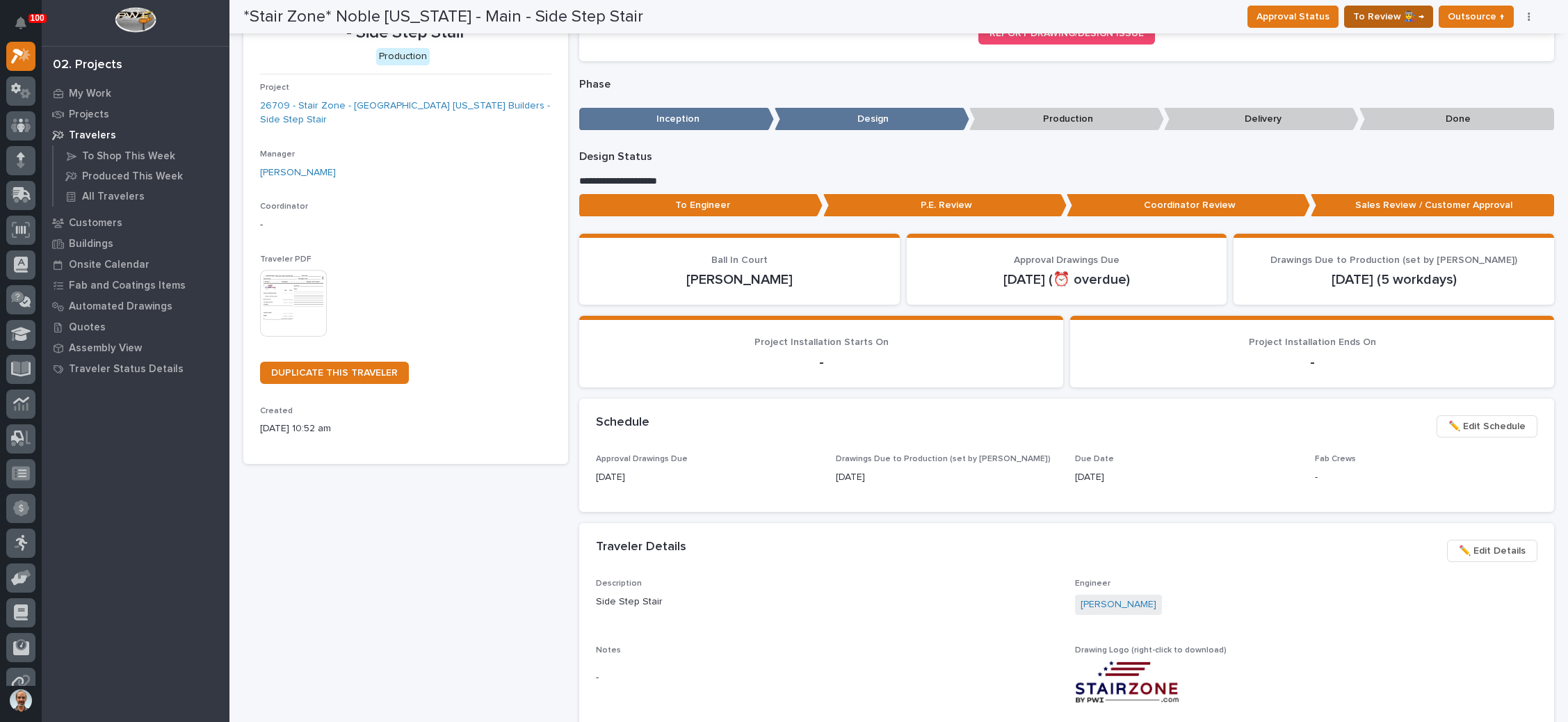
click at [1395, 16] on span "To Review 👨‍🏭 →" at bounding box center [1389, 17] width 71 height 17
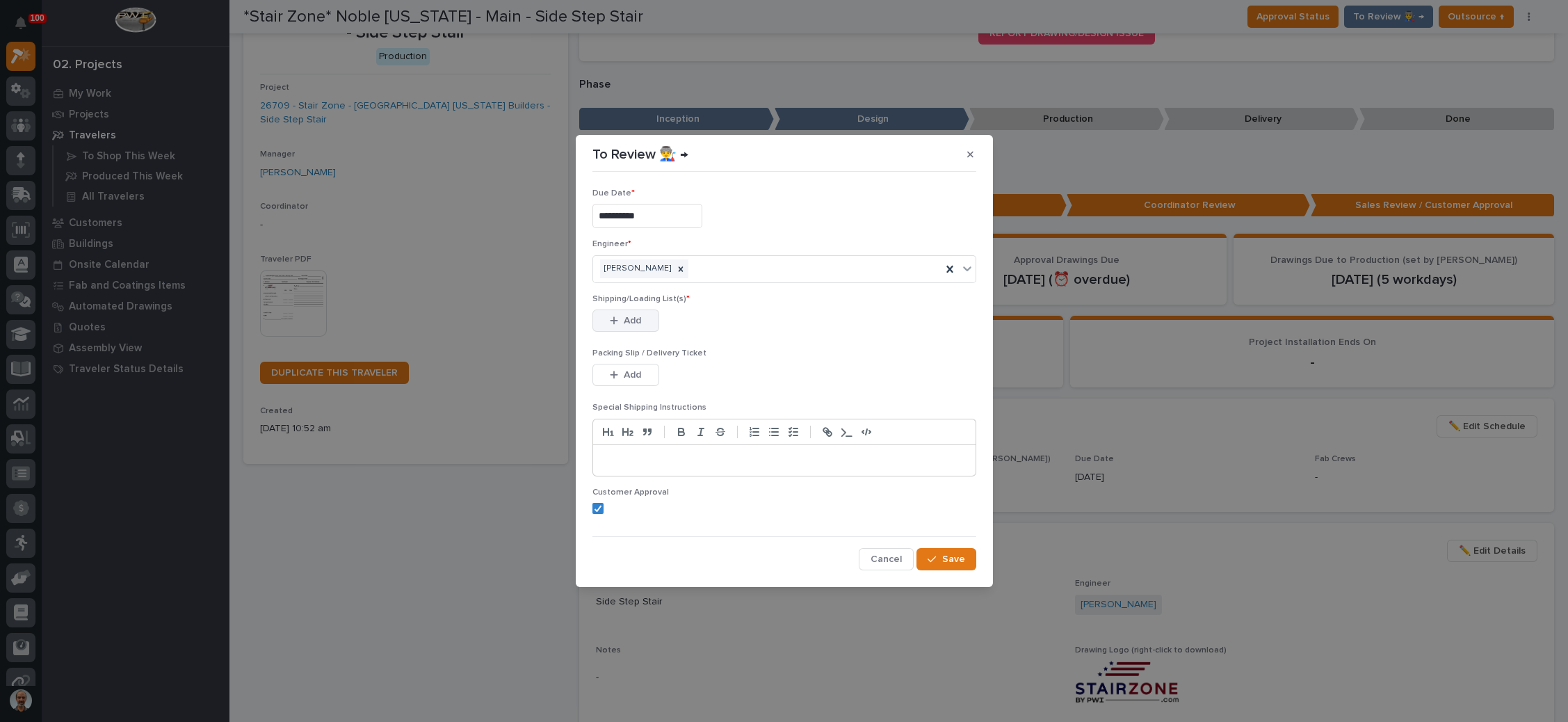
click at [637, 317] on span "Add" at bounding box center [632, 320] width 17 height 13
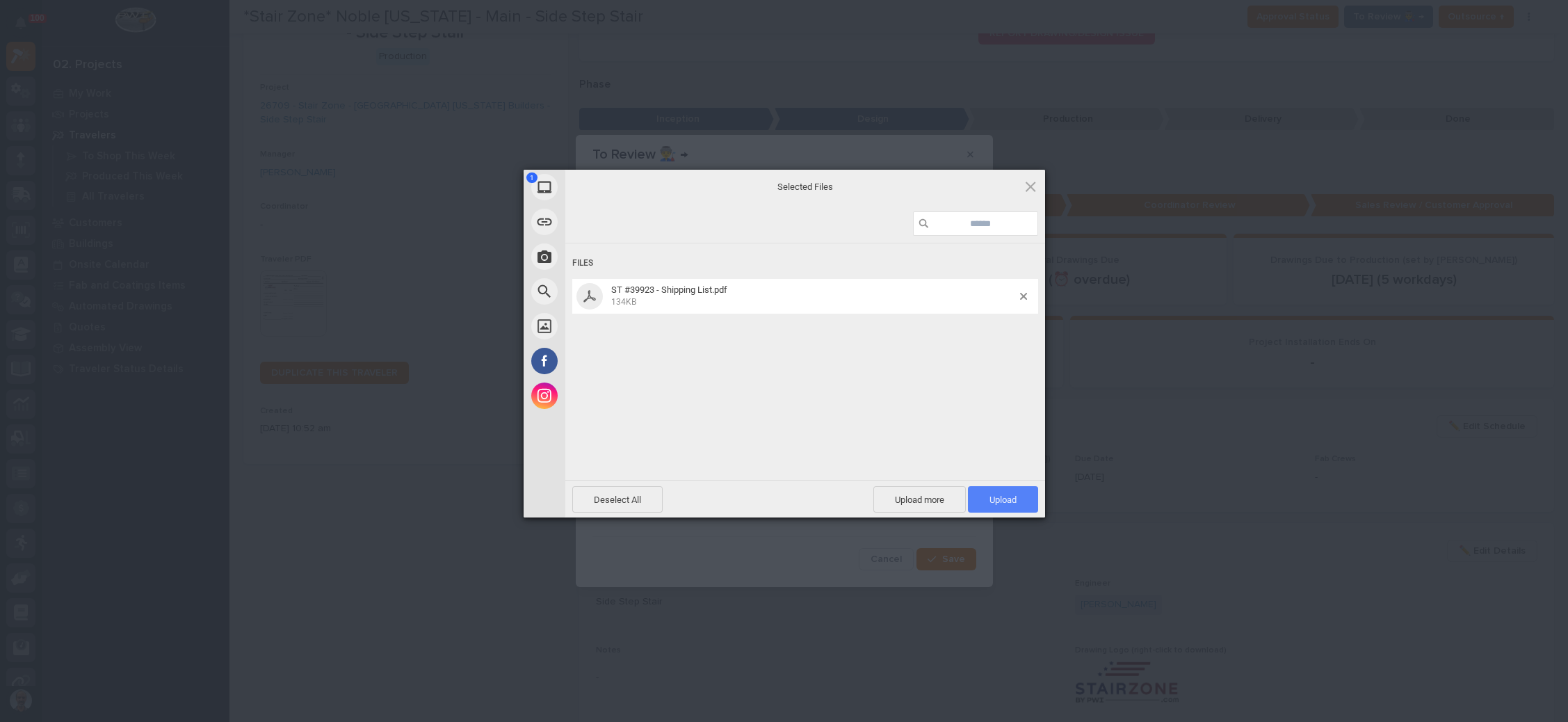
click at [990, 495] on span "Upload 1" at bounding box center [1003, 500] width 27 height 10
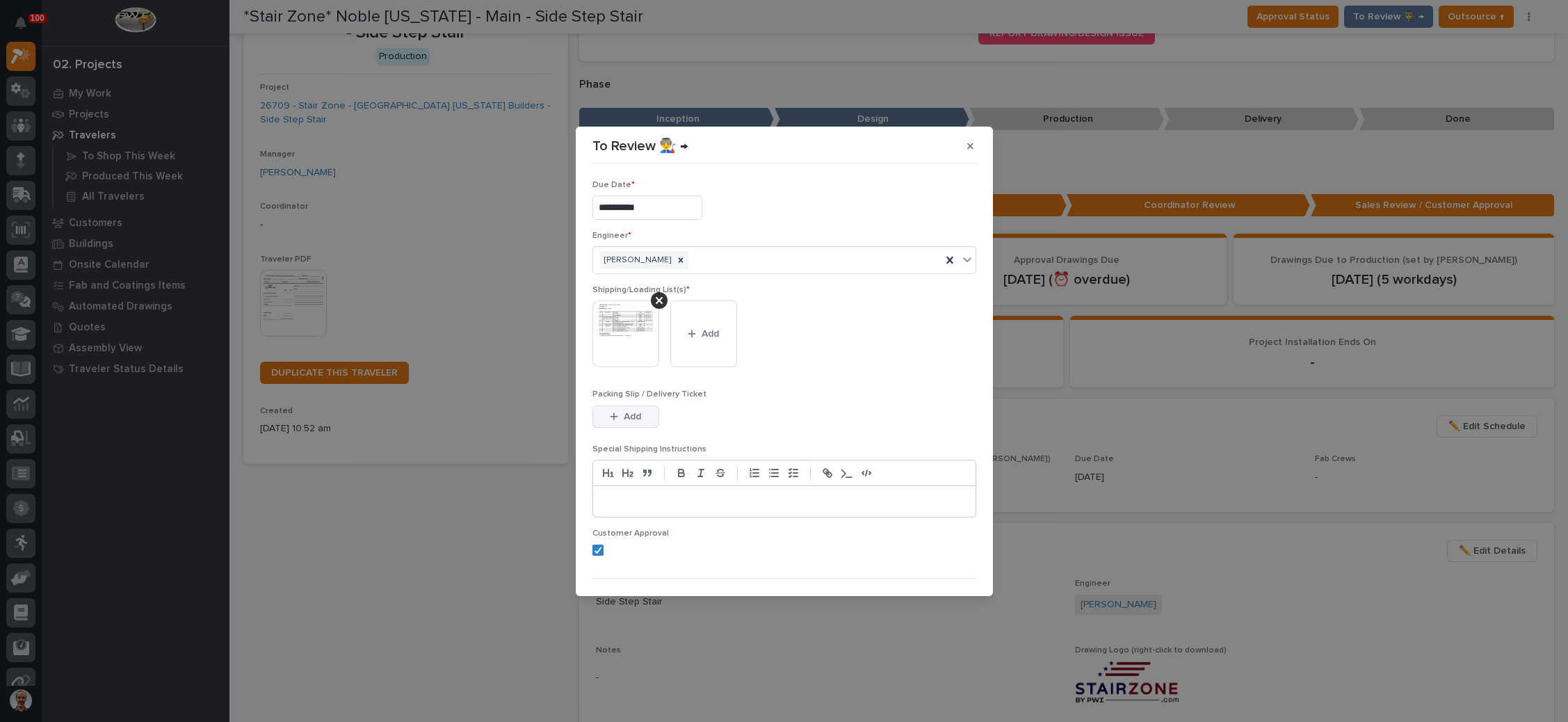
click at [615, 409] on button "Add" at bounding box center [625, 416] width 67 height 22
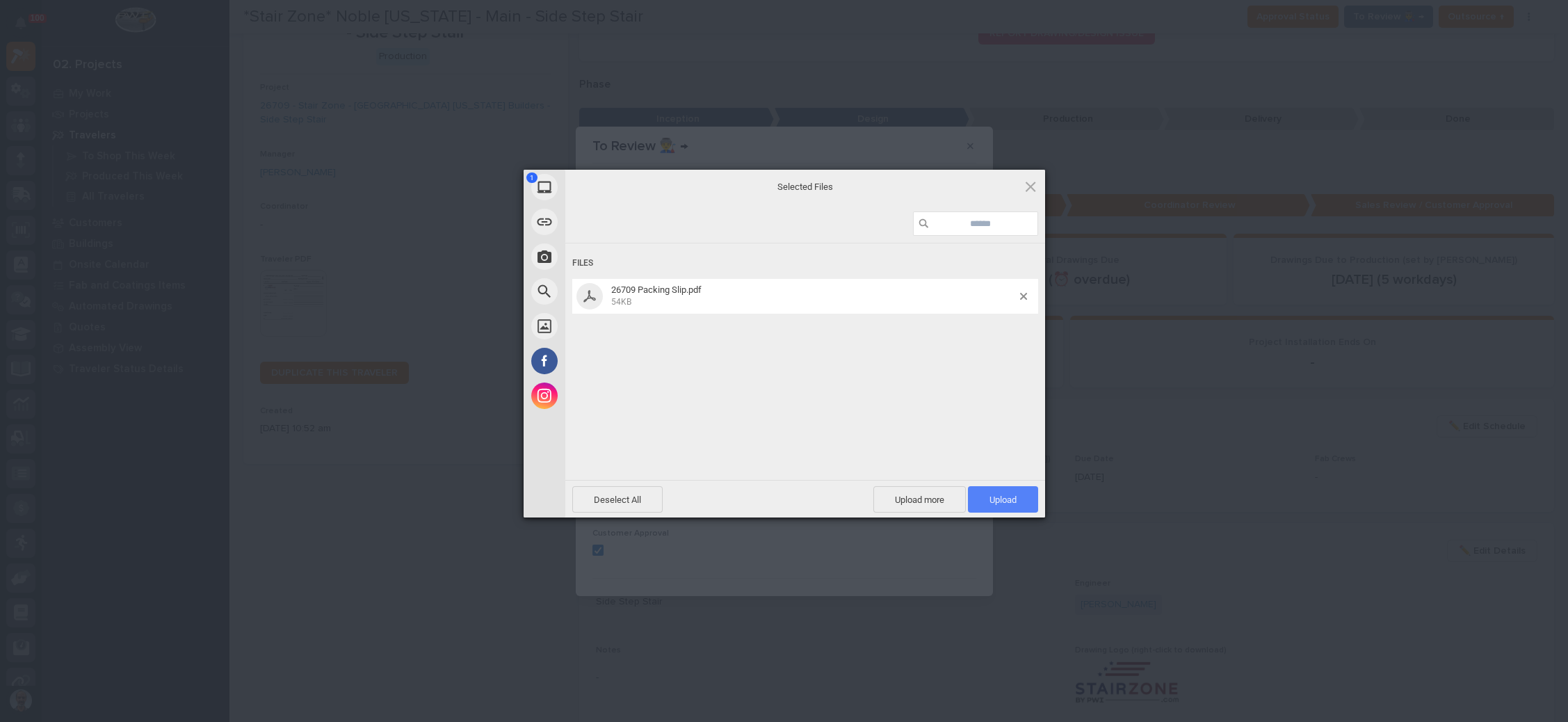
click at [997, 496] on span "Upload 1" at bounding box center [1003, 500] width 27 height 10
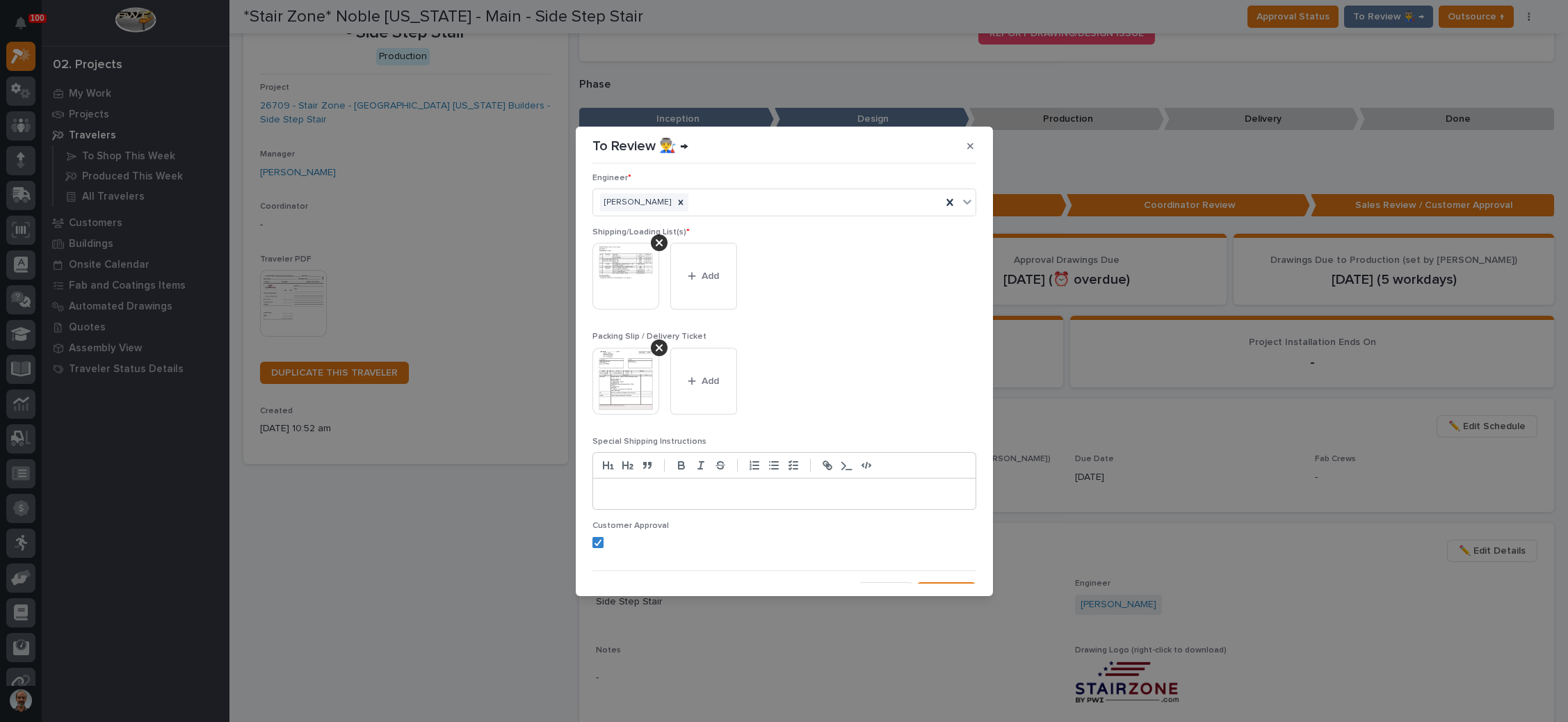
scroll to position [77, 0]
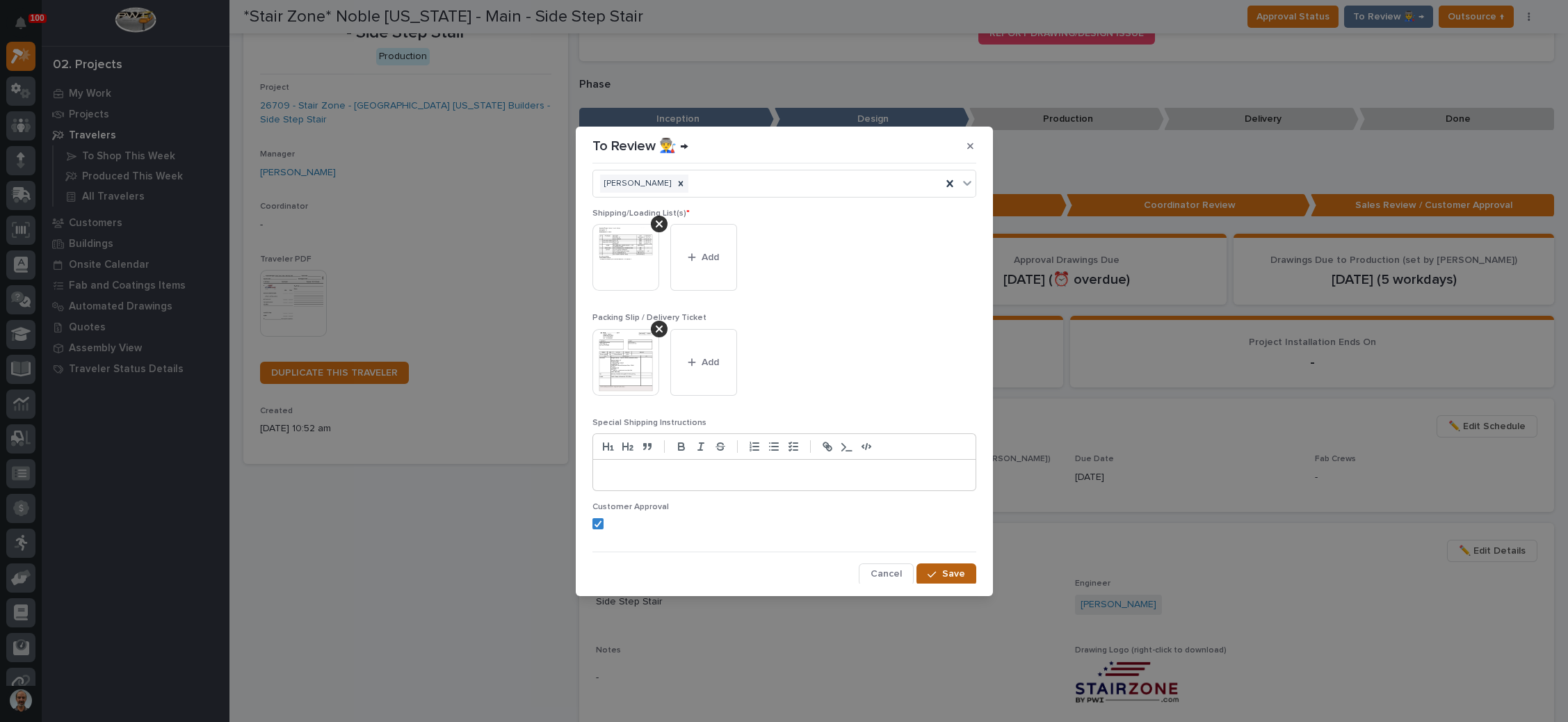
click at [926, 563] on button "Save" at bounding box center [946, 574] width 59 height 22
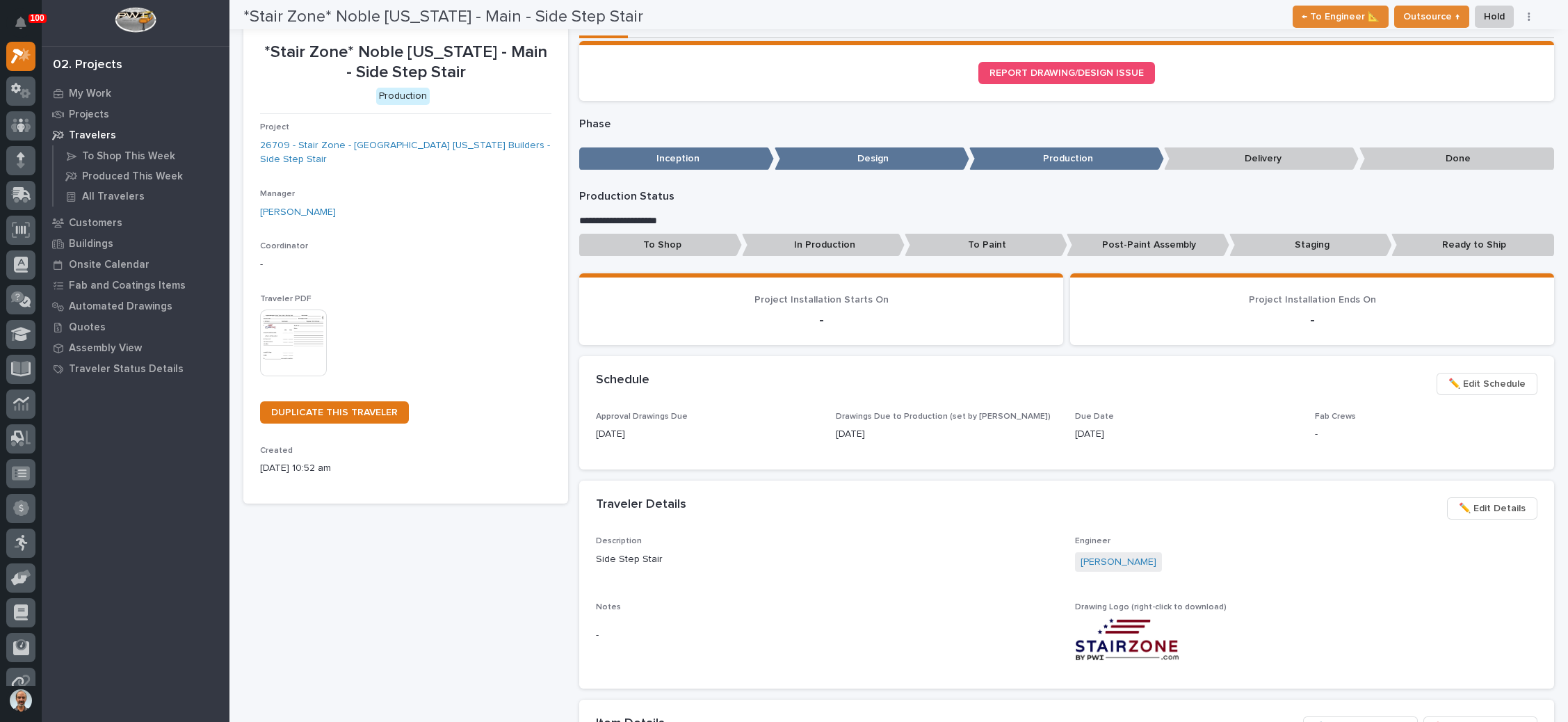
scroll to position [41, 0]
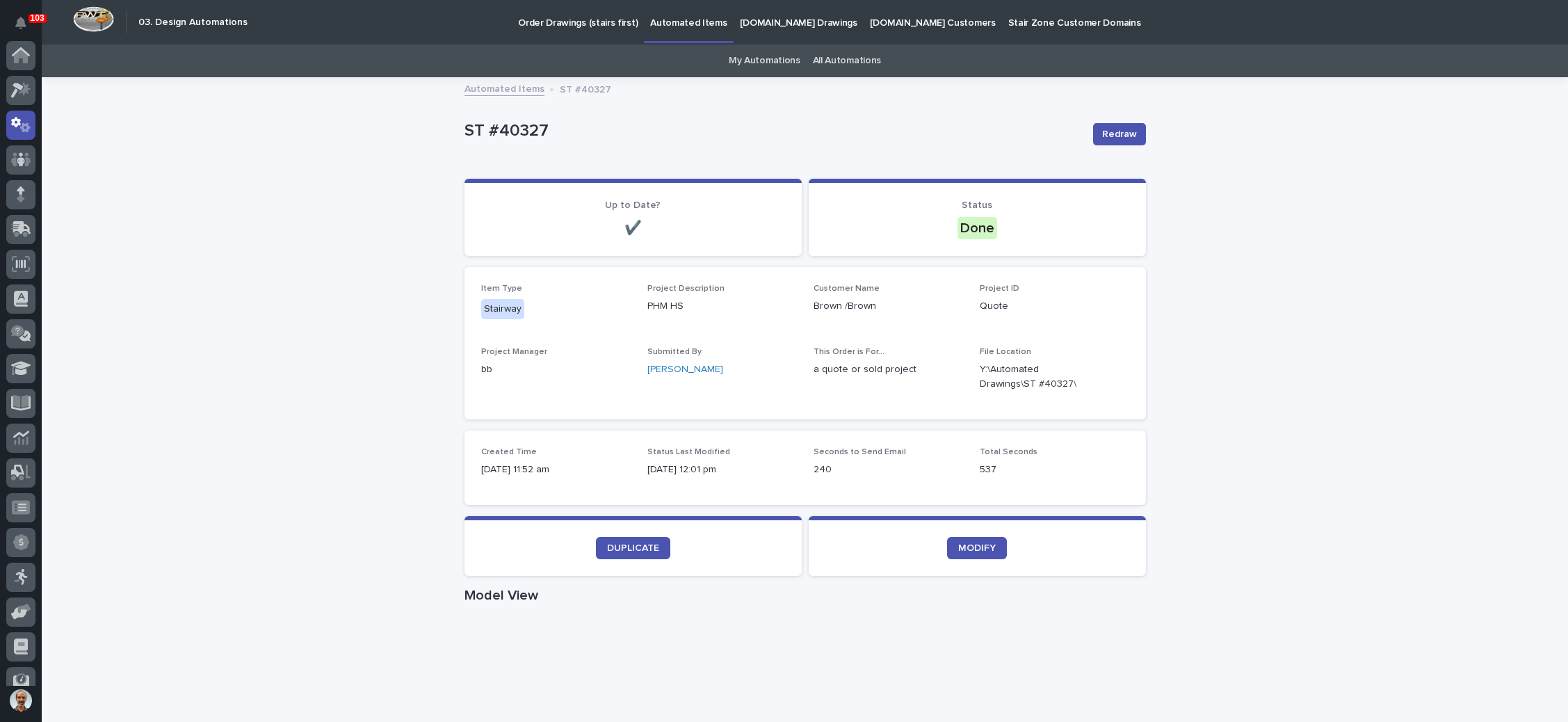
scroll to position [69, 0]
click at [19, 118] on icon at bounding box center [21, 126] width 9 height 16
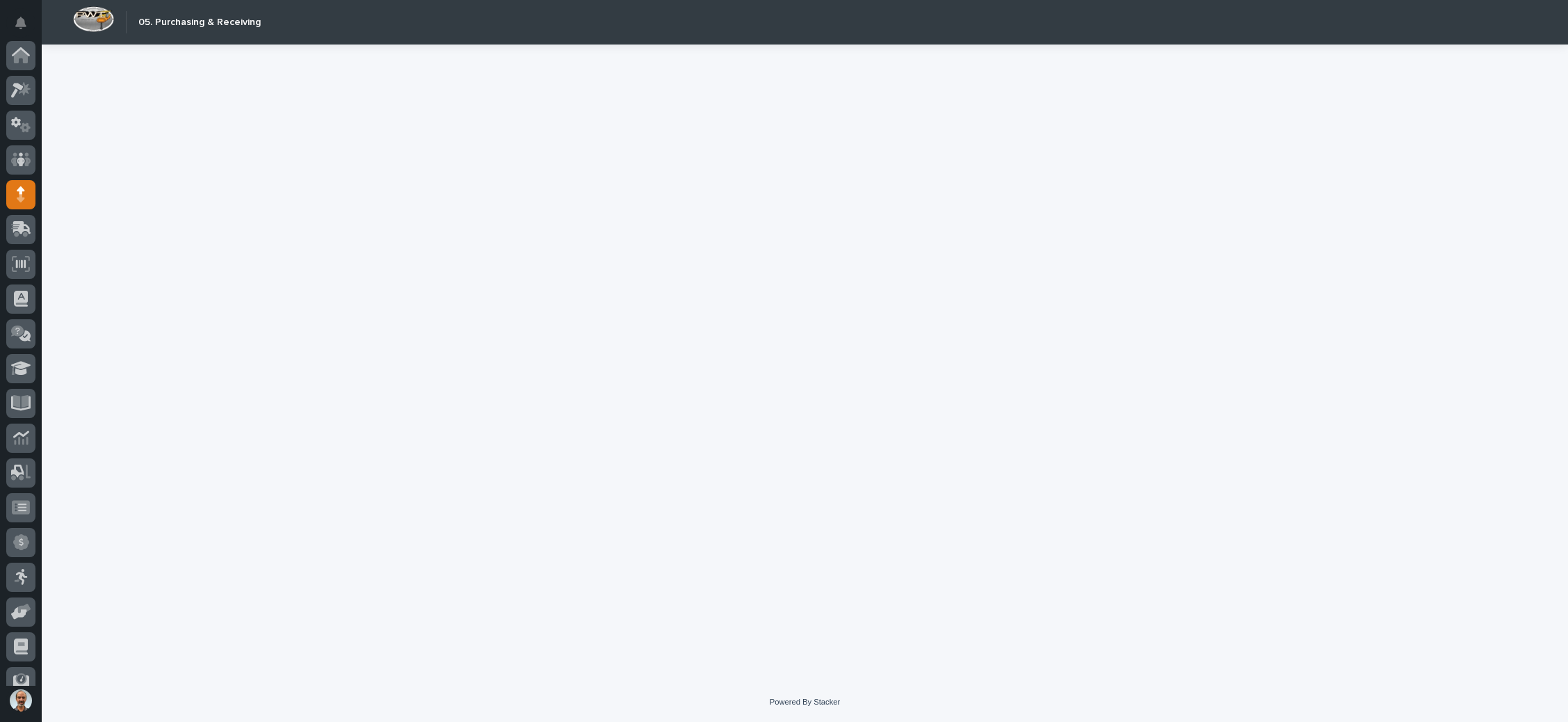
scroll to position [85, 0]
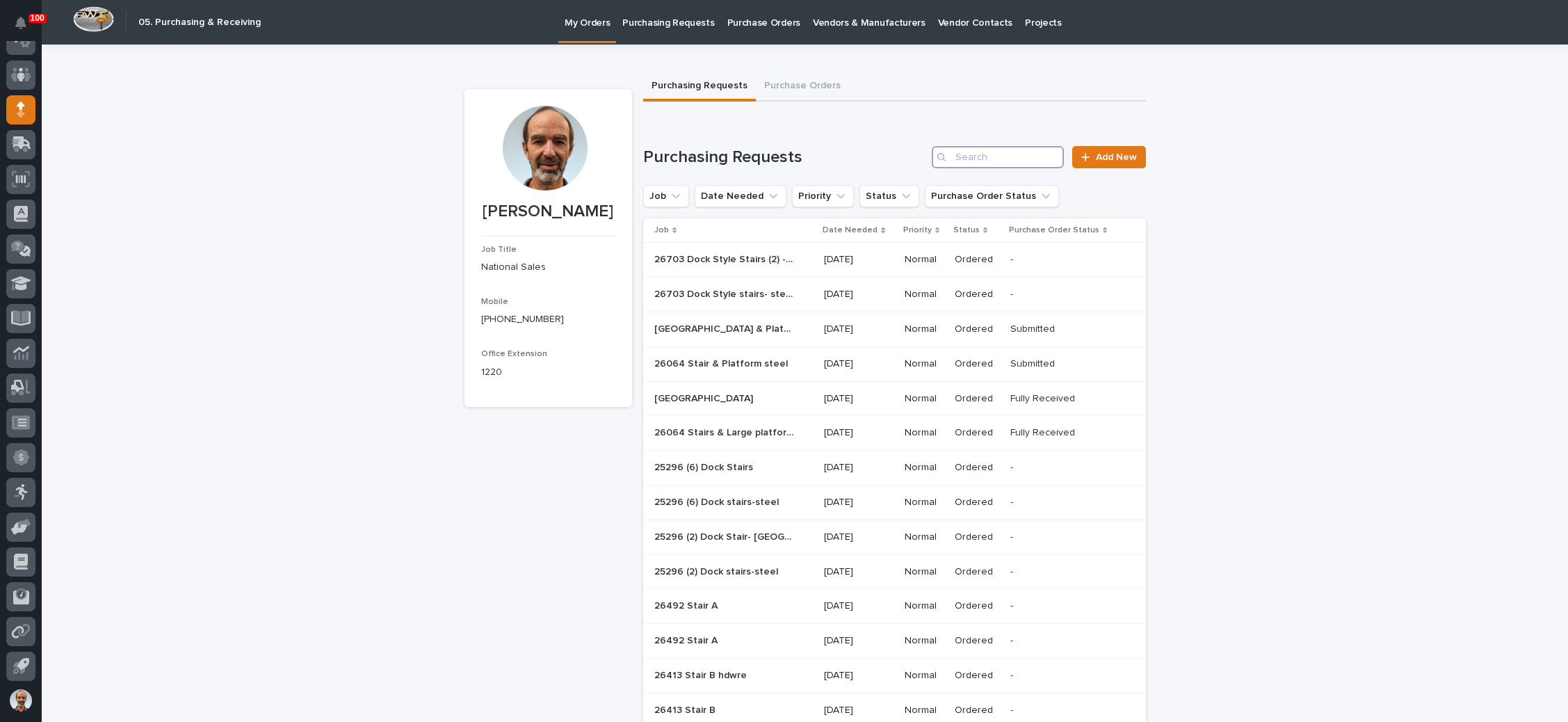
click at [951, 153] on input "Search" at bounding box center [997, 157] width 132 height 22
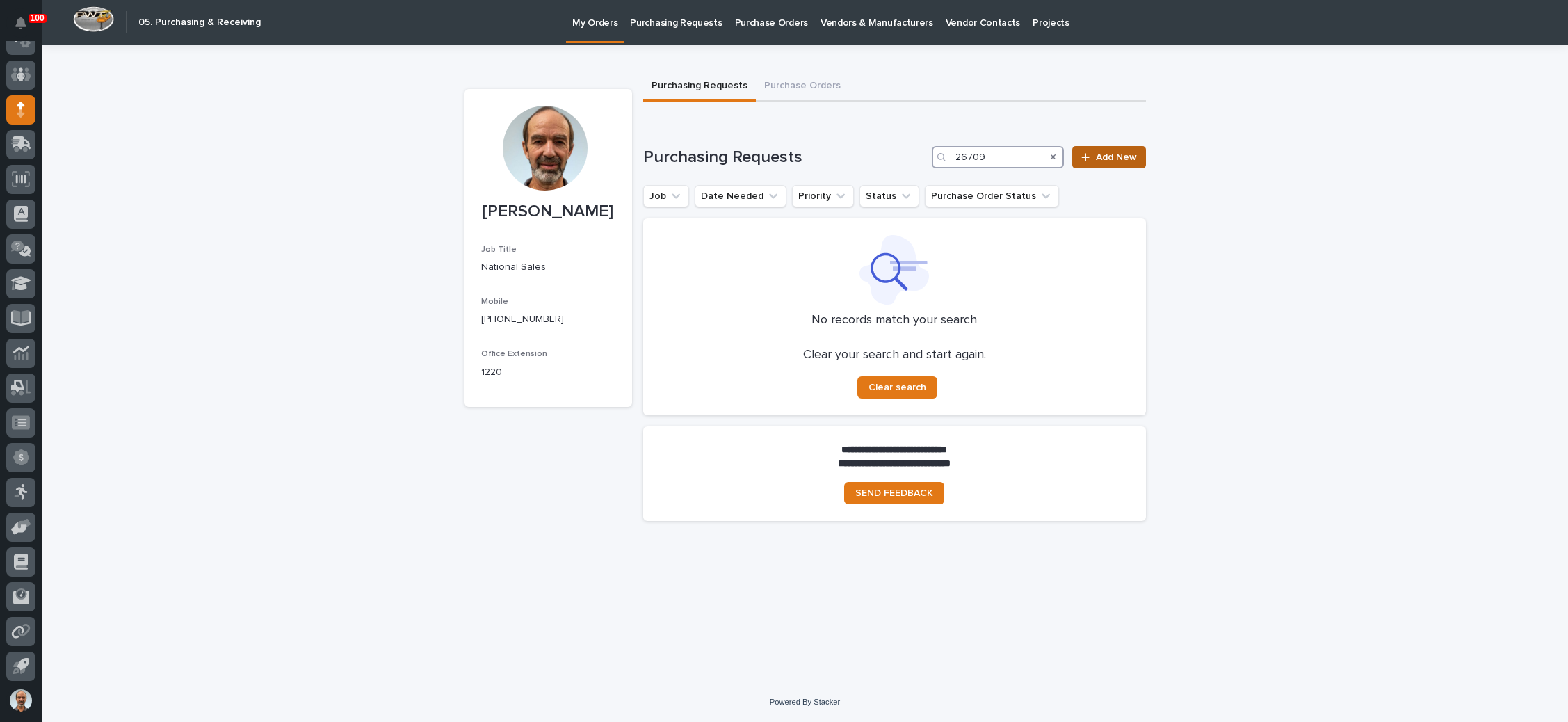
type input "26709"
click at [1105, 156] on span "Add New" at bounding box center [1116, 156] width 41 height 9
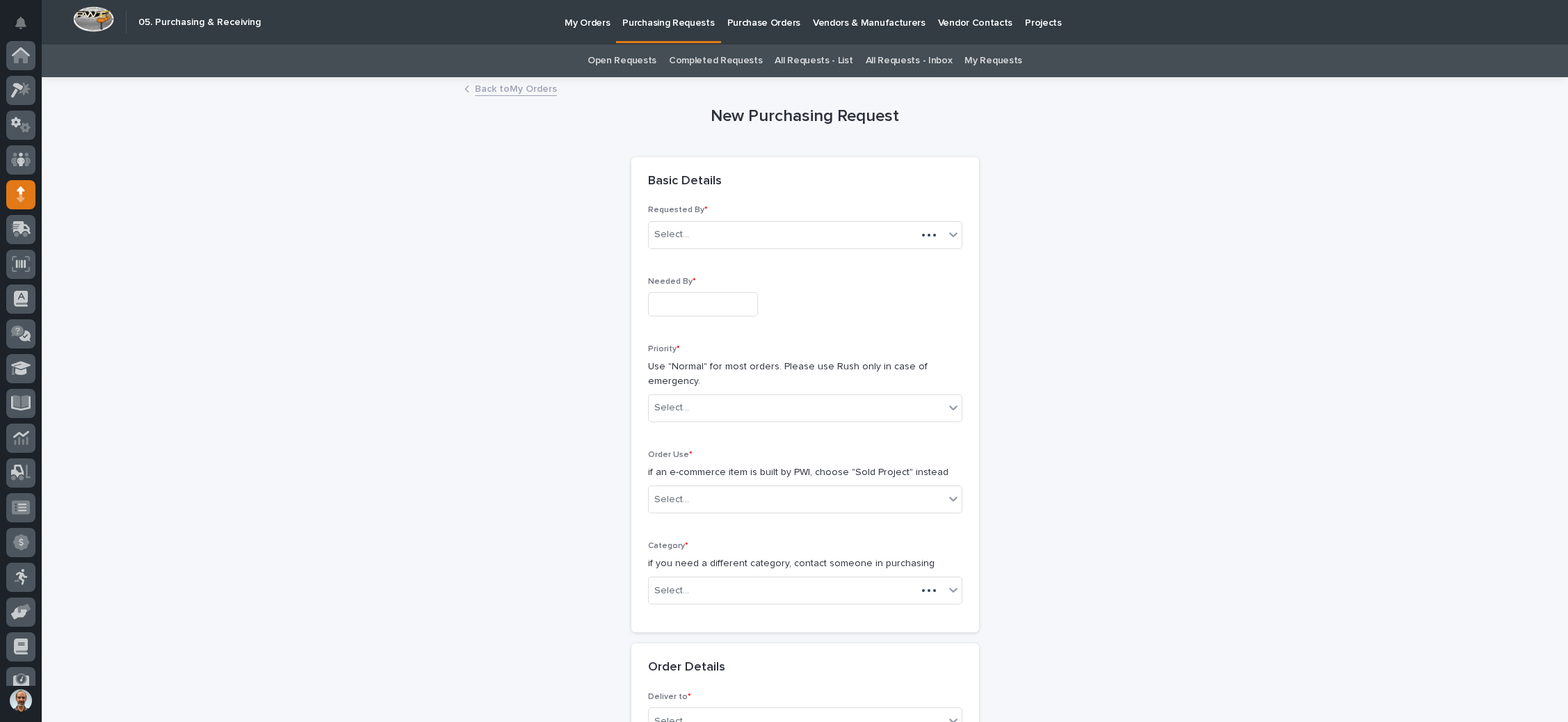
scroll to position [85, 0]
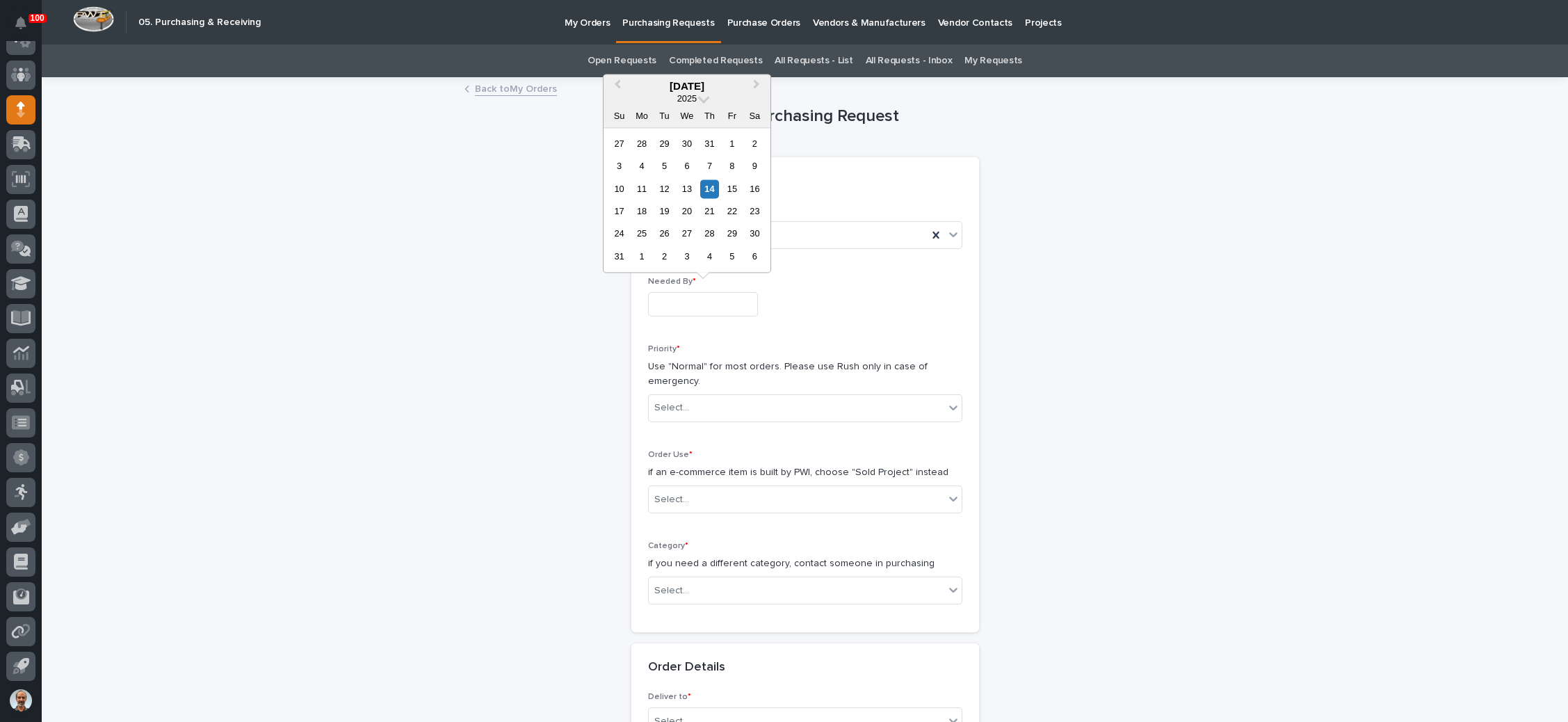
click at [715, 301] on input "text" at bounding box center [702, 304] width 110 height 24
click at [685, 211] on div "20" at bounding box center [687, 211] width 19 height 19
type input "**********"
click at [702, 404] on div "Select..." at bounding box center [796, 408] width 296 height 23
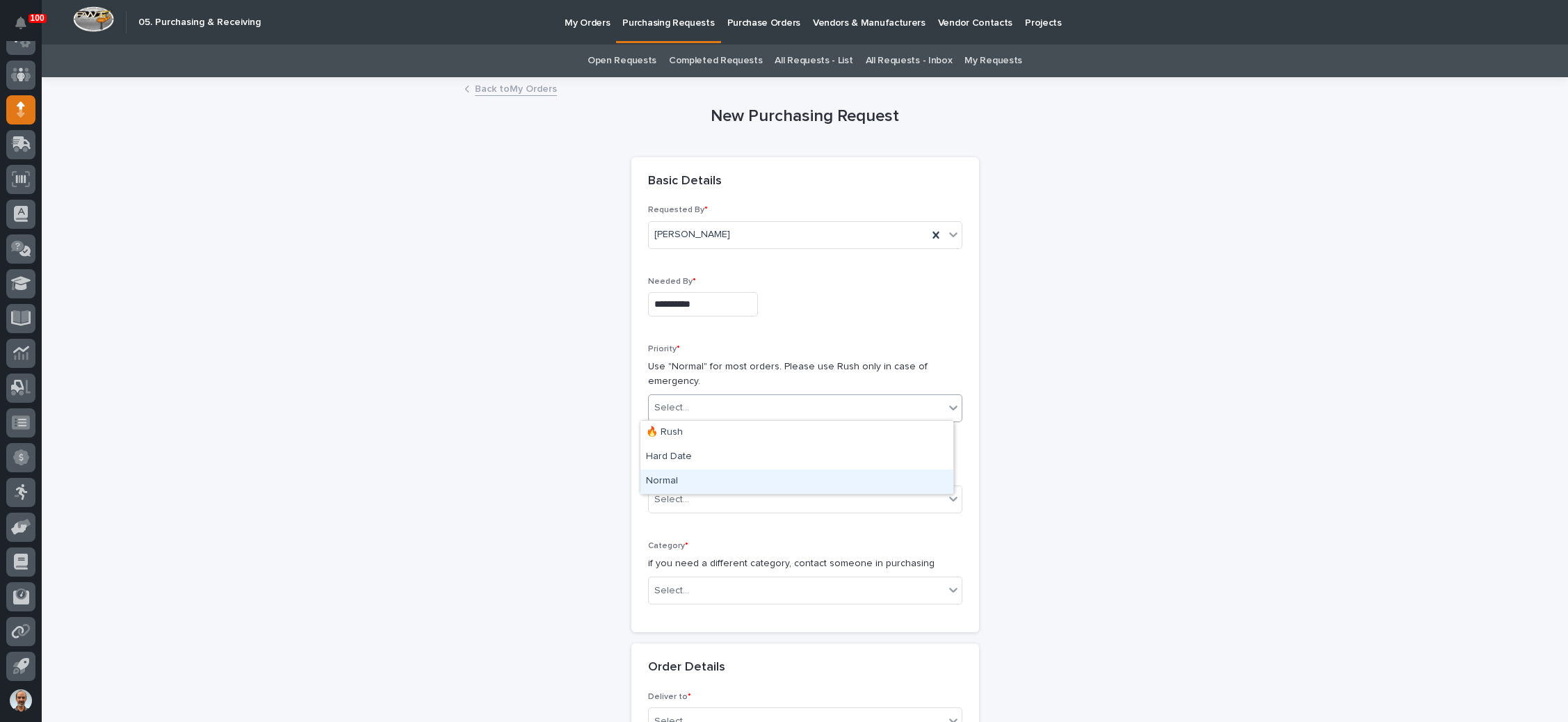
click at [703, 480] on div "Normal" at bounding box center [796, 481] width 313 height 24
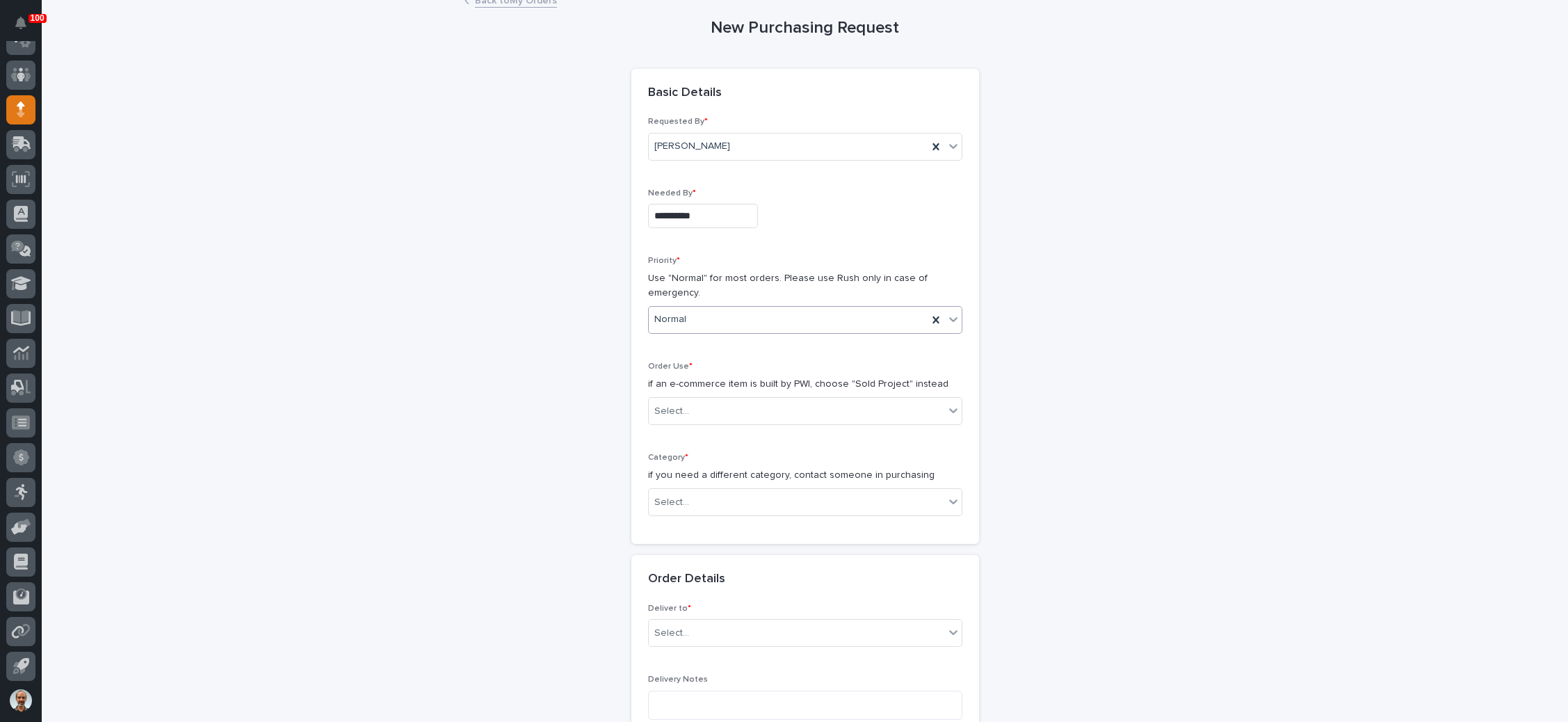
scroll to position [208, 0]
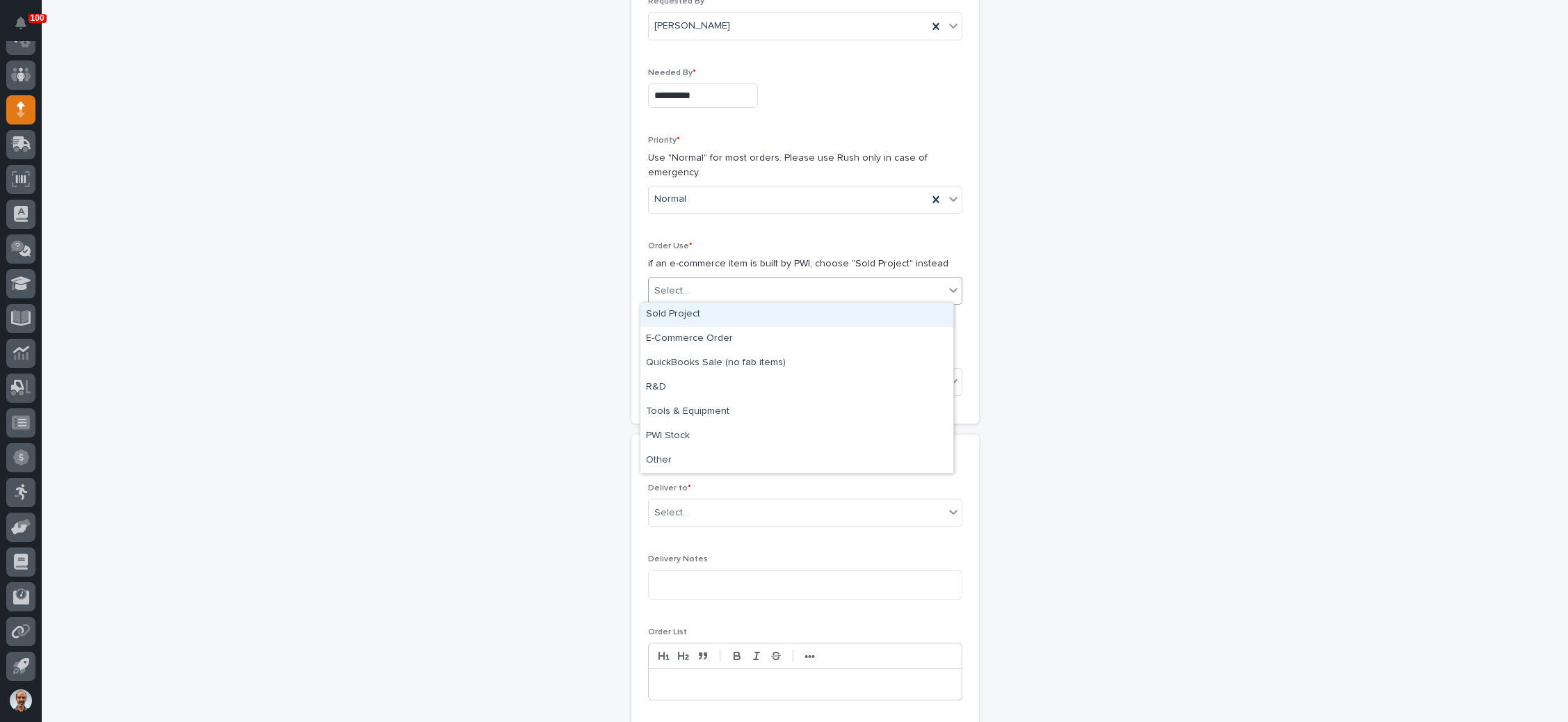
click at [734, 277] on div "Select..." at bounding box center [805, 291] width 314 height 28
click at [711, 314] on div "Sold Project" at bounding box center [796, 314] width 313 height 24
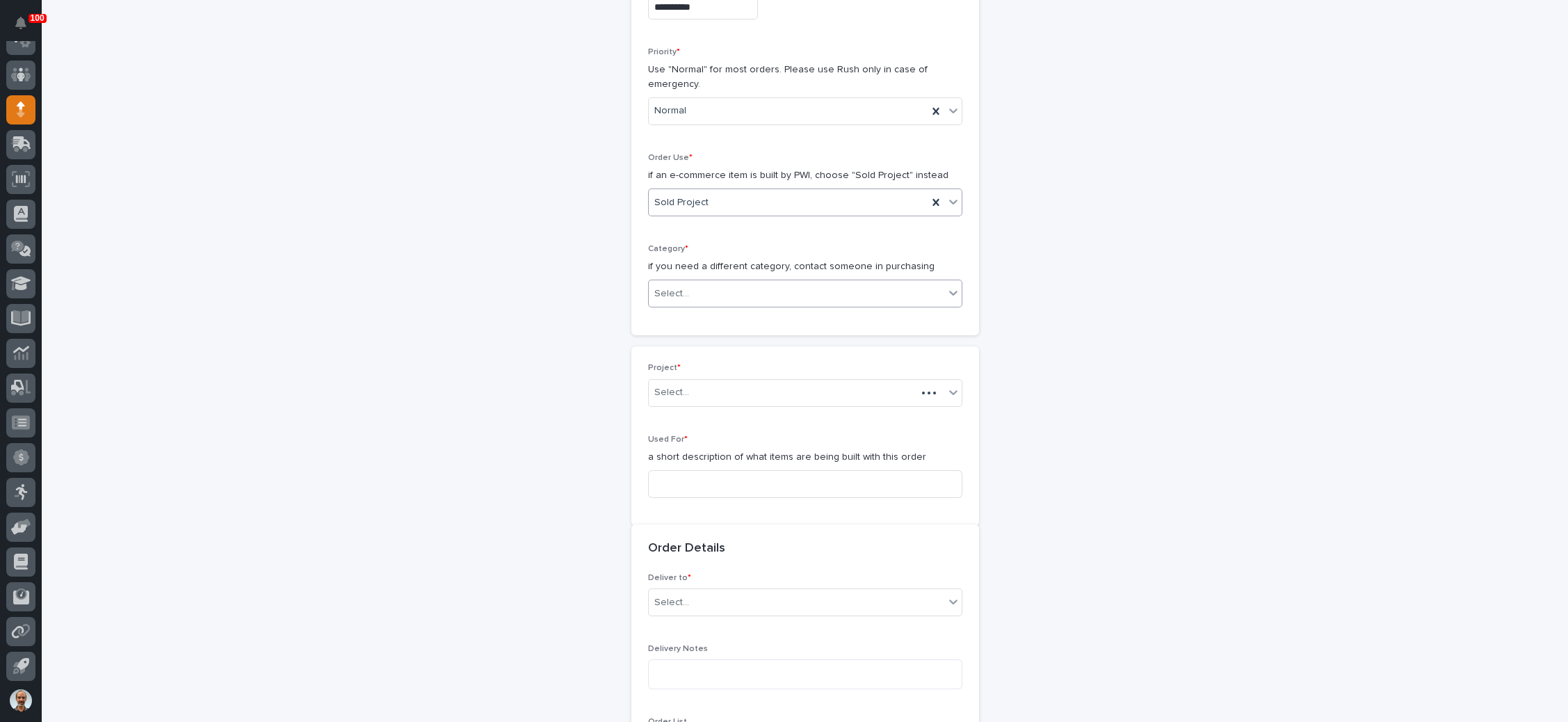
scroll to position [303, 0]
drag, startPoint x: 720, startPoint y: 286, endPoint x: 714, endPoint y: 294, distance: 10.0
click at [719, 286] on div "Select..." at bounding box center [796, 287] width 296 height 23
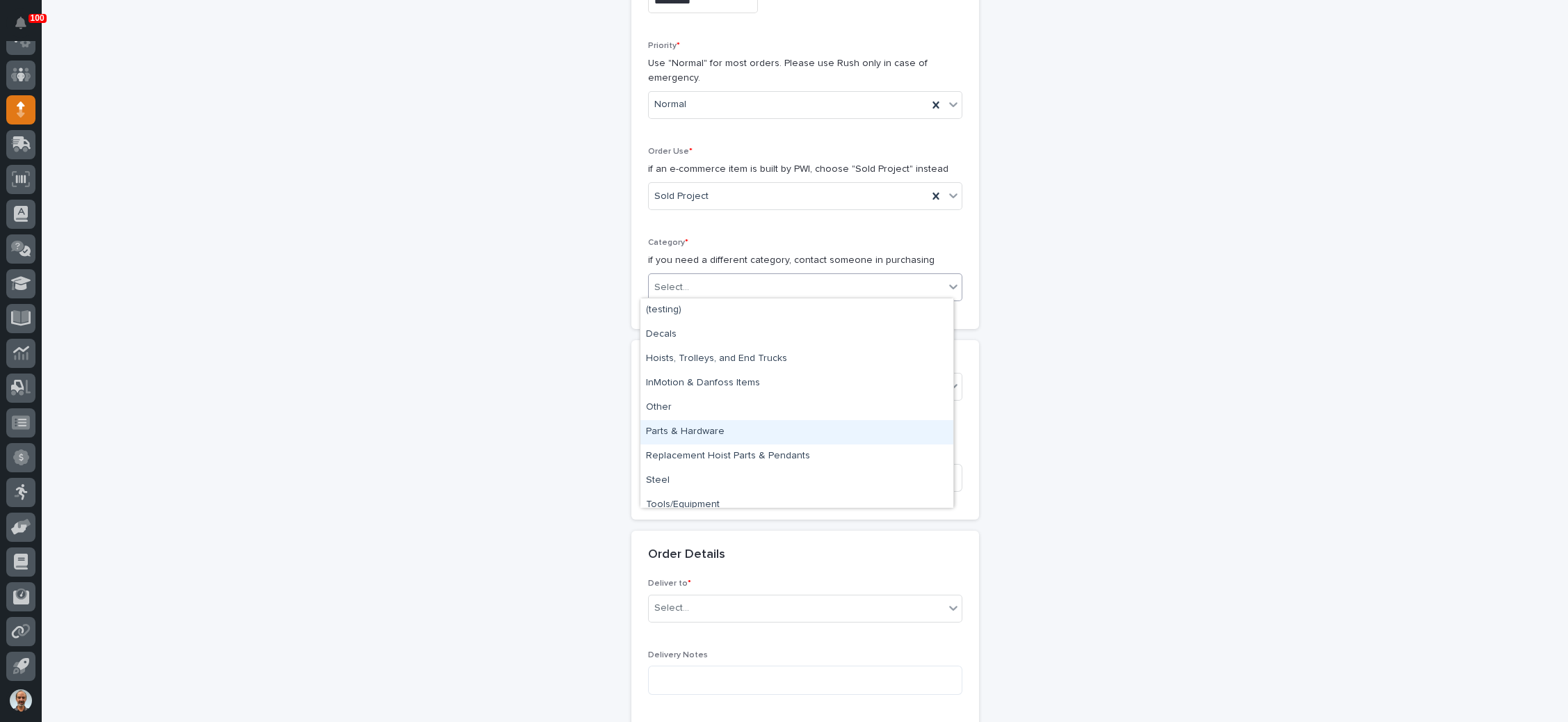
click at [715, 427] on div "Parts & Hardware" at bounding box center [796, 432] width 313 height 24
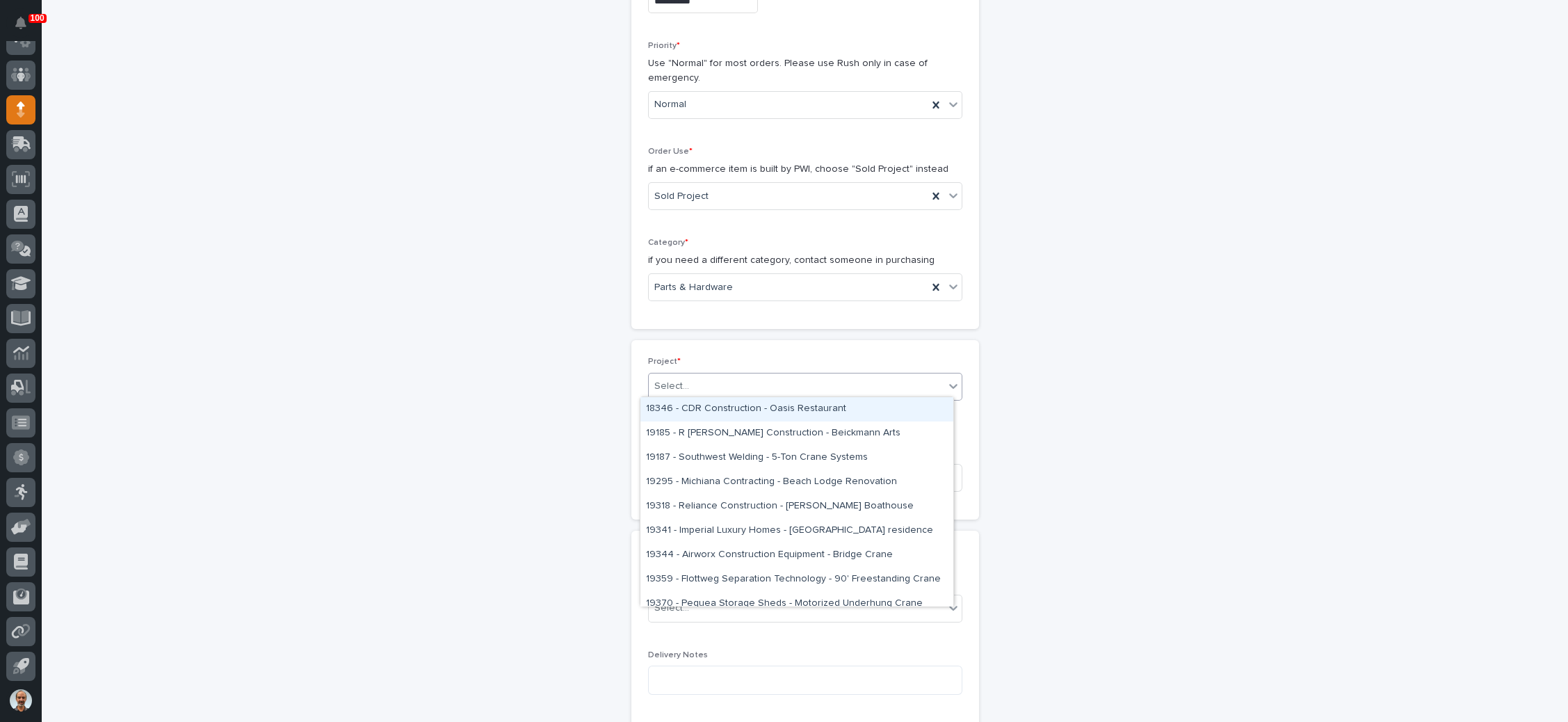
click at [718, 381] on div "Select..." at bounding box center [796, 386] width 296 height 23
type input "*****"
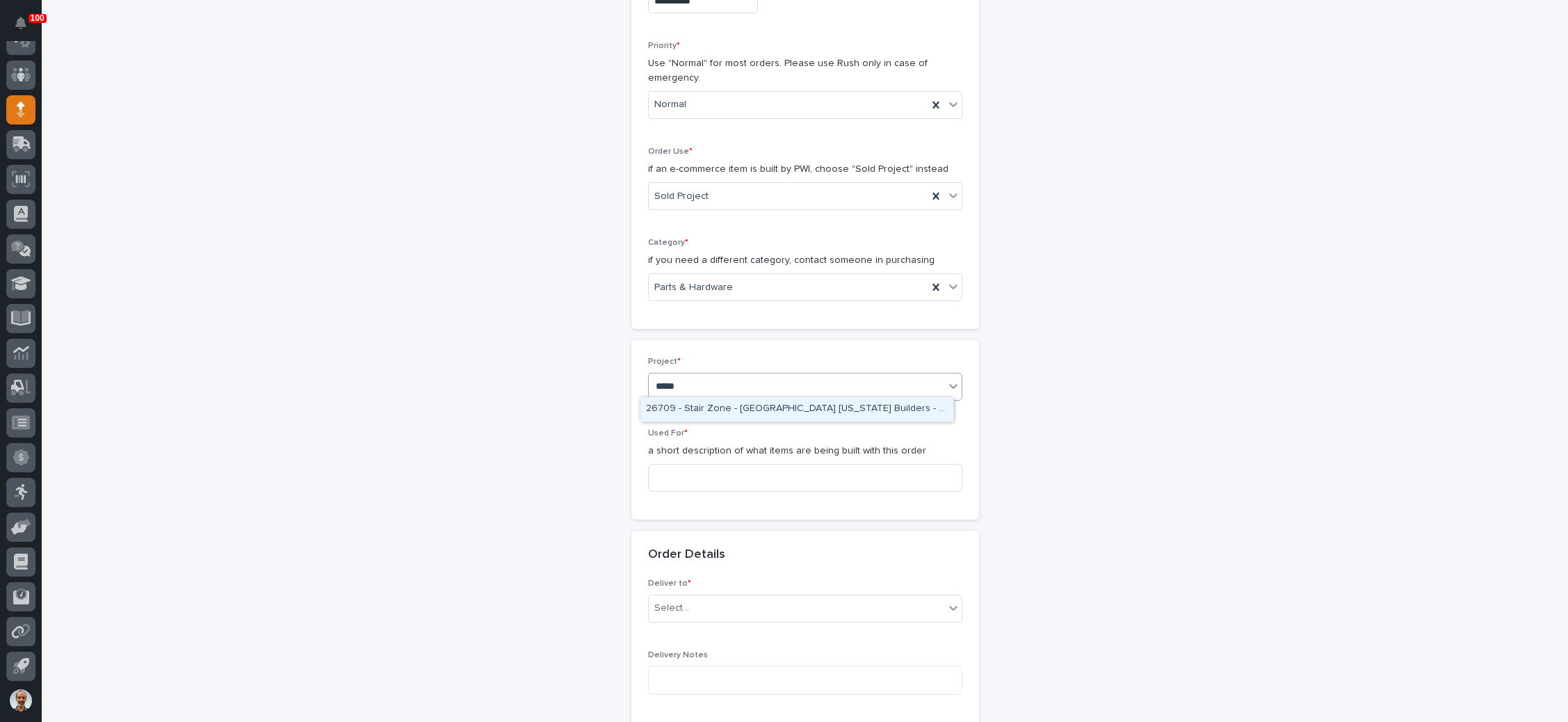
click at [748, 408] on div "26709 - Stair Zone - Noble Texas Builders - Side Step Stair" at bounding box center [796, 409] width 313 height 24
click at [734, 473] on input at bounding box center [805, 478] width 314 height 28
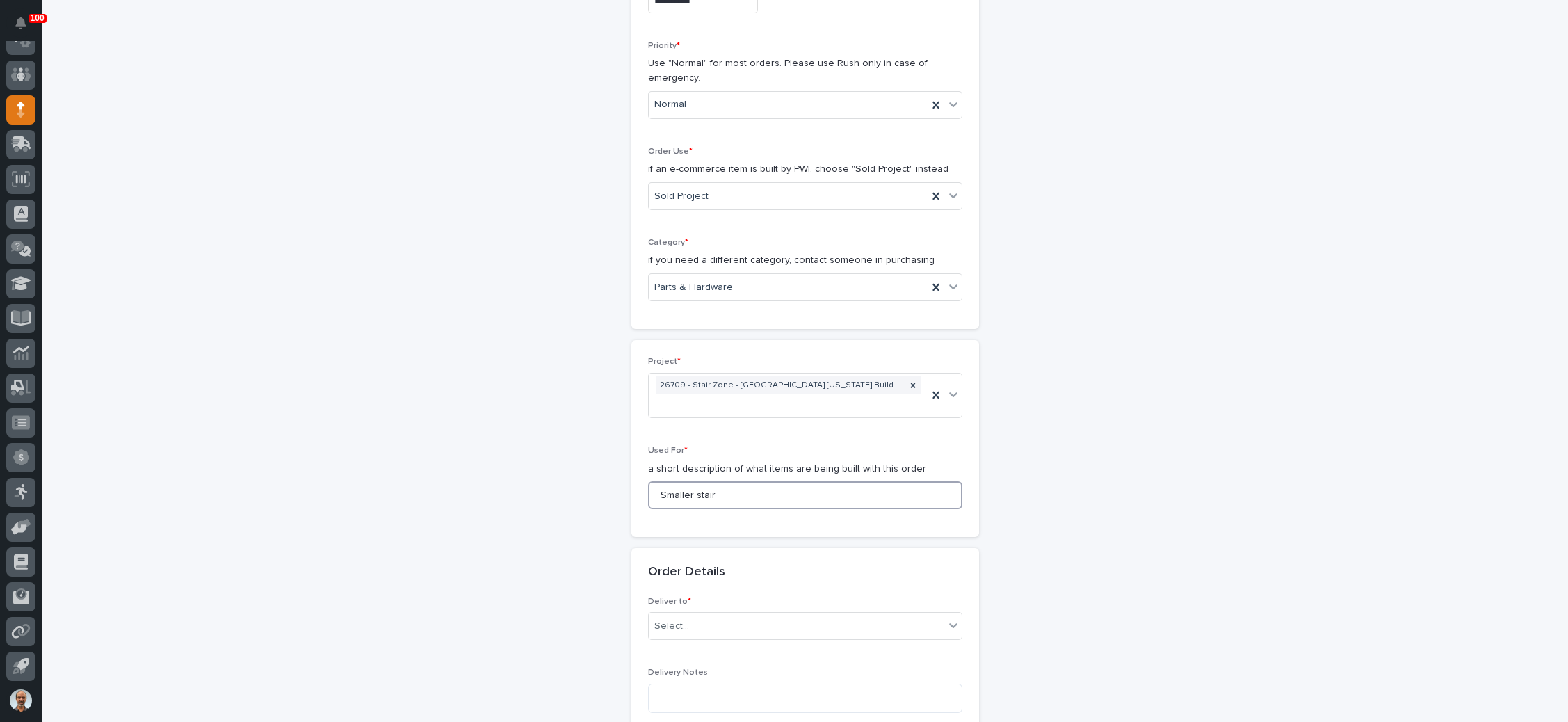
scroll to position [408, 0]
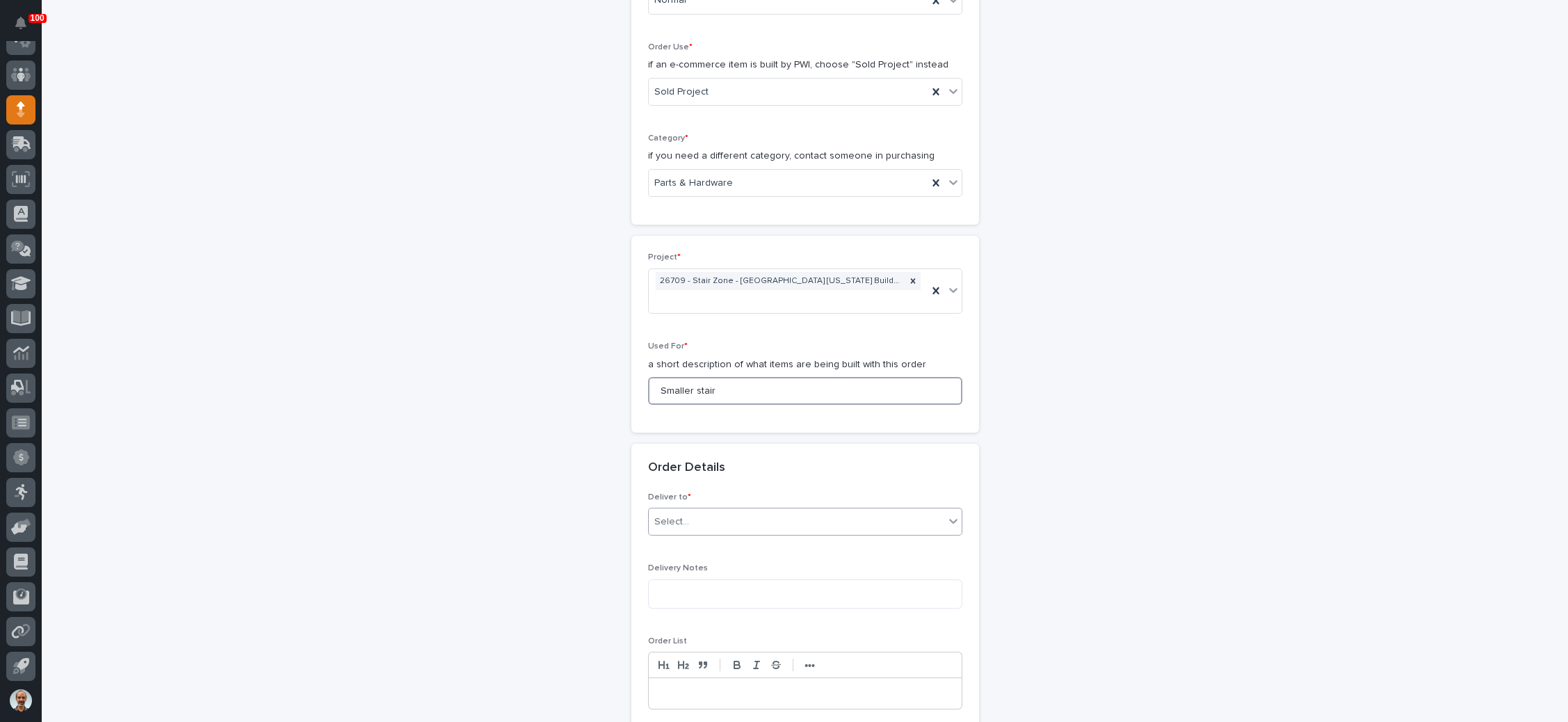
type input "Smaller stair"
click at [757, 510] on div "Select..." at bounding box center [796, 521] width 296 height 23
click at [730, 521] on div "PWI" at bounding box center [796, 525] width 313 height 24
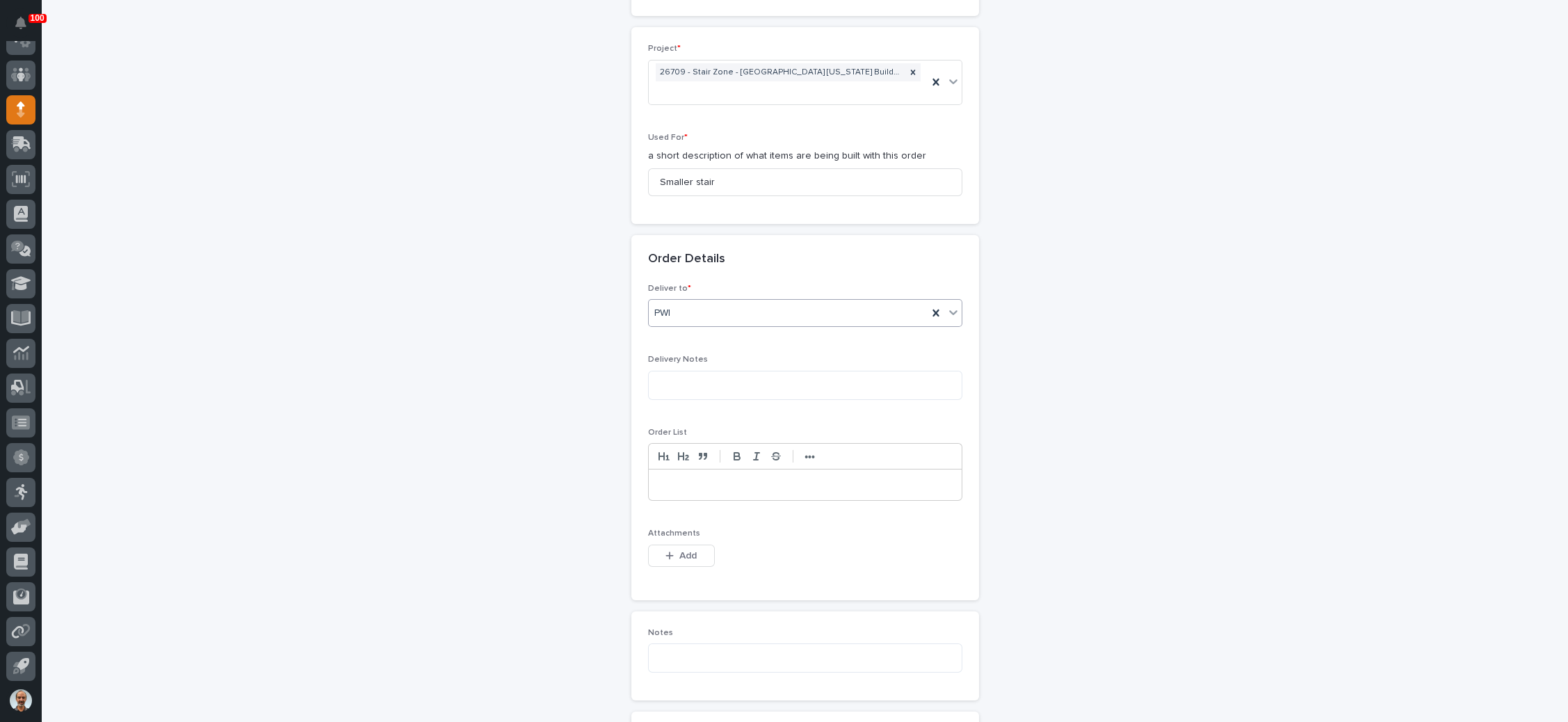
scroll to position [825, 0]
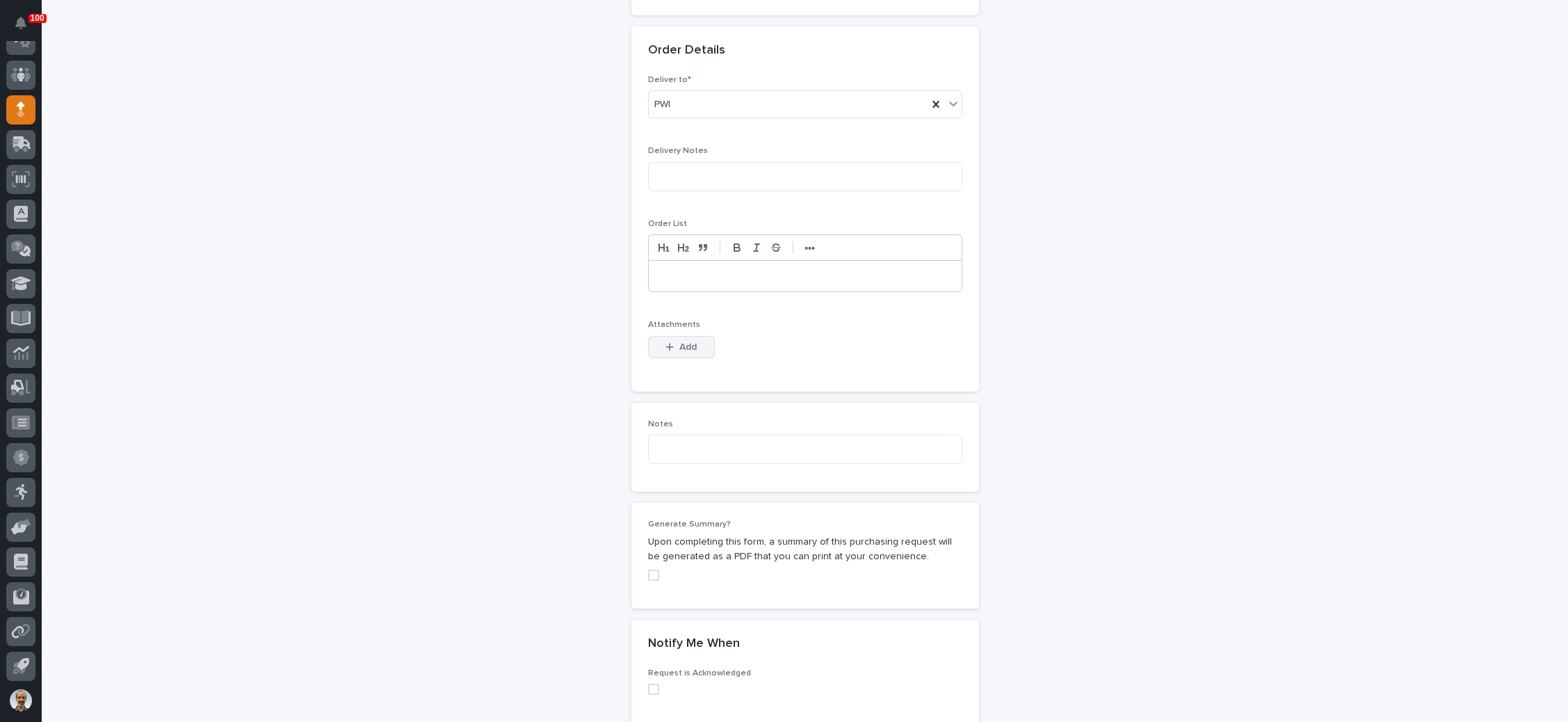
click at [678, 336] on button "Add" at bounding box center [681, 347] width 67 height 22
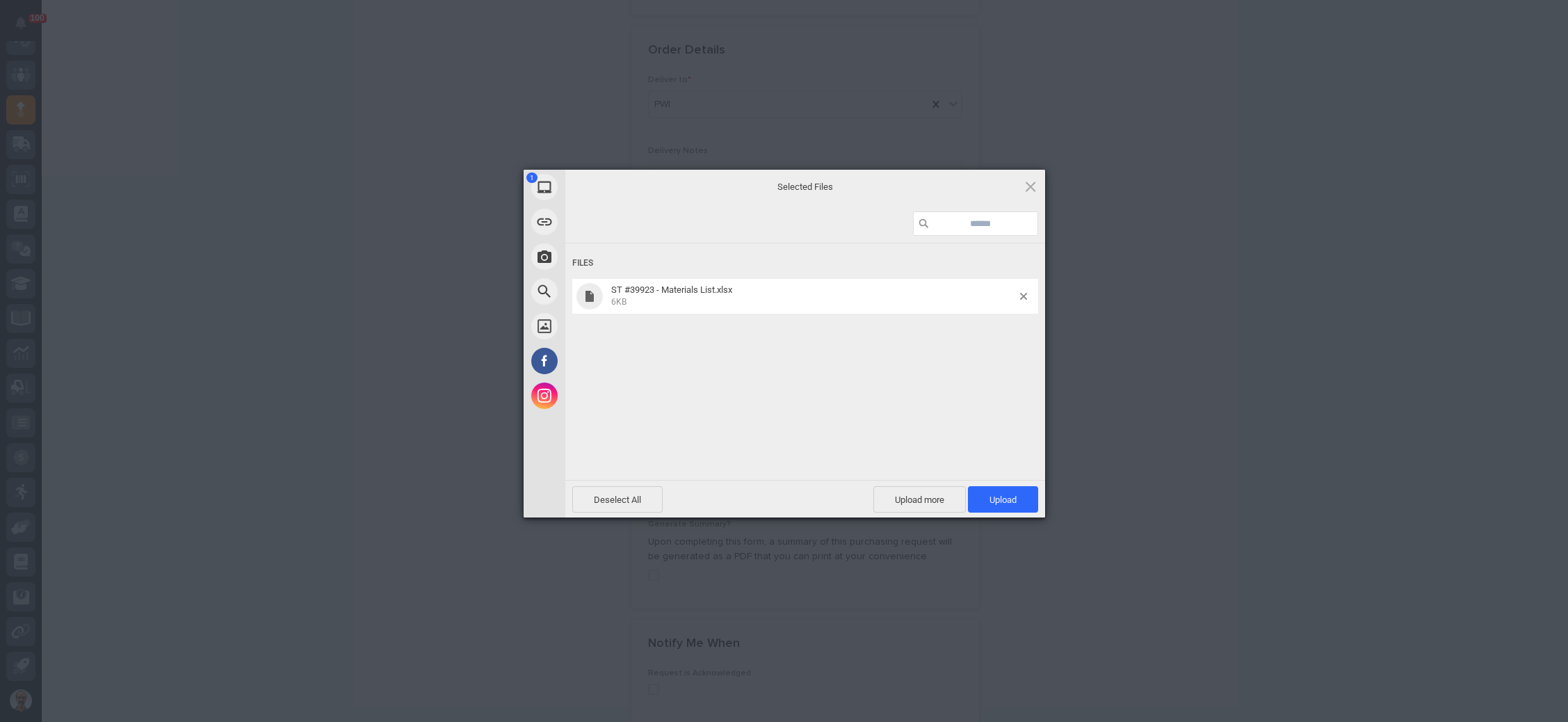
drag, startPoint x: 987, startPoint y: 490, endPoint x: 978, endPoint y: 488, distance: 9.2
click at [988, 490] on span "Upload 1" at bounding box center [1003, 499] width 70 height 26
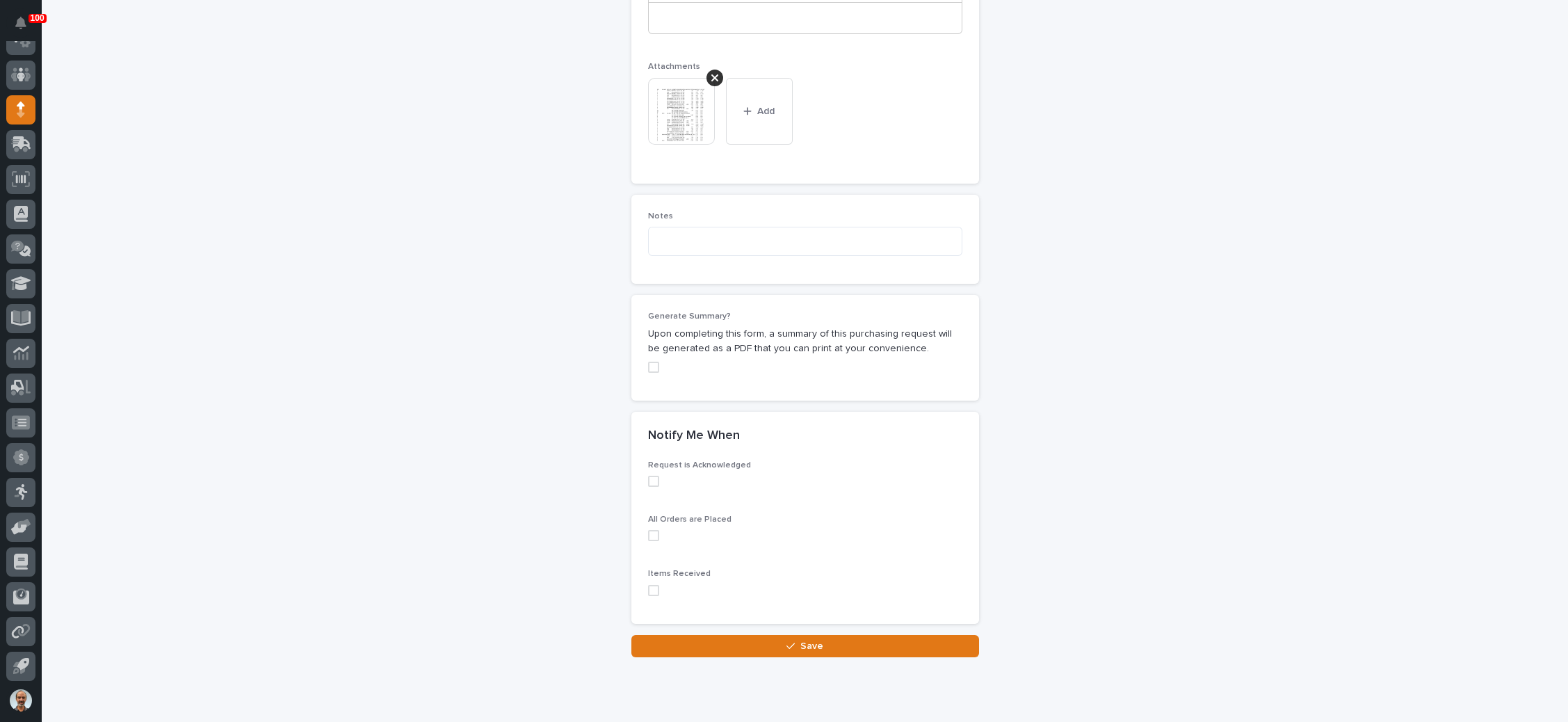
scroll to position [1103, 0]
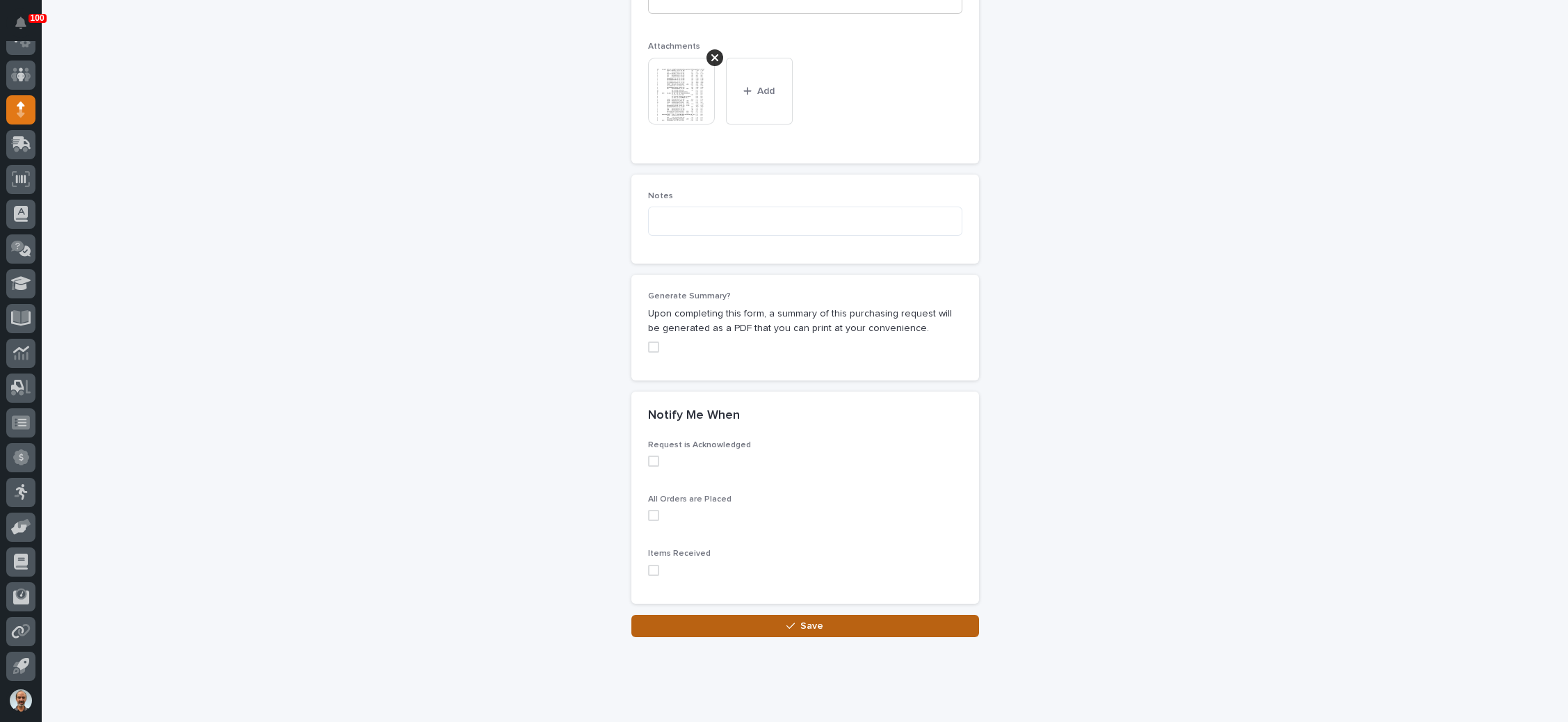
click at [790, 614] on button "Save" at bounding box center [805, 625] width 348 height 22
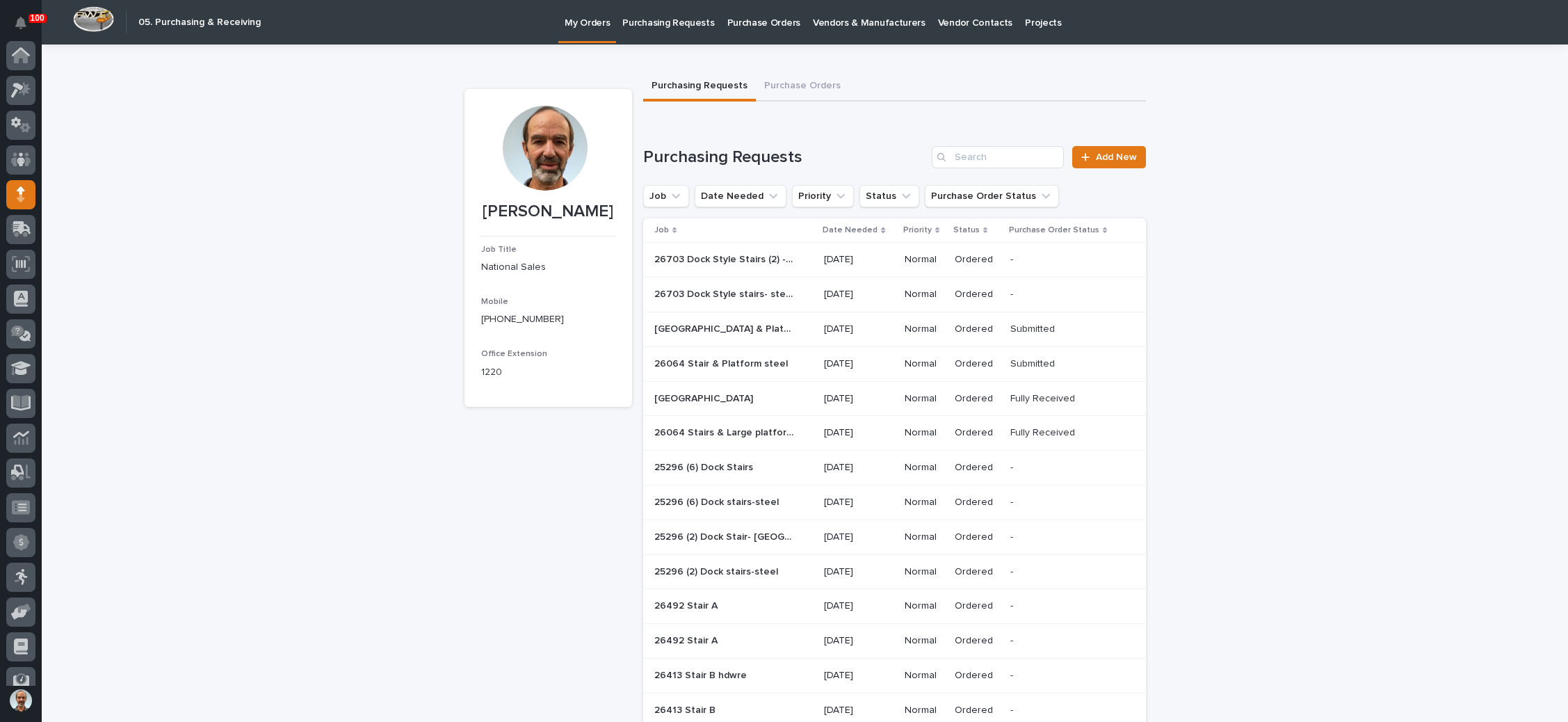
scroll to position [85, 0]
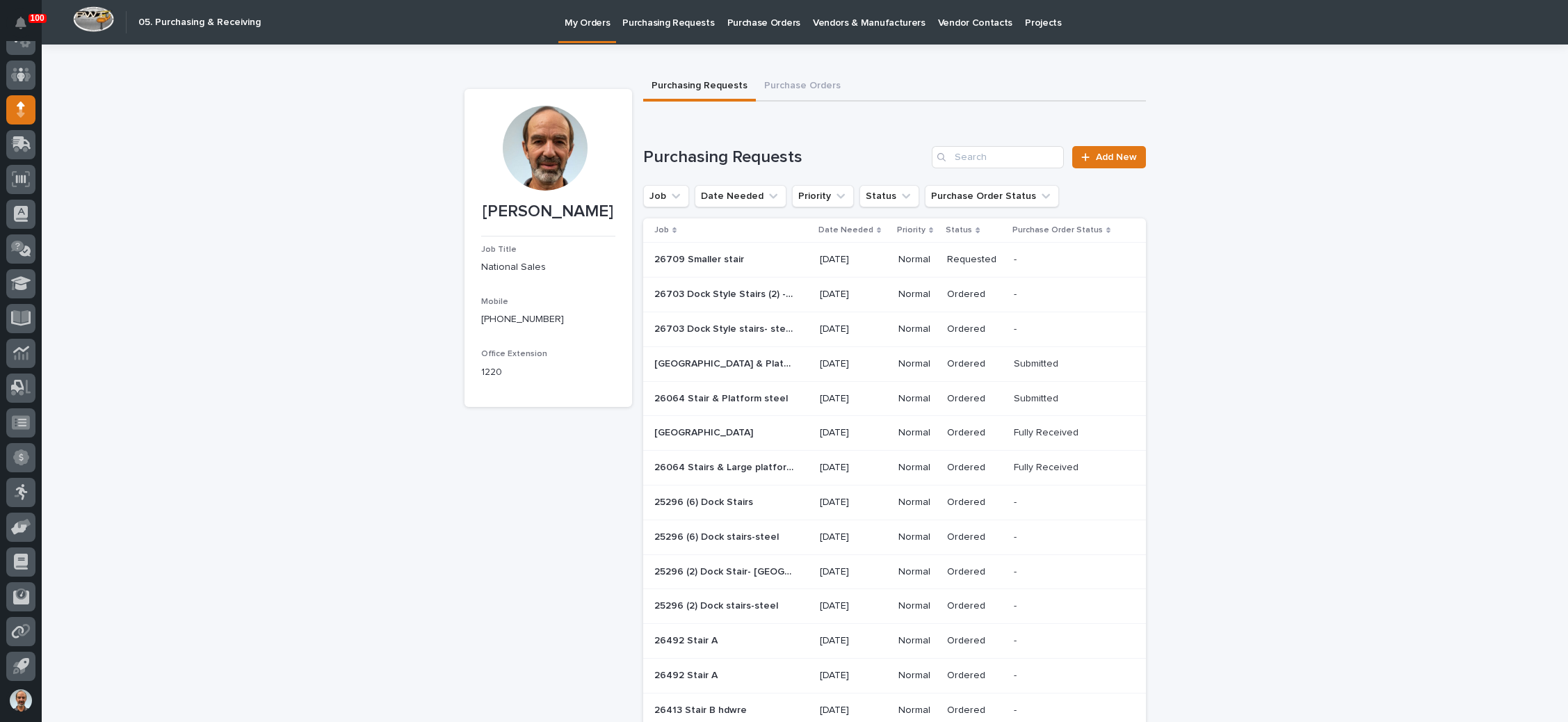
click at [796, 255] on div "26709 Smaller stair 26709 Smaller stair" at bounding box center [731, 260] width 155 height 23
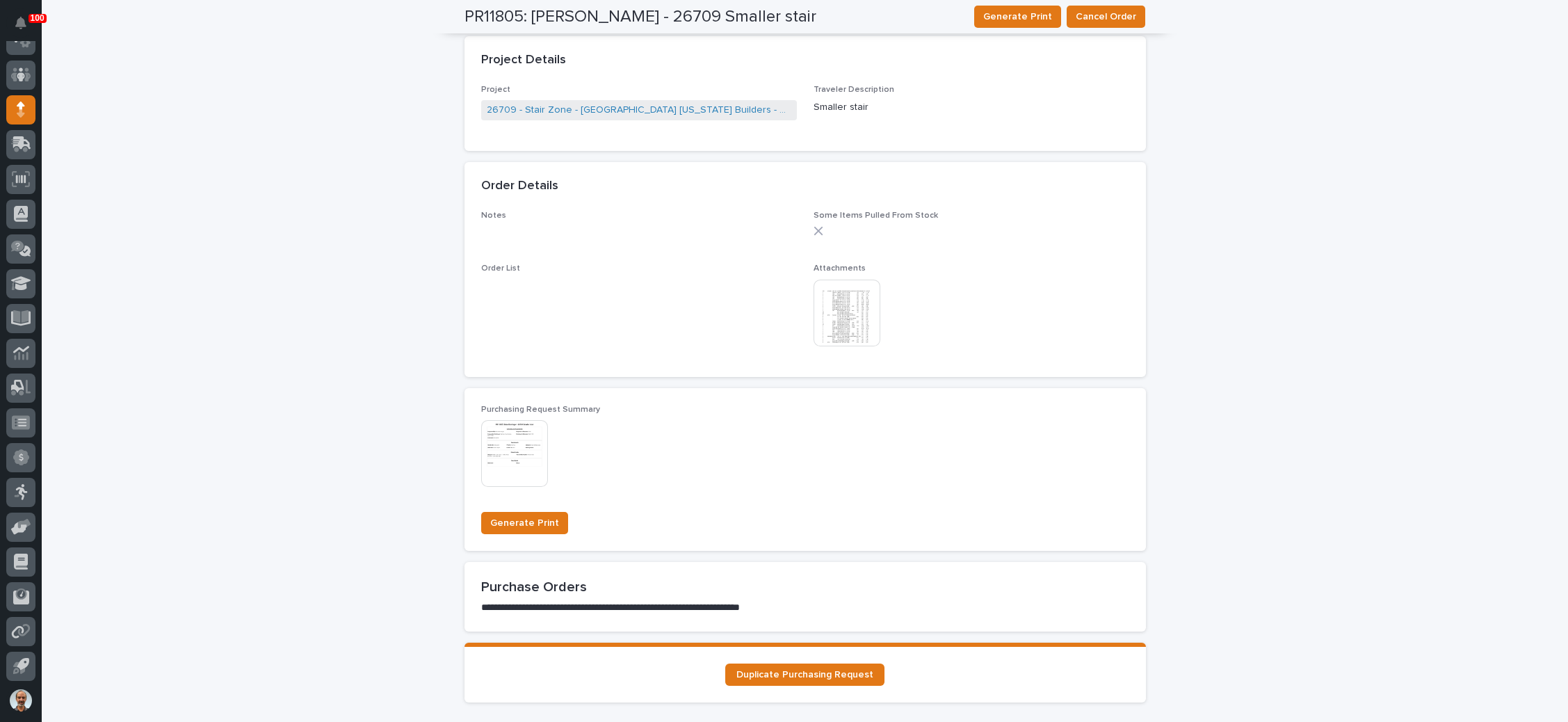
scroll to position [939, 0]
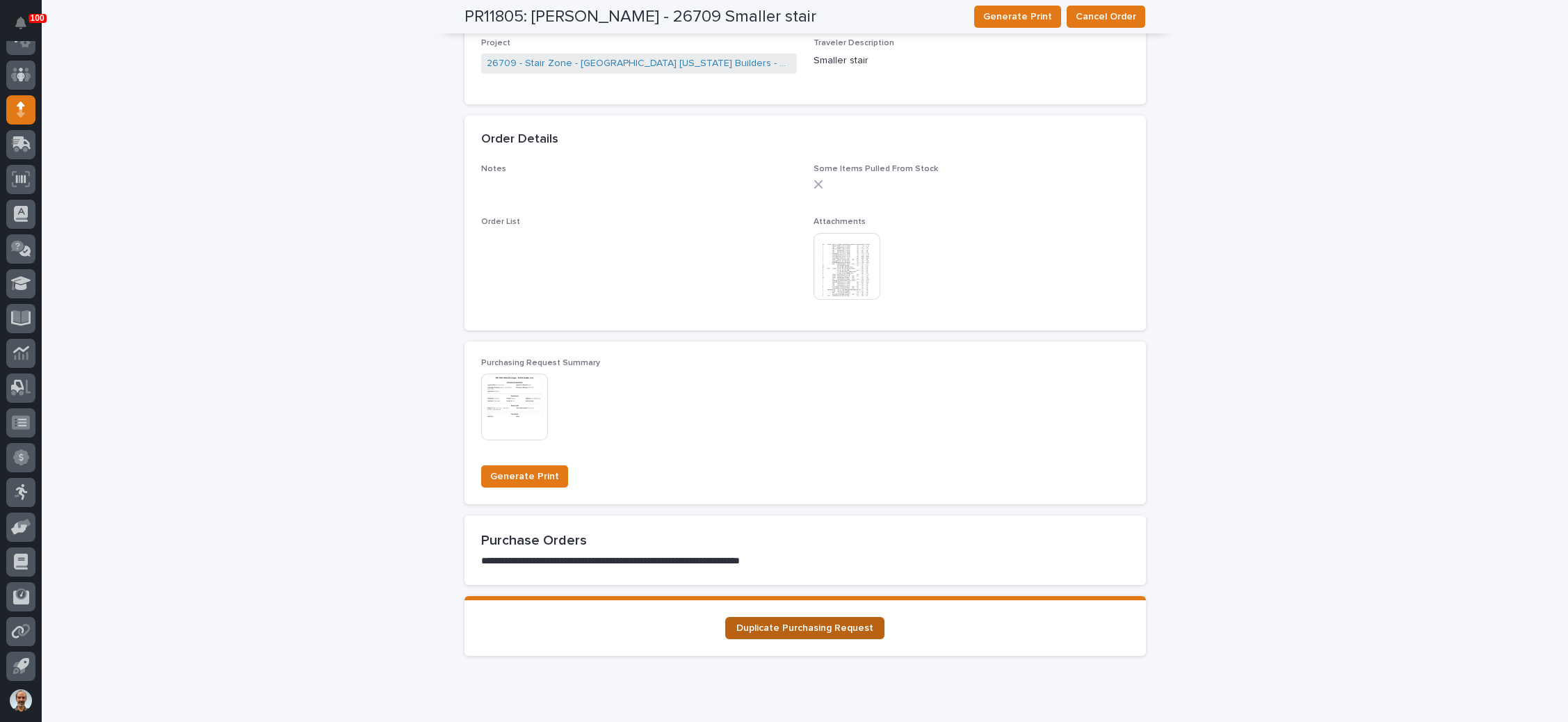
click at [809, 618] on link "Duplicate Purchasing Request" at bounding box center [805, 628] width 159 height 22
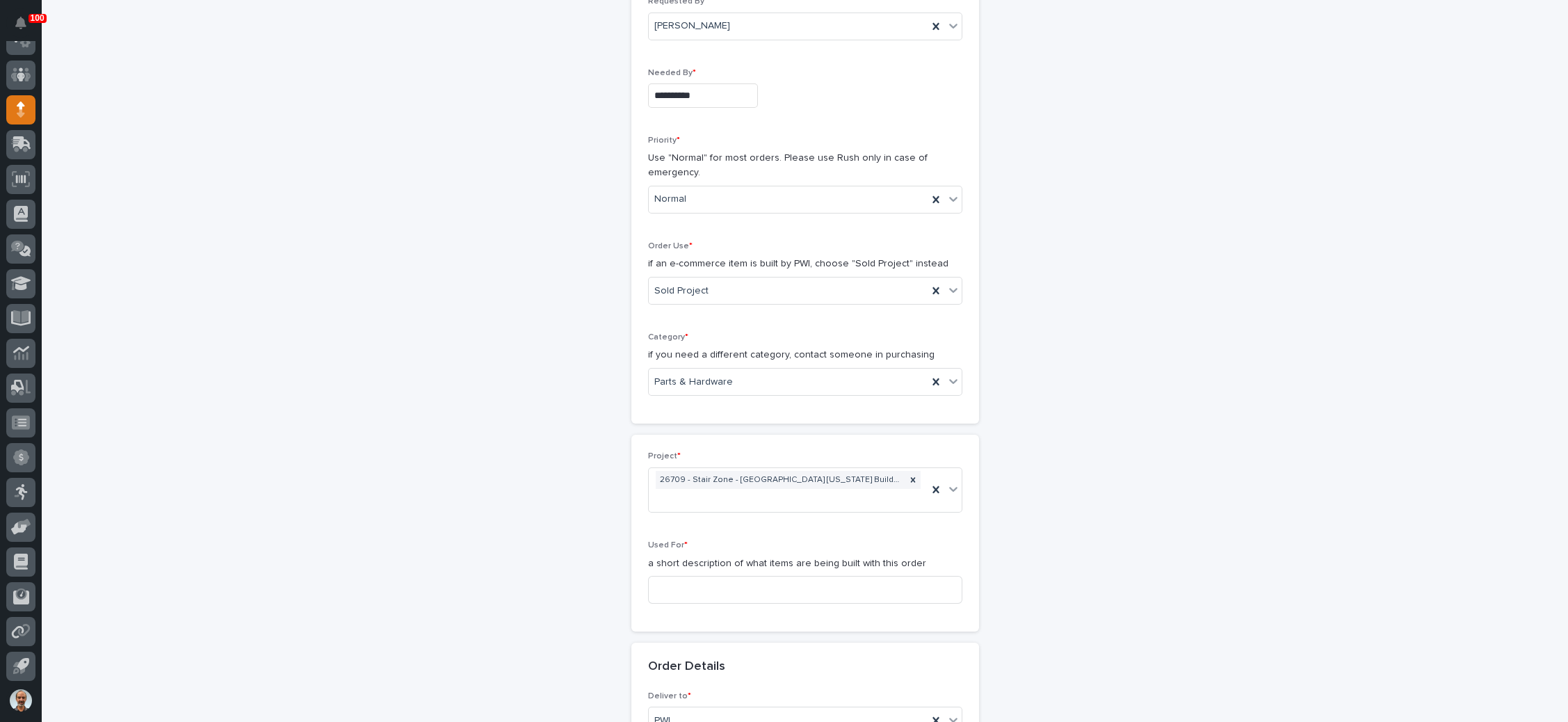
scroll to position [313, 0]
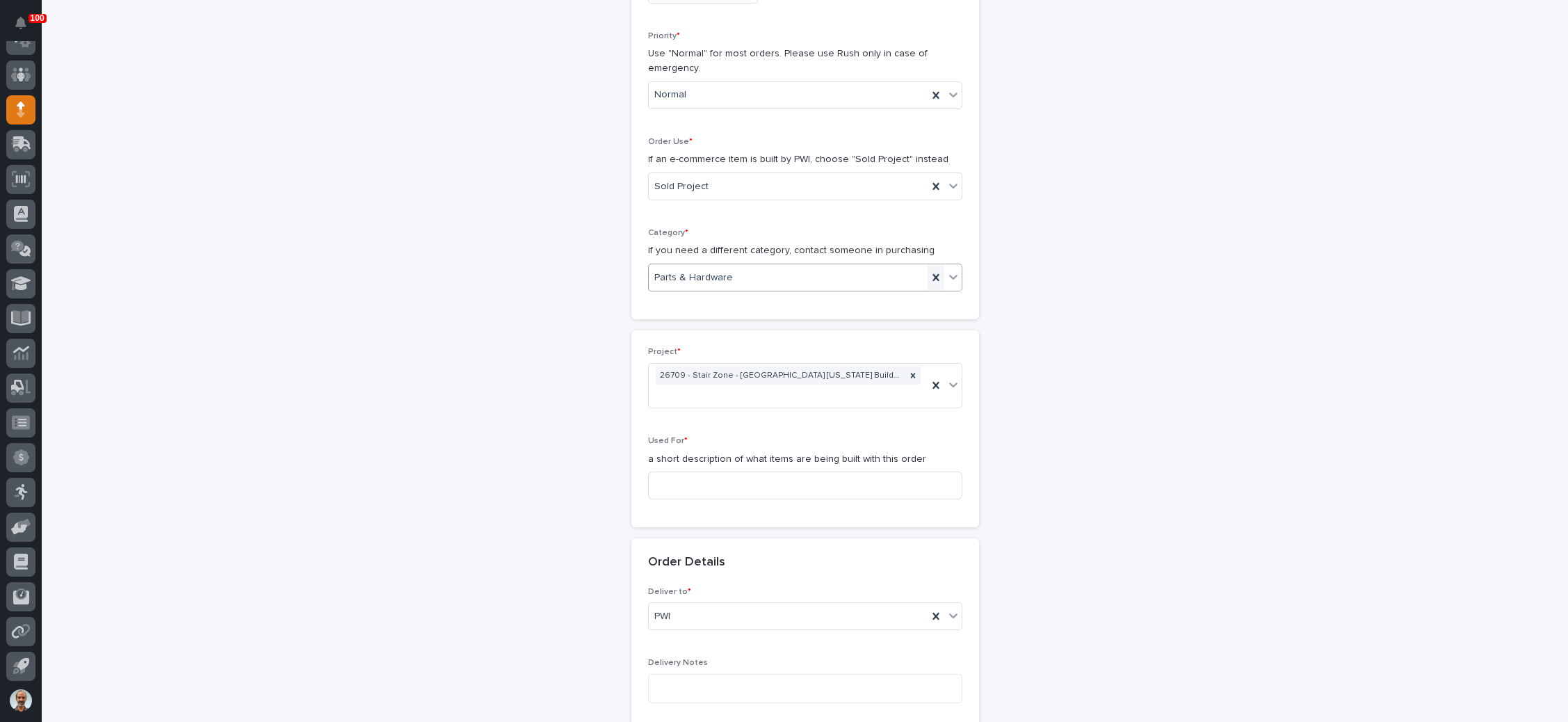
click at [929, 278] on icon at bounding box center [936, 278] width 14 height 14
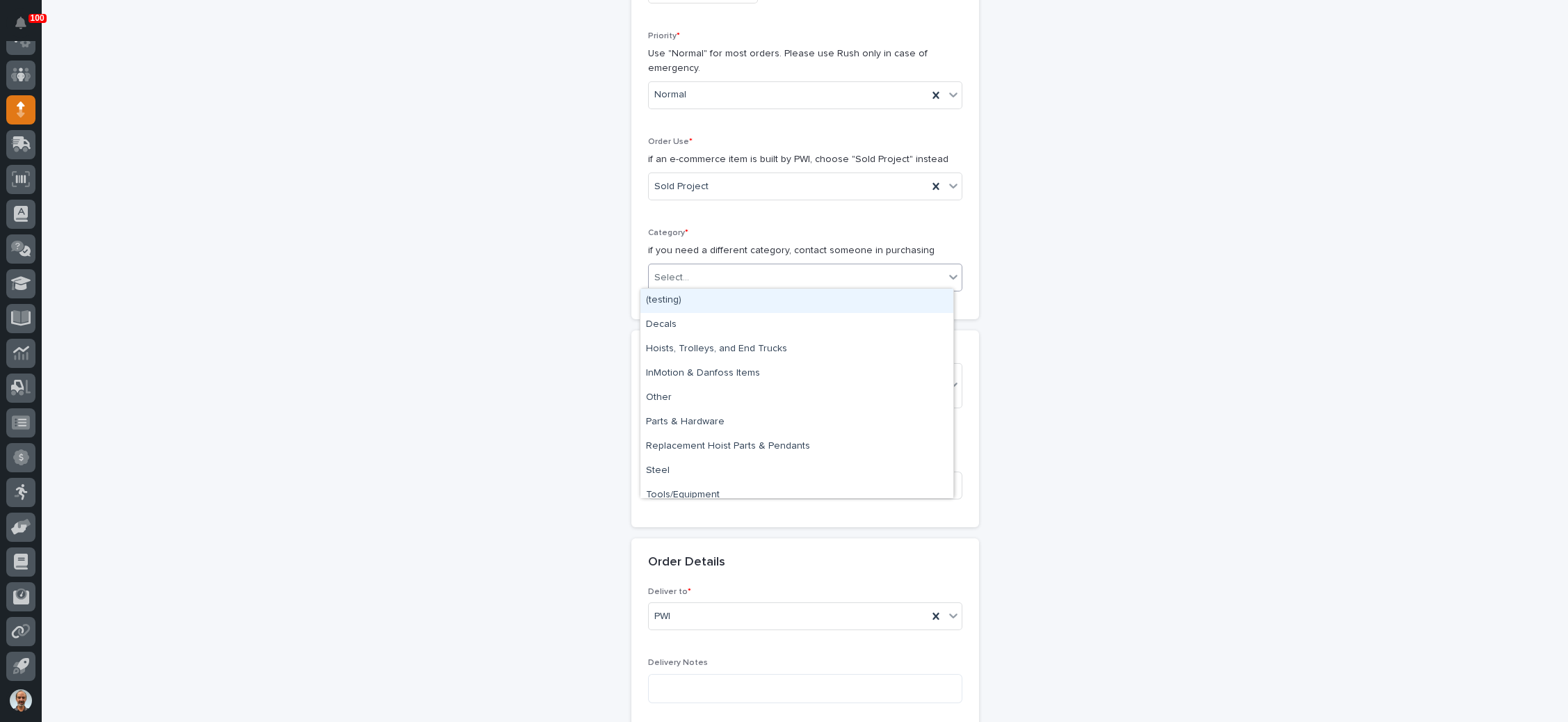
click at [947, 278] on icon at bounding box center [954, 277] width 14 height 14
click at [708, 470] on div "Steel" at bounding box center [796, 471] width 313 height 24
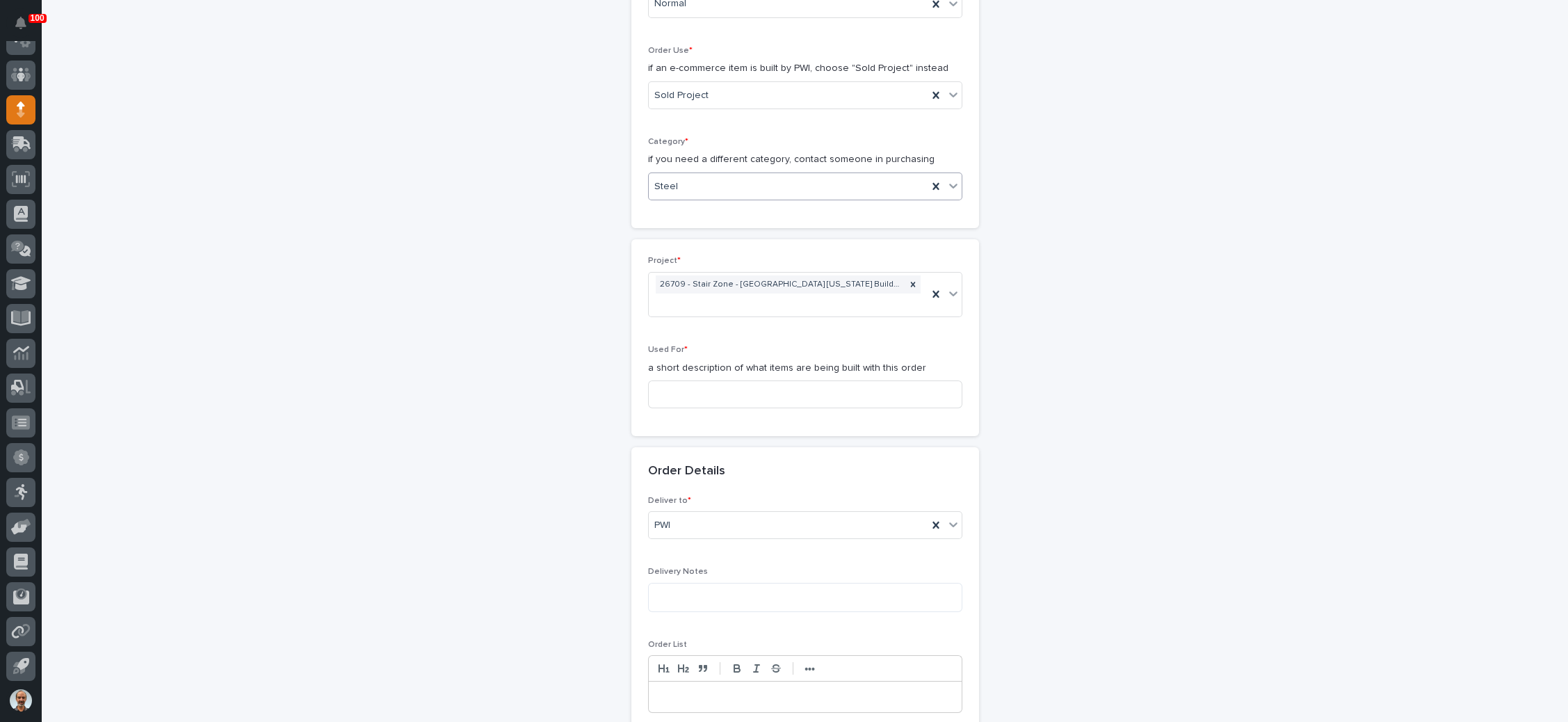
scroll to position [417, 0]
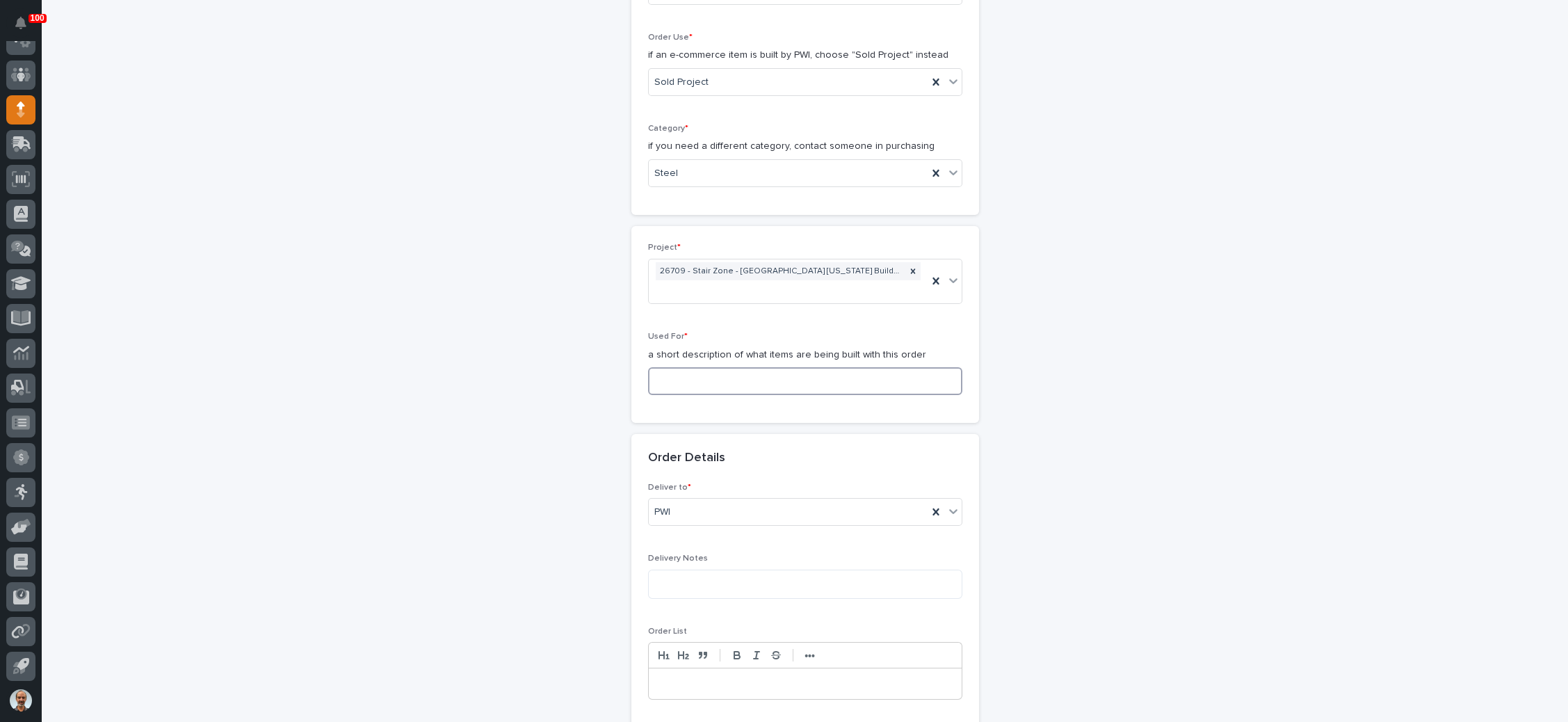
click at [741, 367] on input at bounding box center [805, 381] width 314 height 28
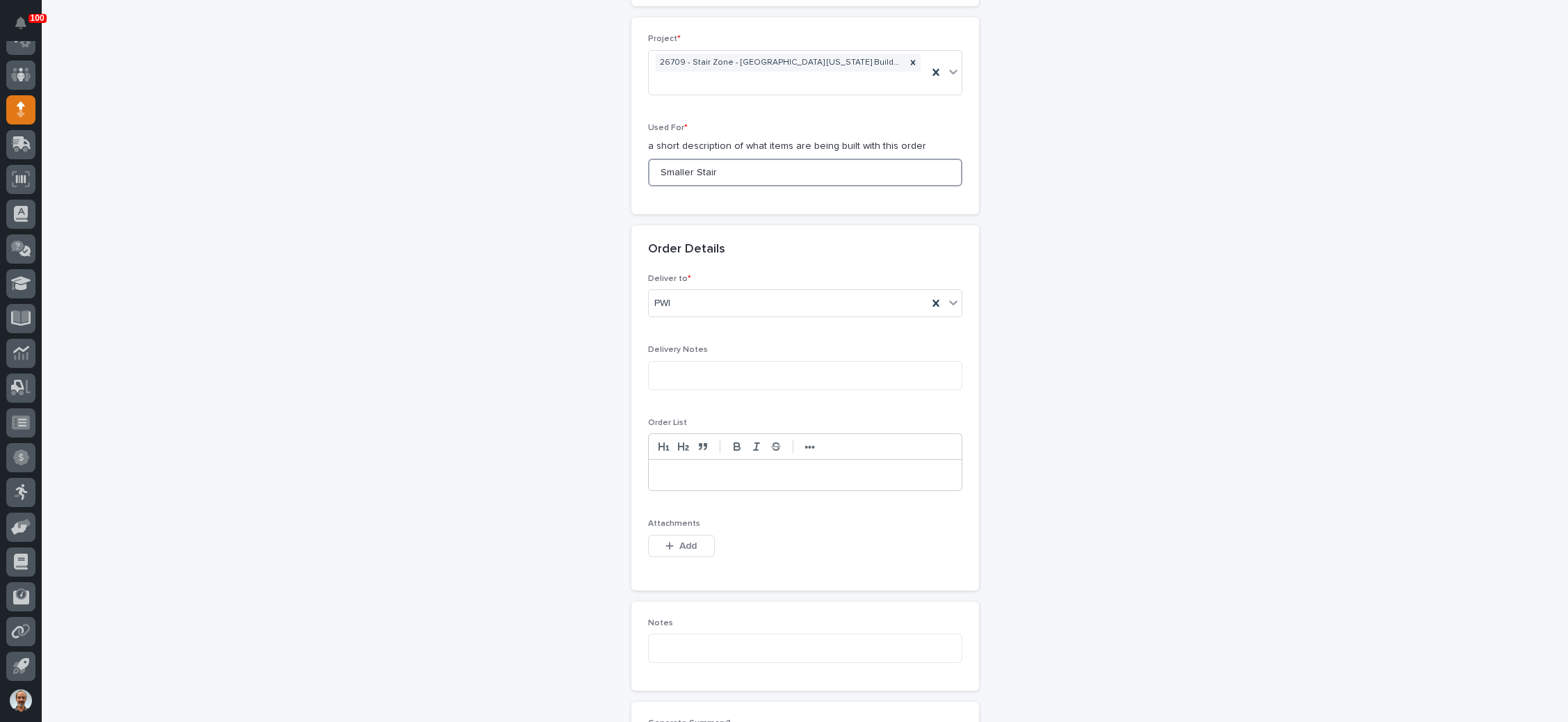
scroll to position [834, 0]
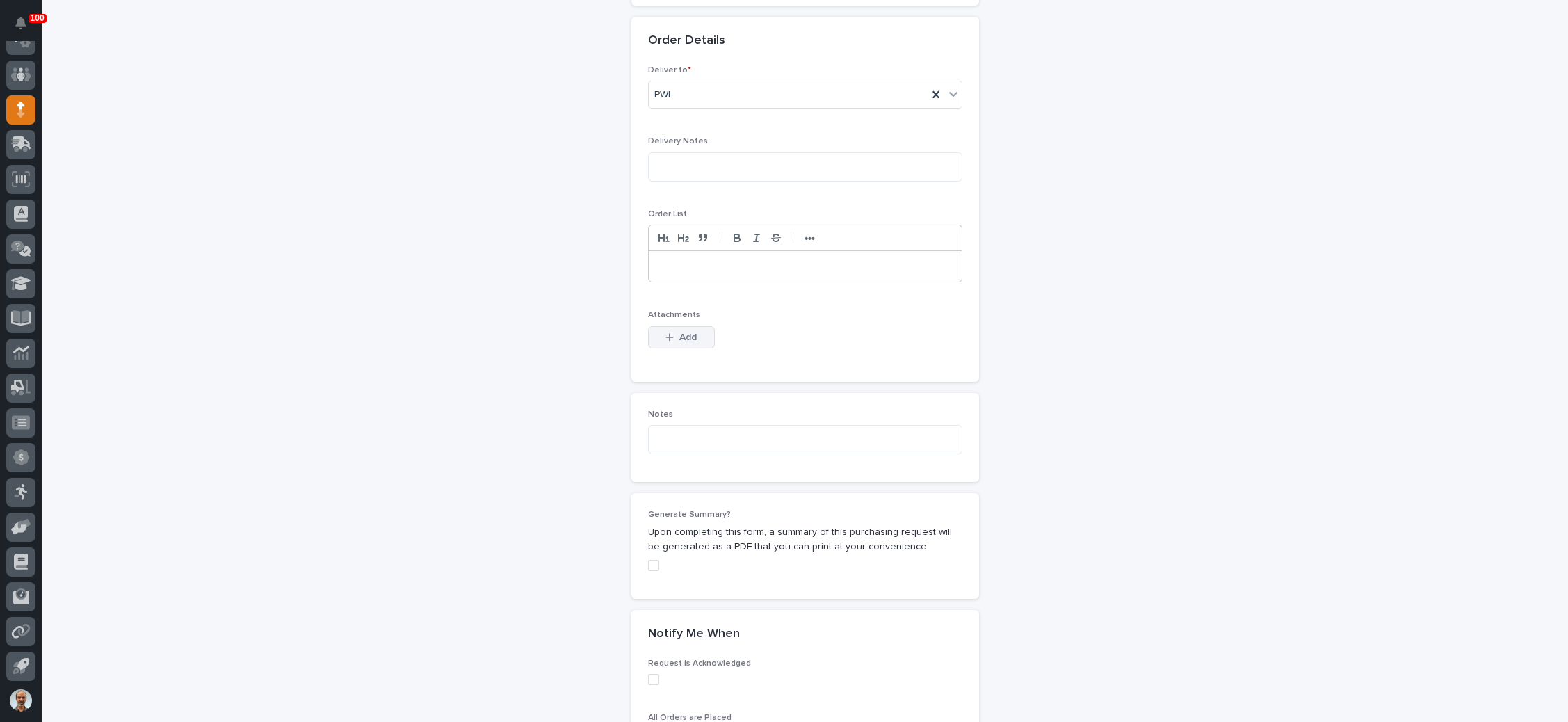
type input "Smaller Stair"
click at [679, 332] on span "Add" at bounding box center [688, 337] width 17 height 9
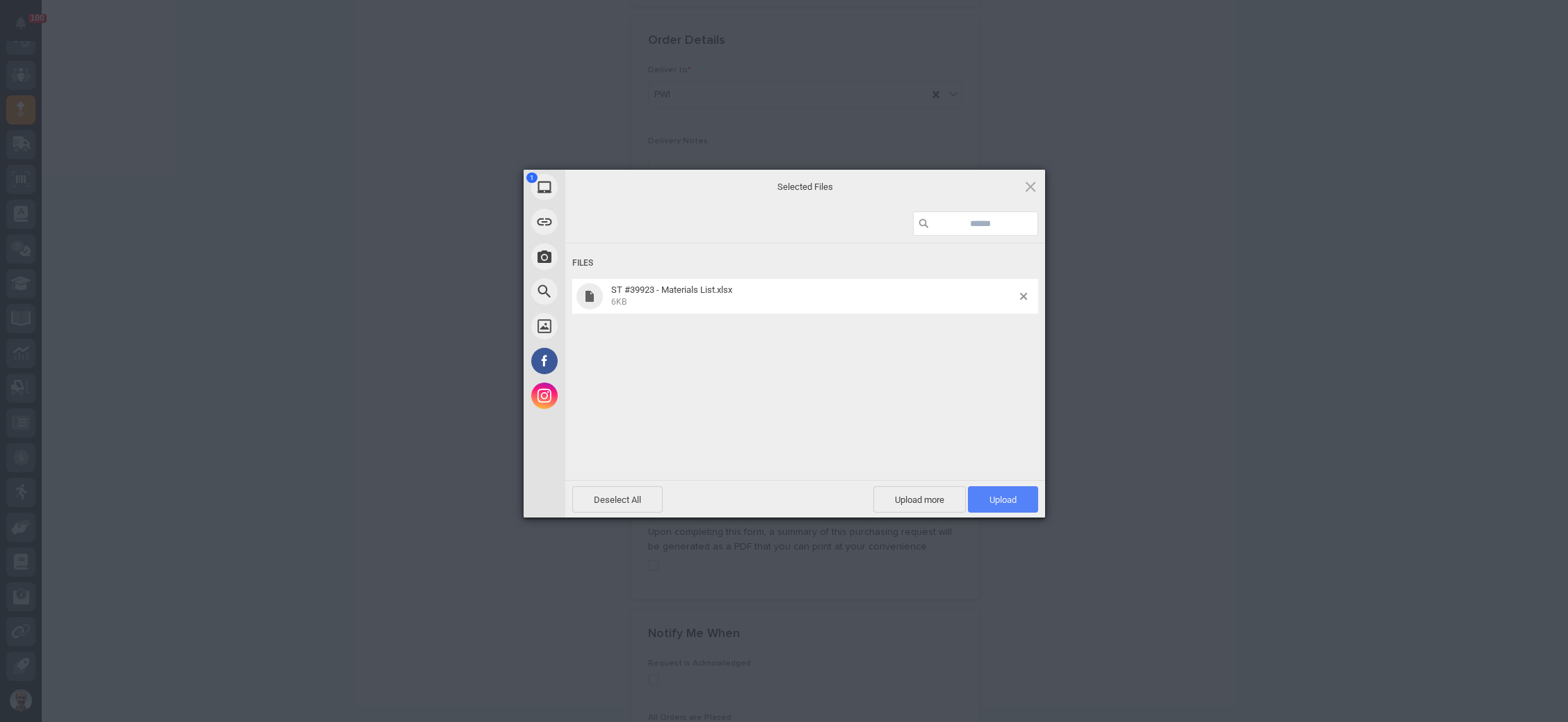
click at [999, 496] on span "Upload 1" at bounding box center [1003, 500] width 27 height 10
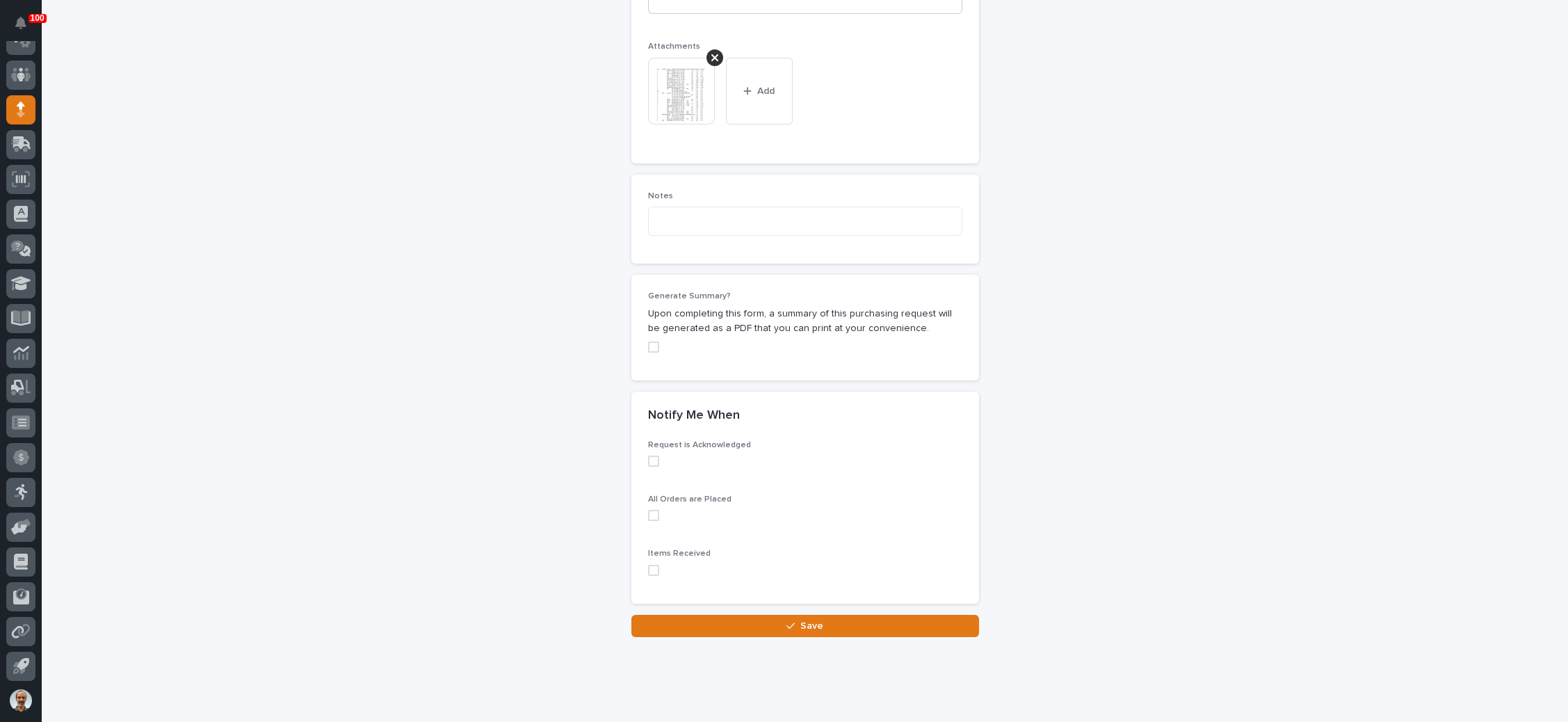
scroll to position [1103, 0]
click at [798, 590] on div "Loading... Saving… Notify Me When Request is Acknowledged All Orders are Placed…" at bounding box center [805, 502] width 348 height 223
click at [801, 621] on span "Save" at bounding box center [812, 625] width 23 height 9
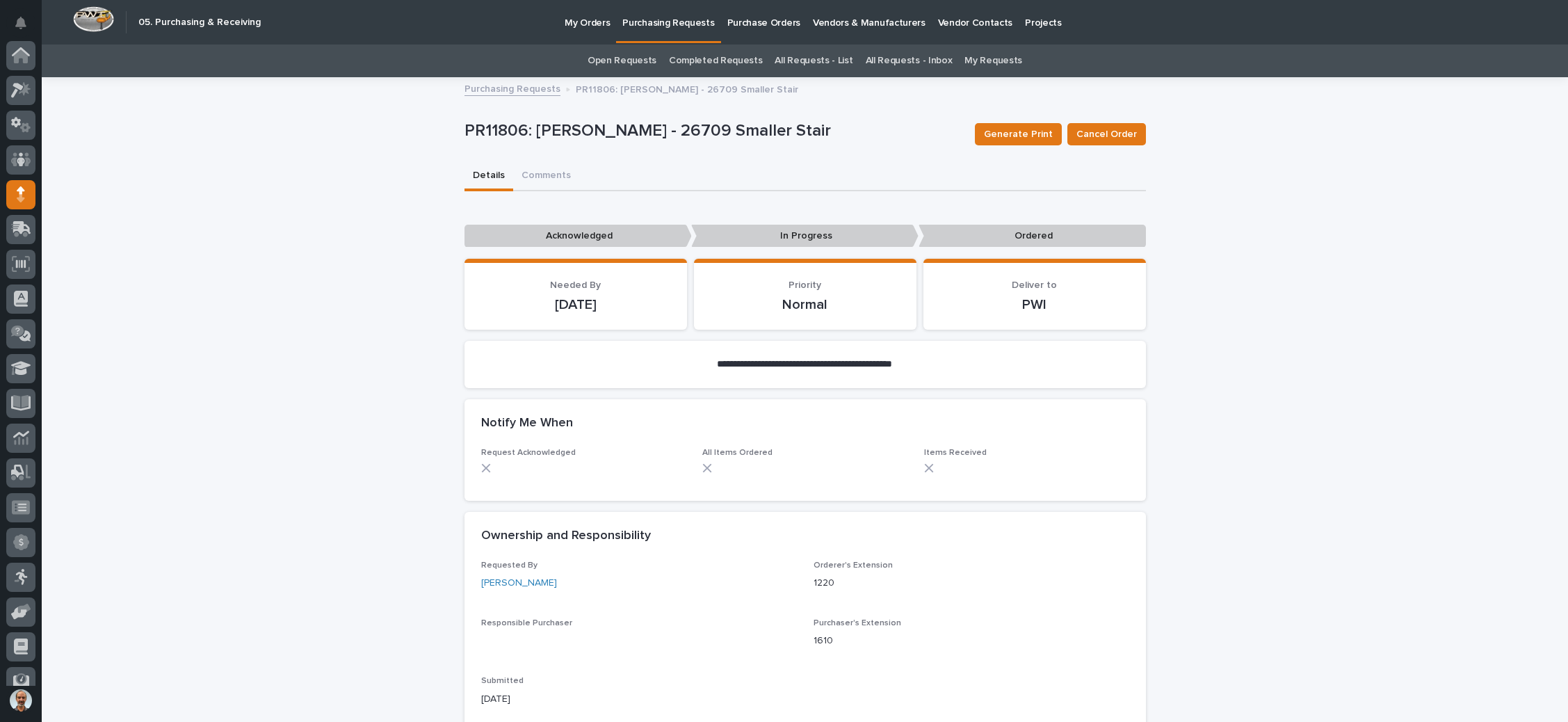
scroll to position [85, 0]
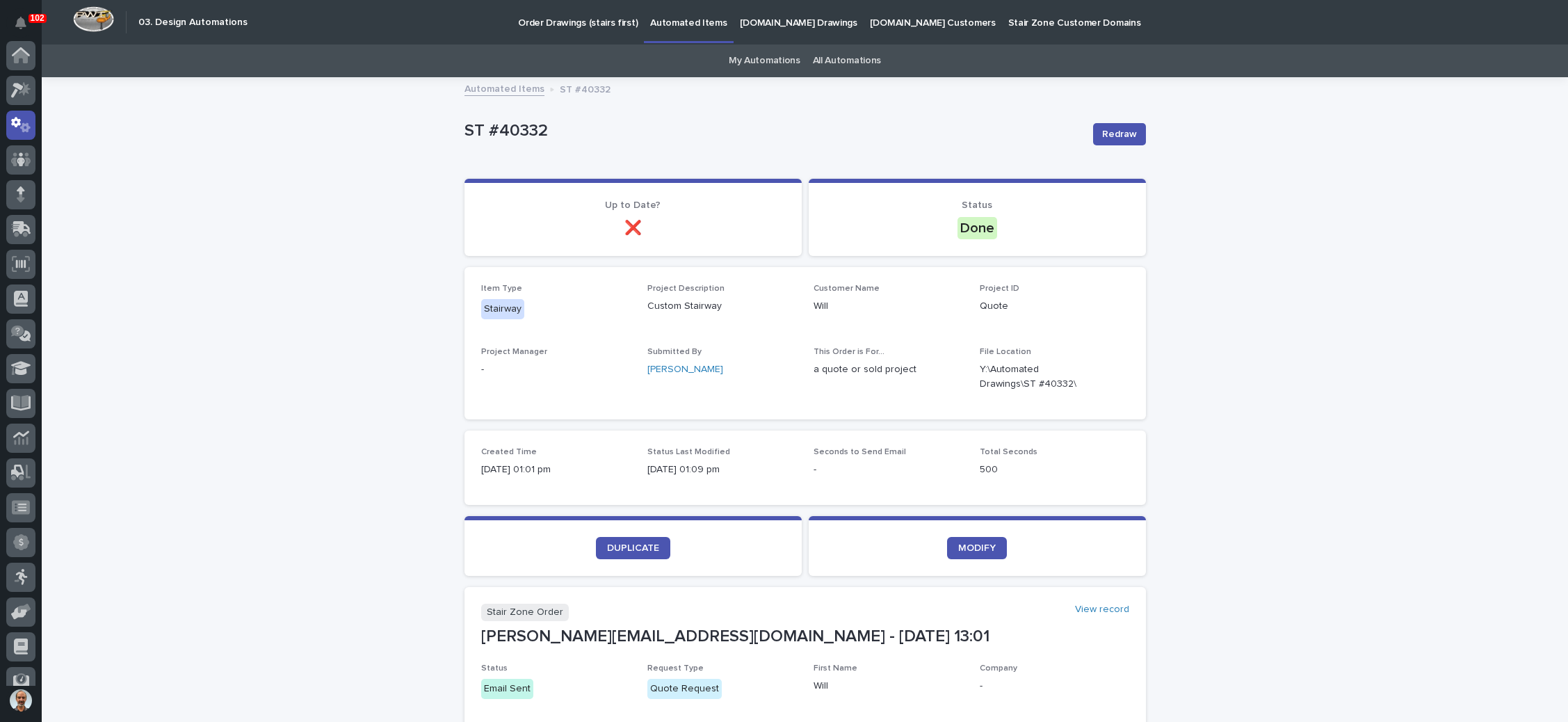
scroll to position [69, 0]
click at [594, 17] on p "Order Drawings (stairs first)" at bounding box center [578, 15] width 120 height 29
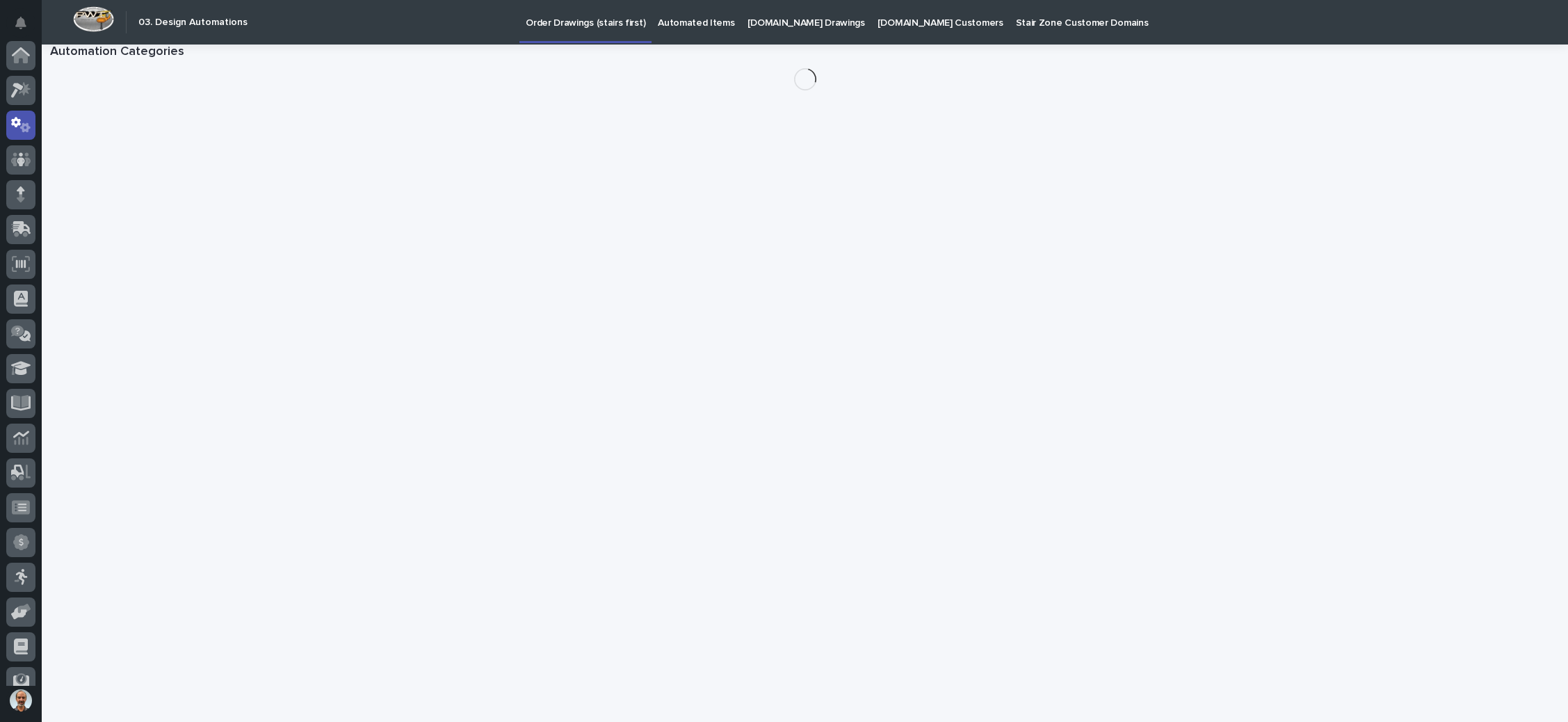
scroll to position [69, 0]
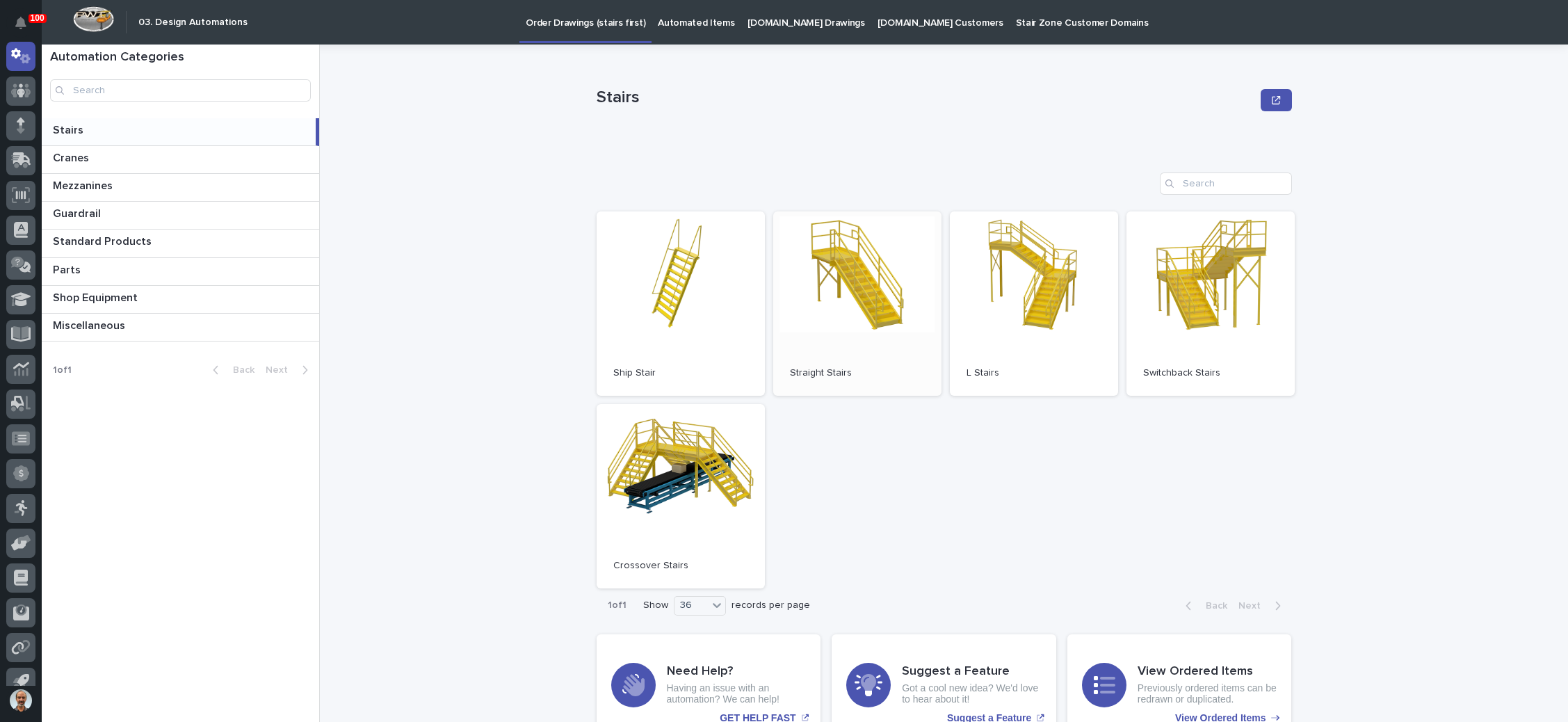
click at [860, 275] on link "Open" at bounding box center [857, 303] width 168 height 185
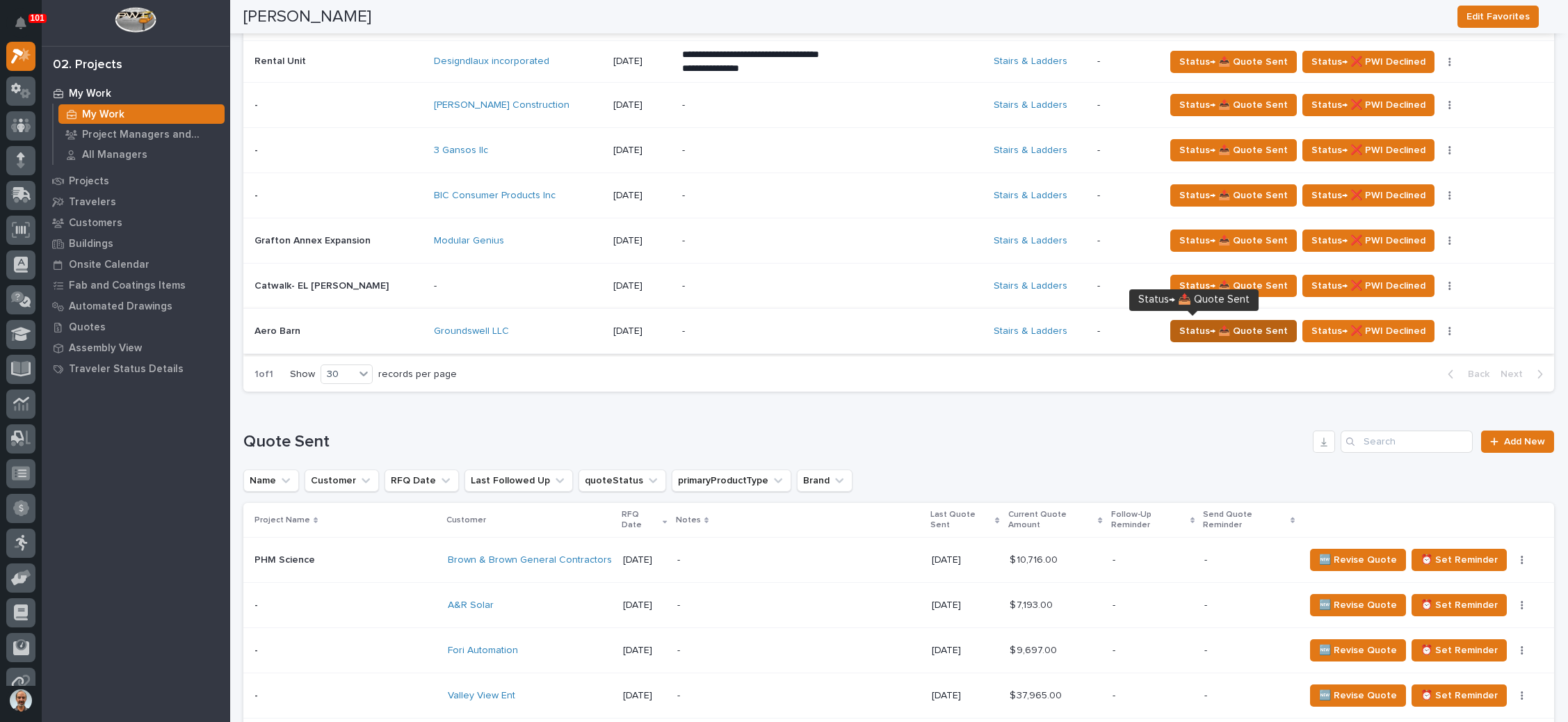
click at [1179, 323] on span "Status→ 📤 Quote Sent" at bounding box center [1233, 332] width 109 height 17
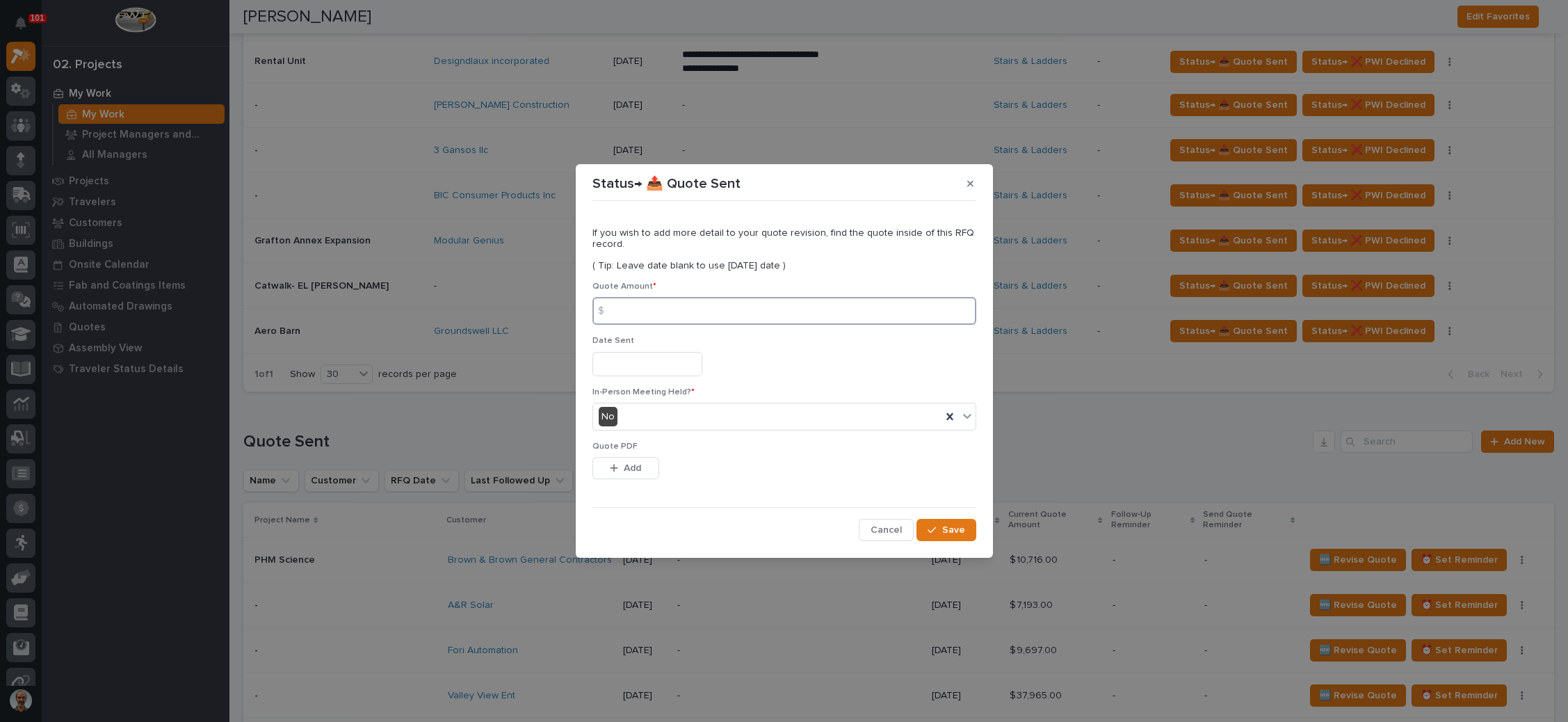
click at [722, 314] on input at bounding box center [784, 310] width 384 height 28
click at [761, 315] on input at bounding box center [784, 310] width 384 height 28
type input "13633"
click at [614, 359] on input "text" at bounding box center [647, 364] width 110 height 24
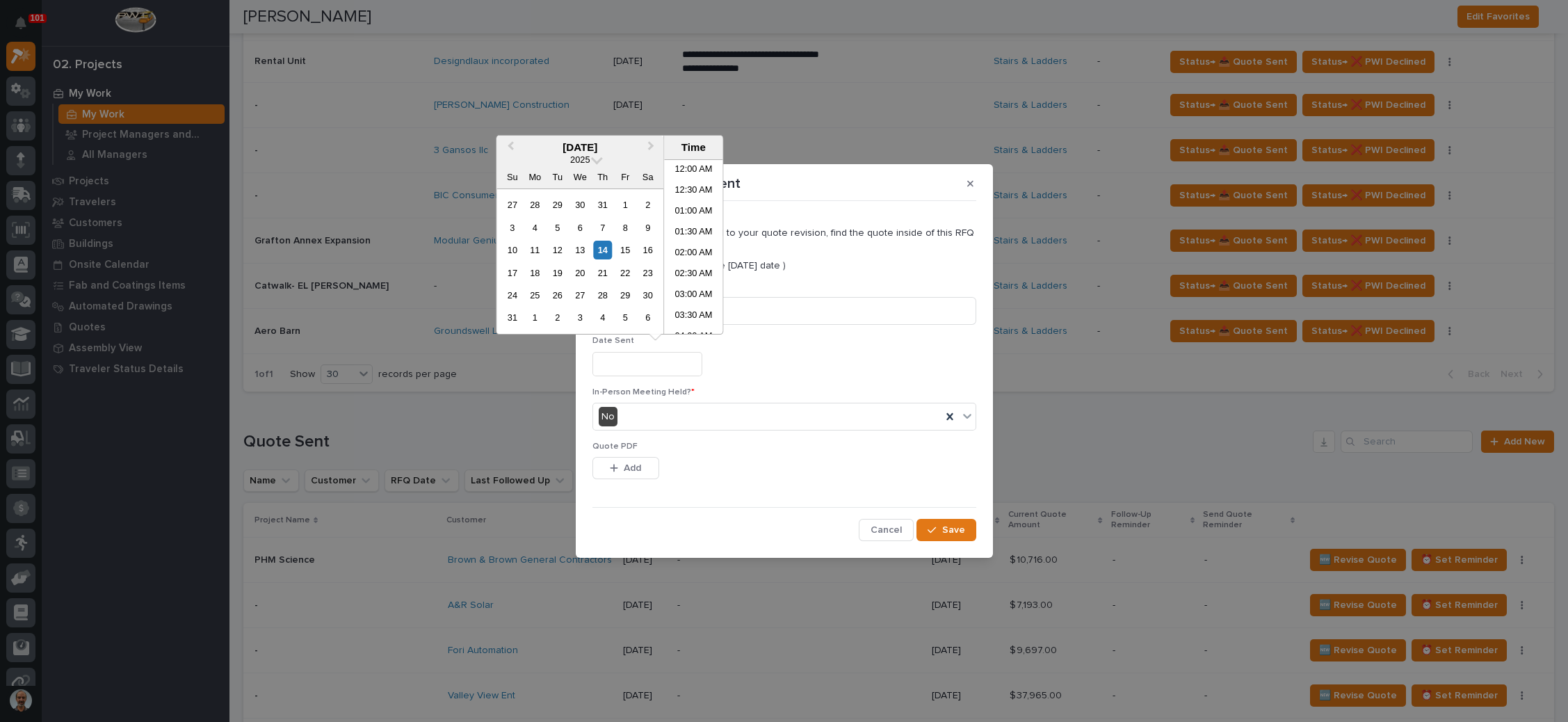
scroll to position [549, 0]
click at [601, 249] on div "14" at bounding box center [602, 250] width 19 height 19
type input "**********"
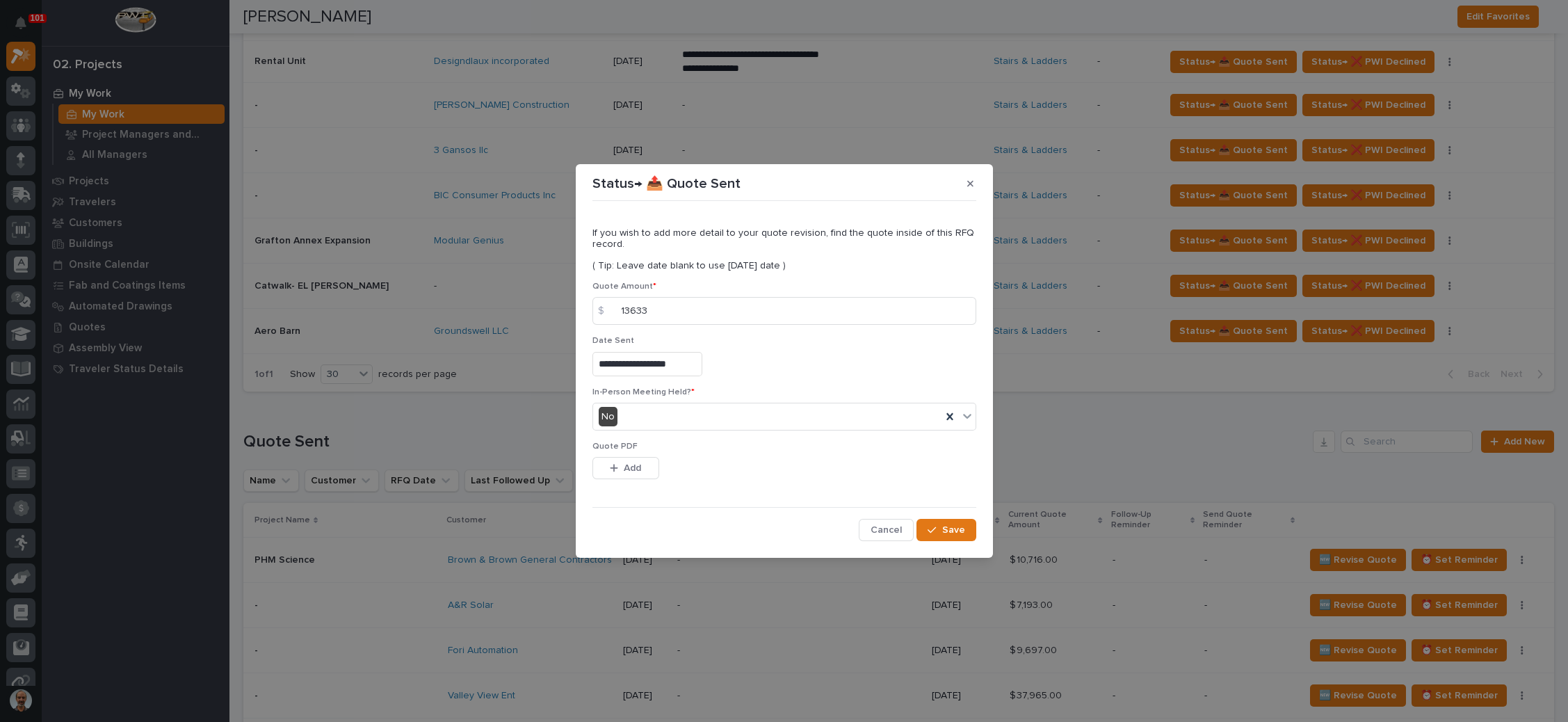
drag, startPoint x: 625, startPoint y: 463, endPoint x: 654, endPoint y: 451, distance: 31.4
click at [625, 463] on span "Add" at bounding box center [632, 467] width 17 height 13
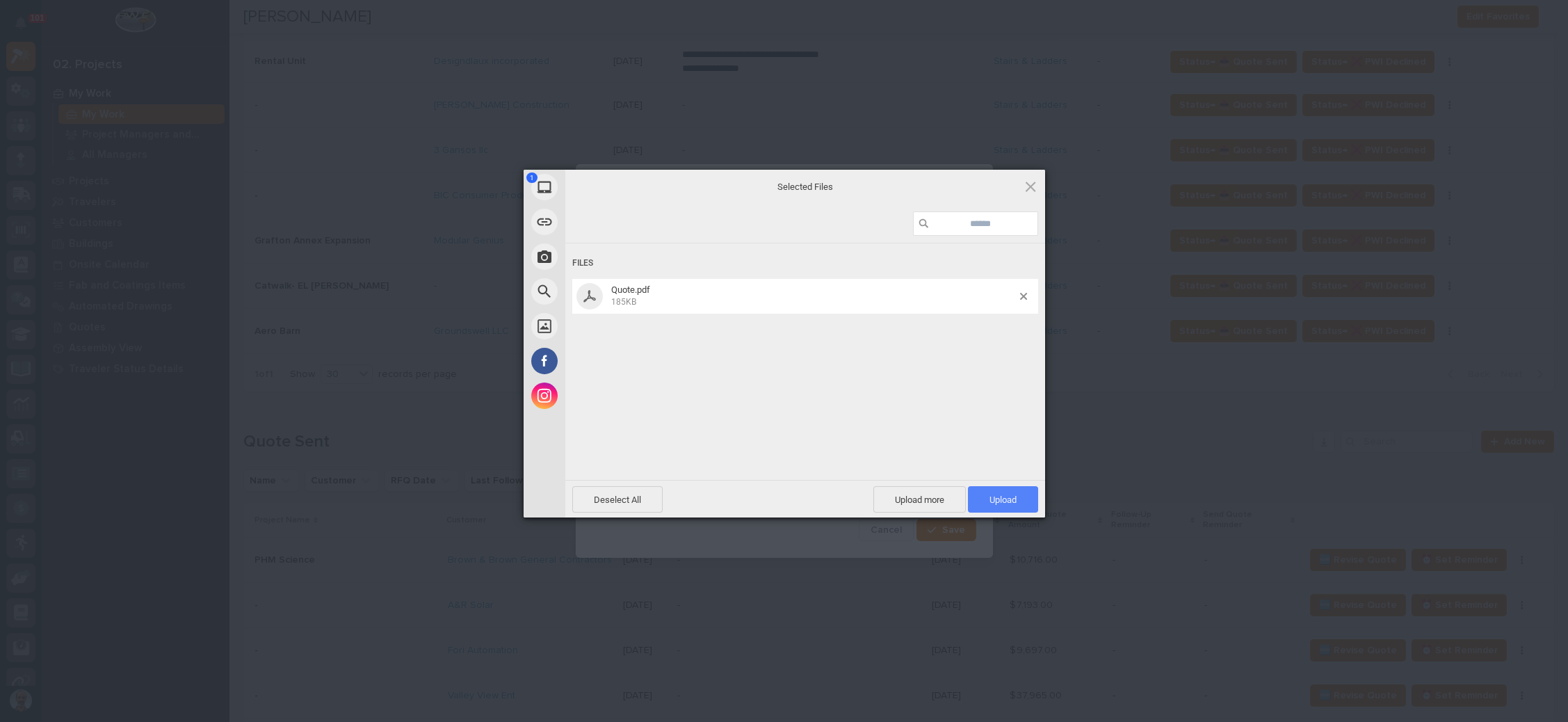
click at [995, 495] on span "Upload 1" at bounding box center [1003, 500] width 27 height 10
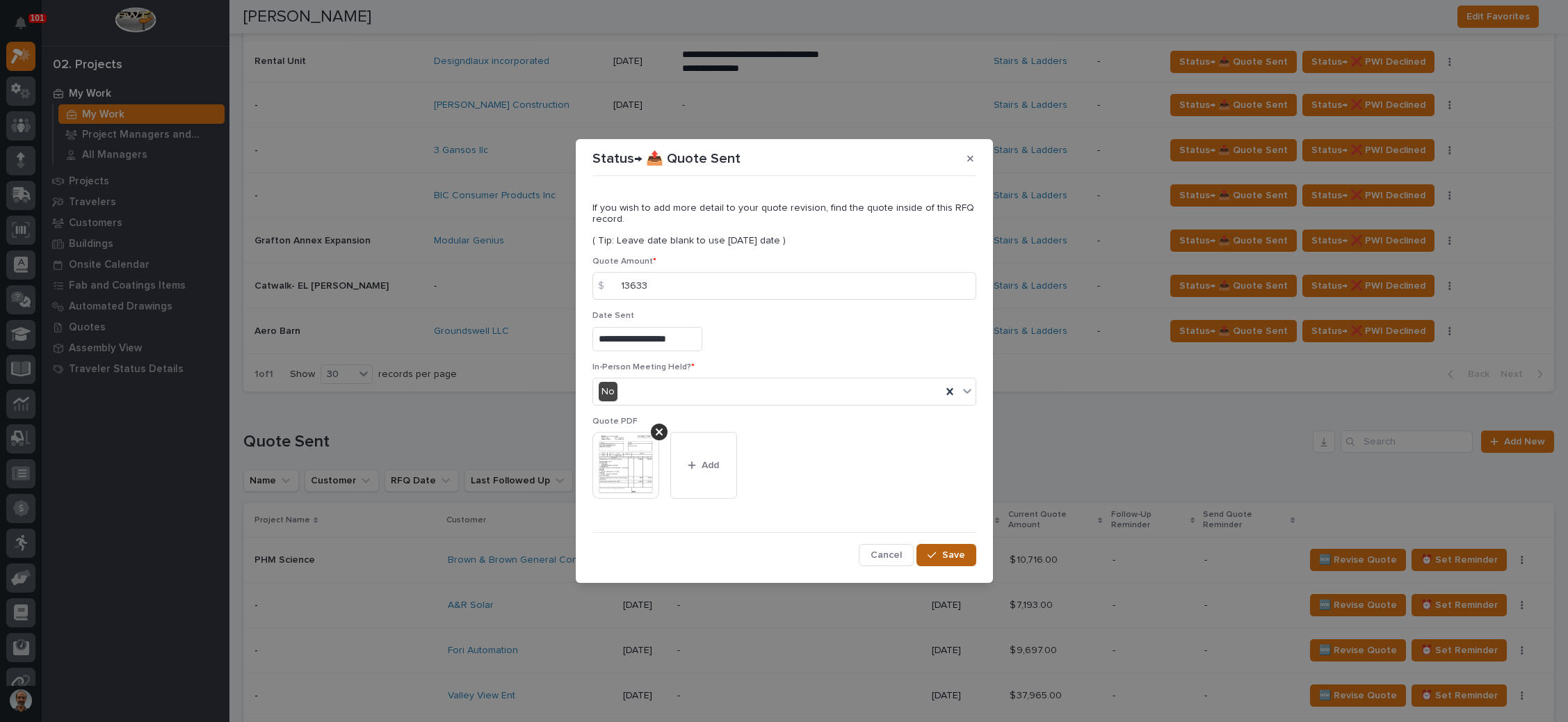
click at [948, 554] on span "Save" at bounding box center [954, 555] width 23 height 13
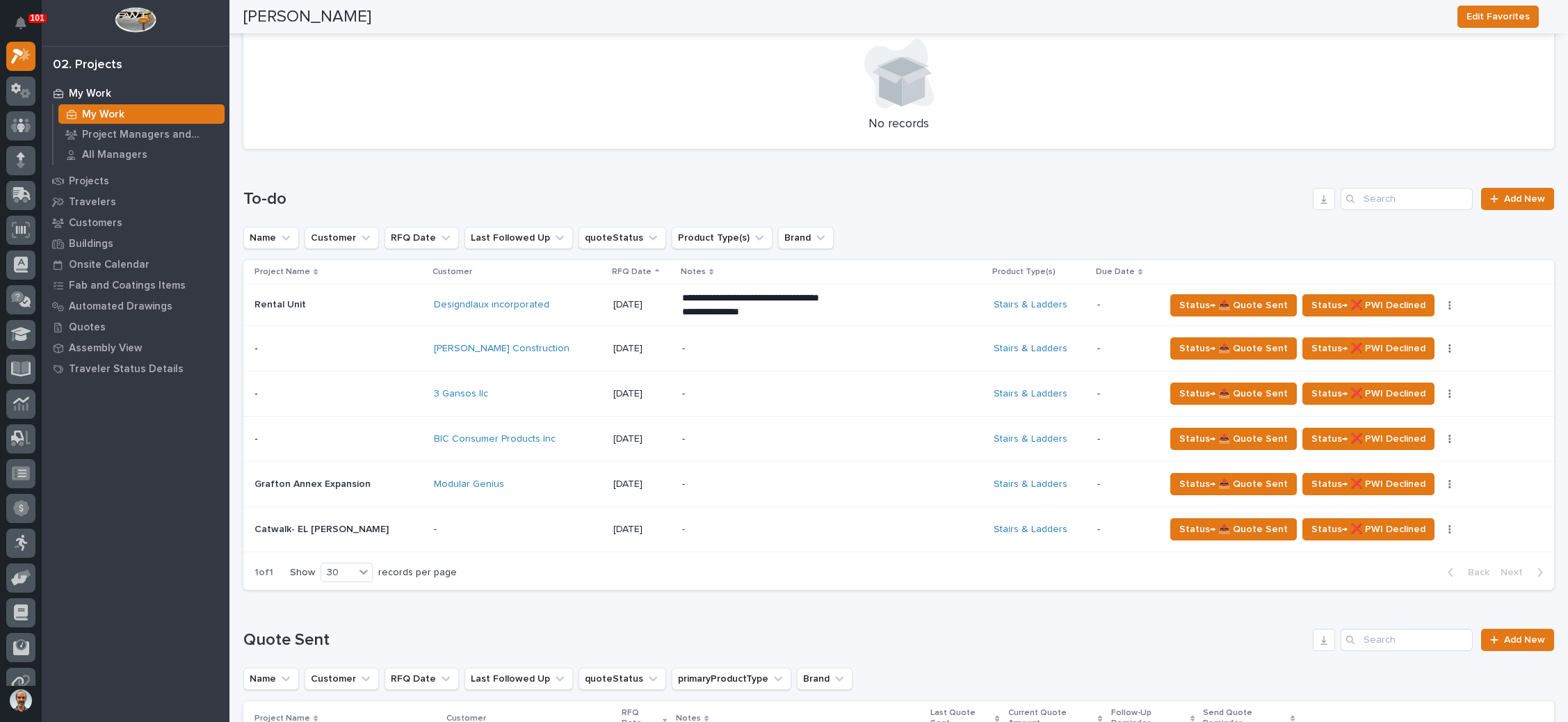
scroll to position [313, 0]
